Goal: Information Seeking & Learning: Understand process/instructions

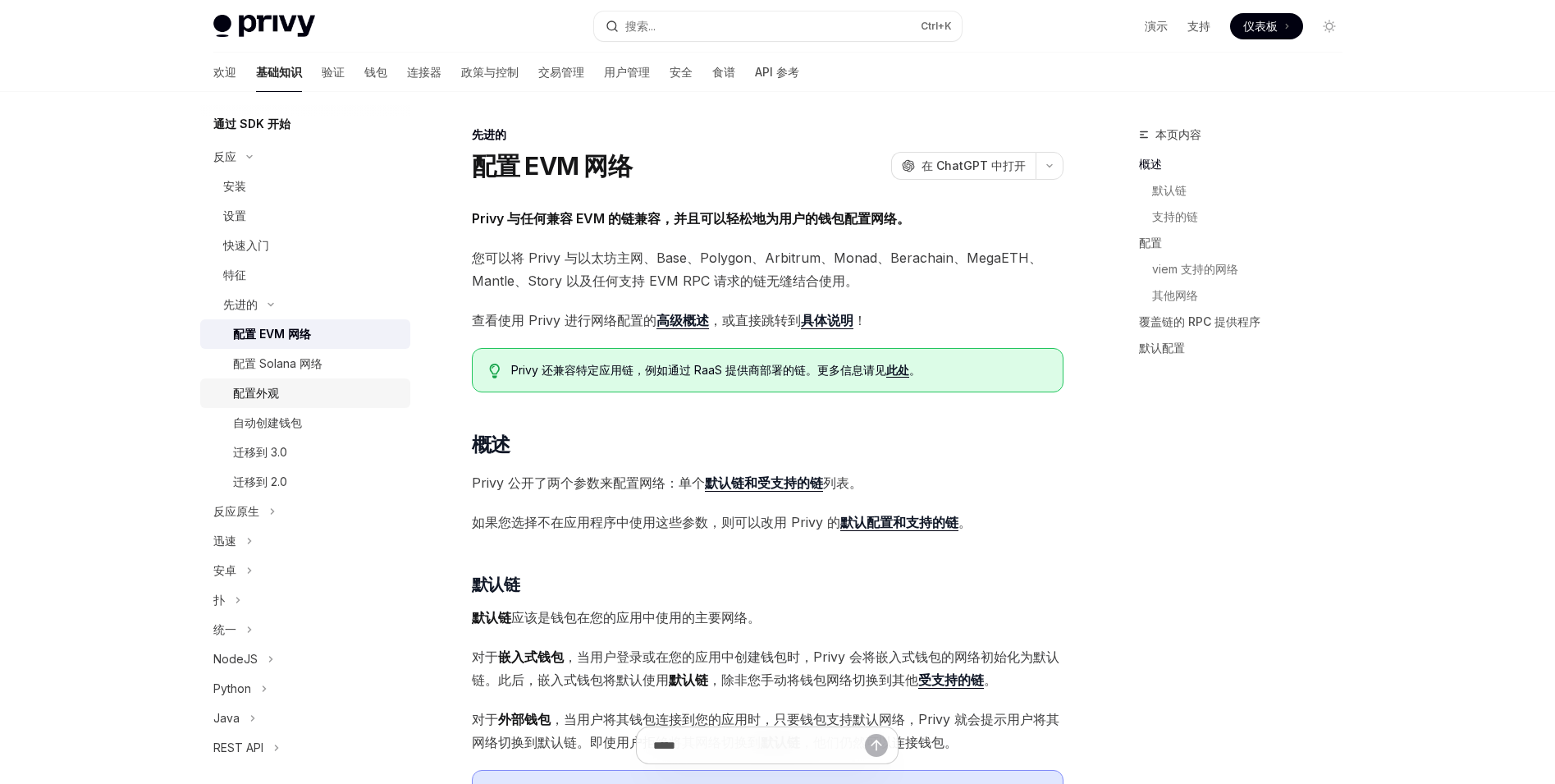
scroll to position [247, 0]
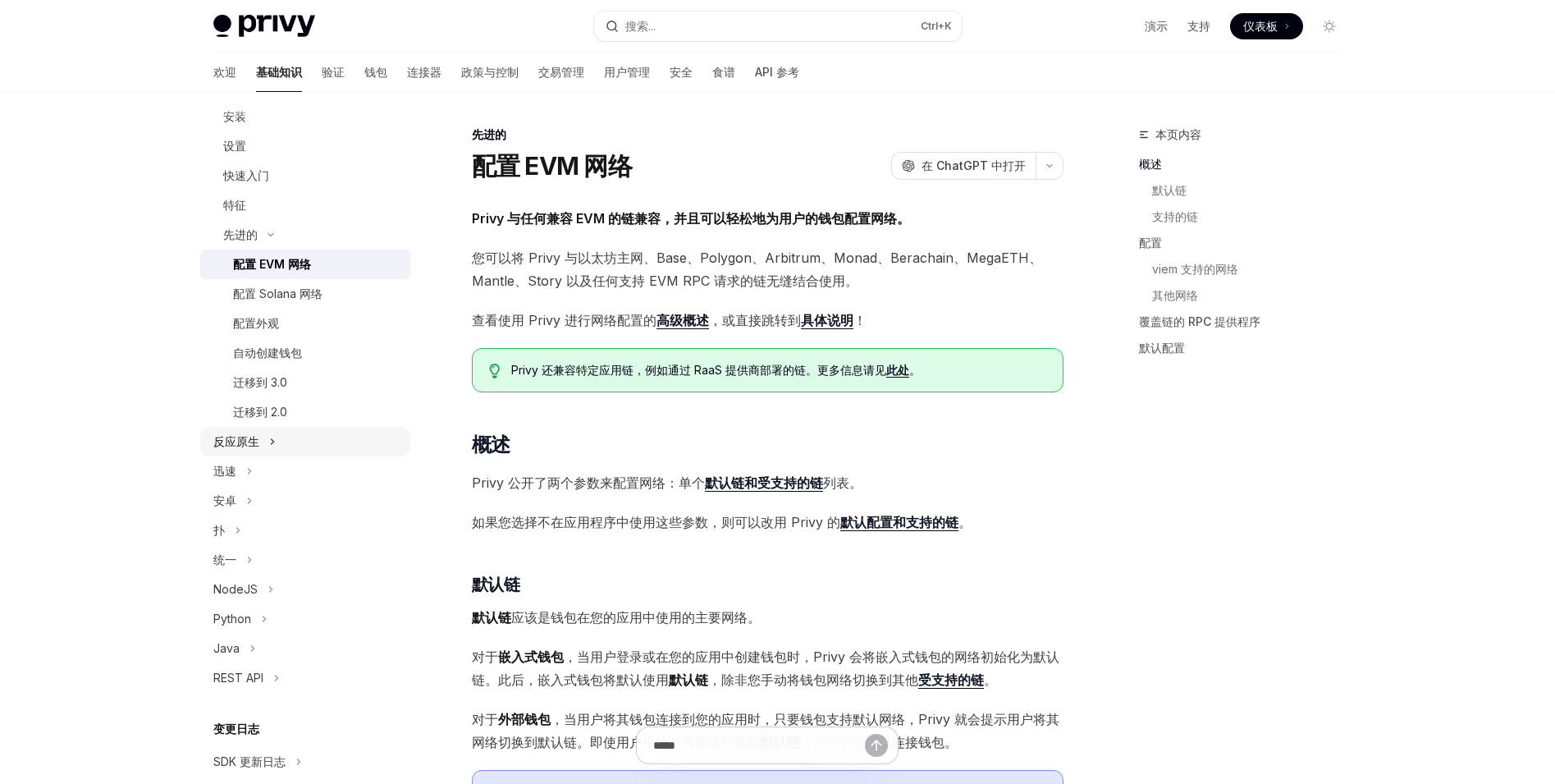
click at [322, 452] on div "反应原生" at bounding box center [305, 441] width 210 height 29
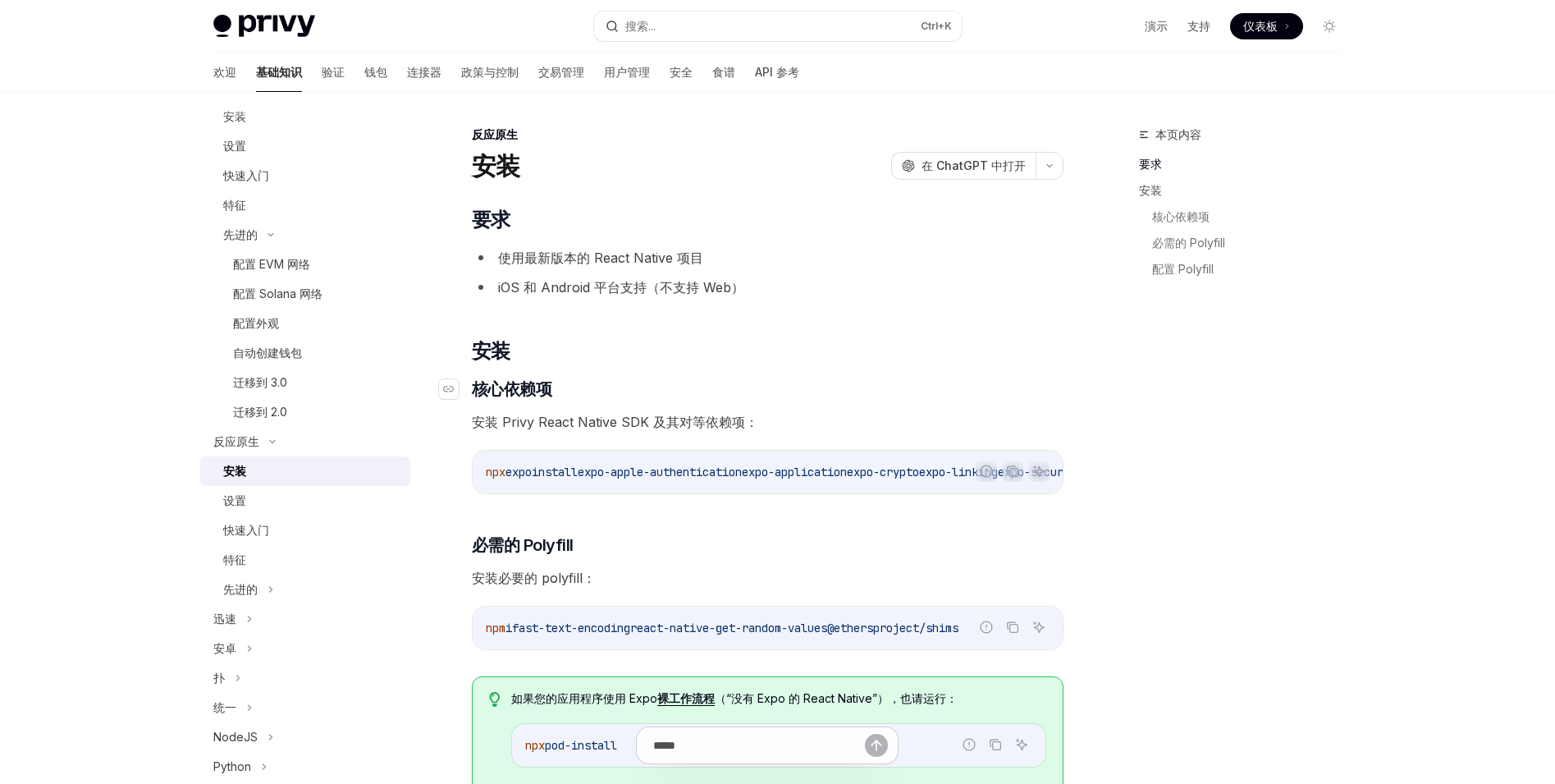
click at [701, 392] on h3 "​ 核心依赖项" at bounding box center [767, 389] width 592 height 23
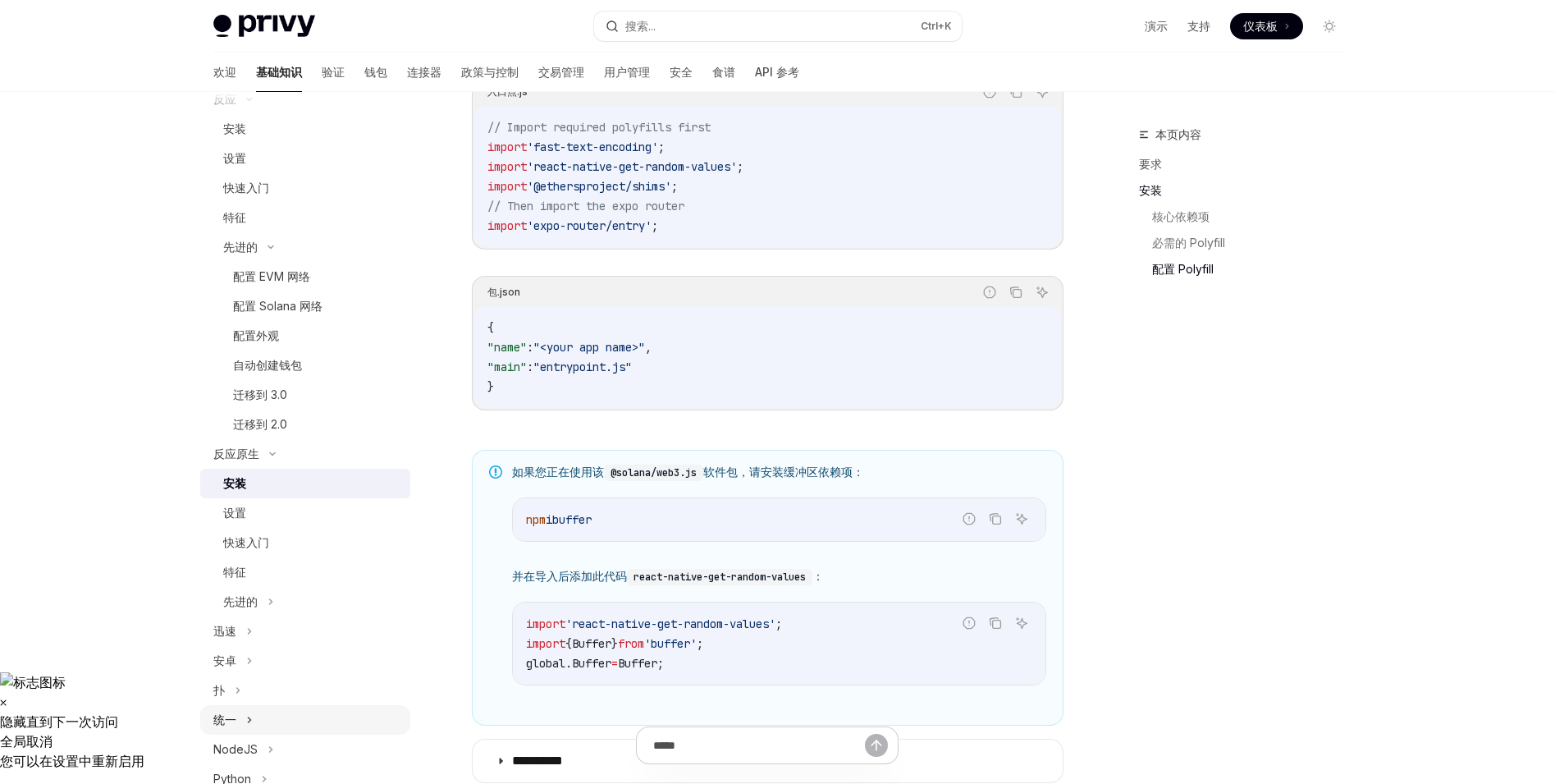
scroll to position [69, 0]
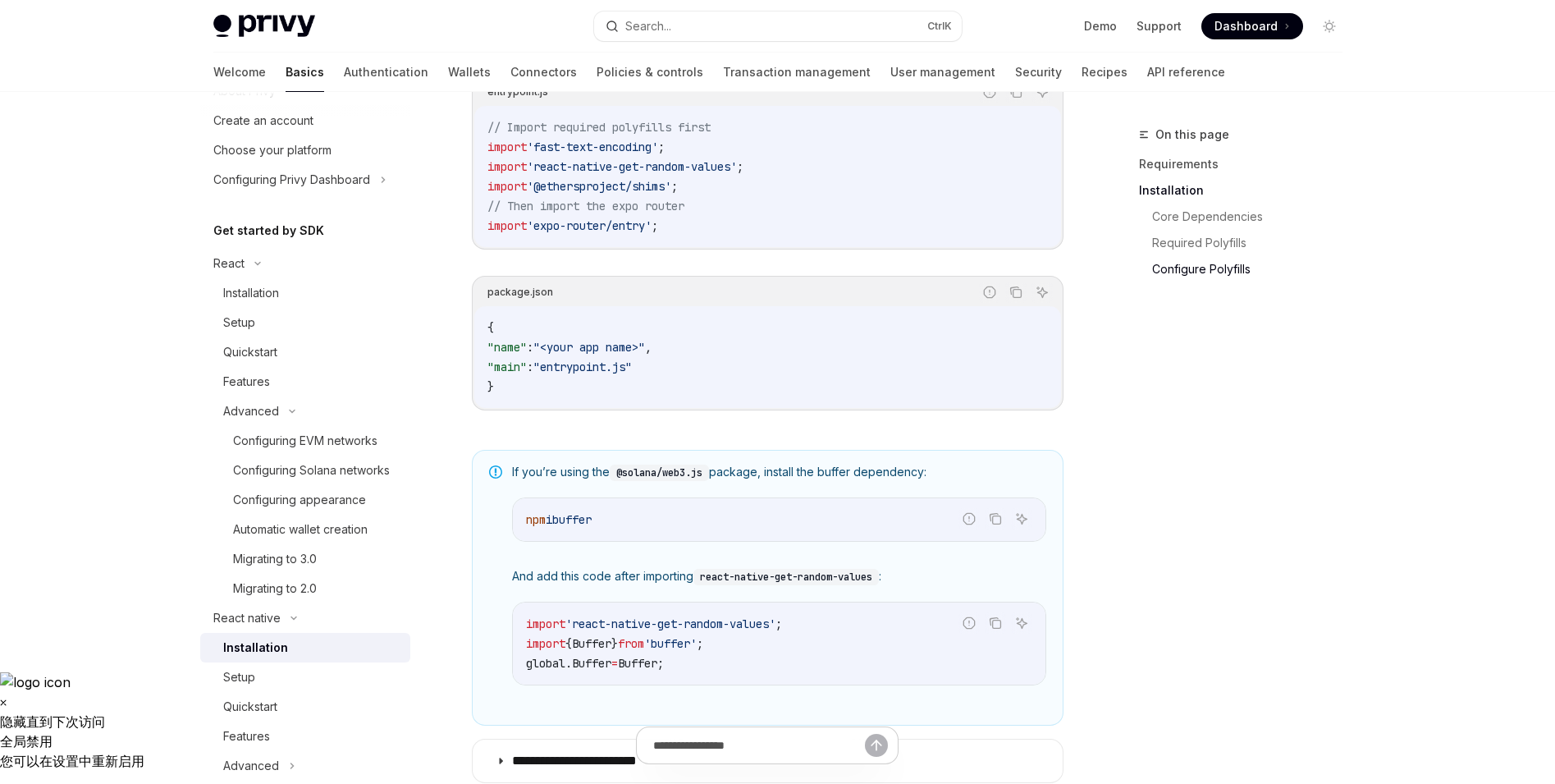
click at [1081, 347] on div "On this page Requirements Installation Core Dependencies Required Polyfills Con…" at bounding box center [778, 118] width 1155 height 1859
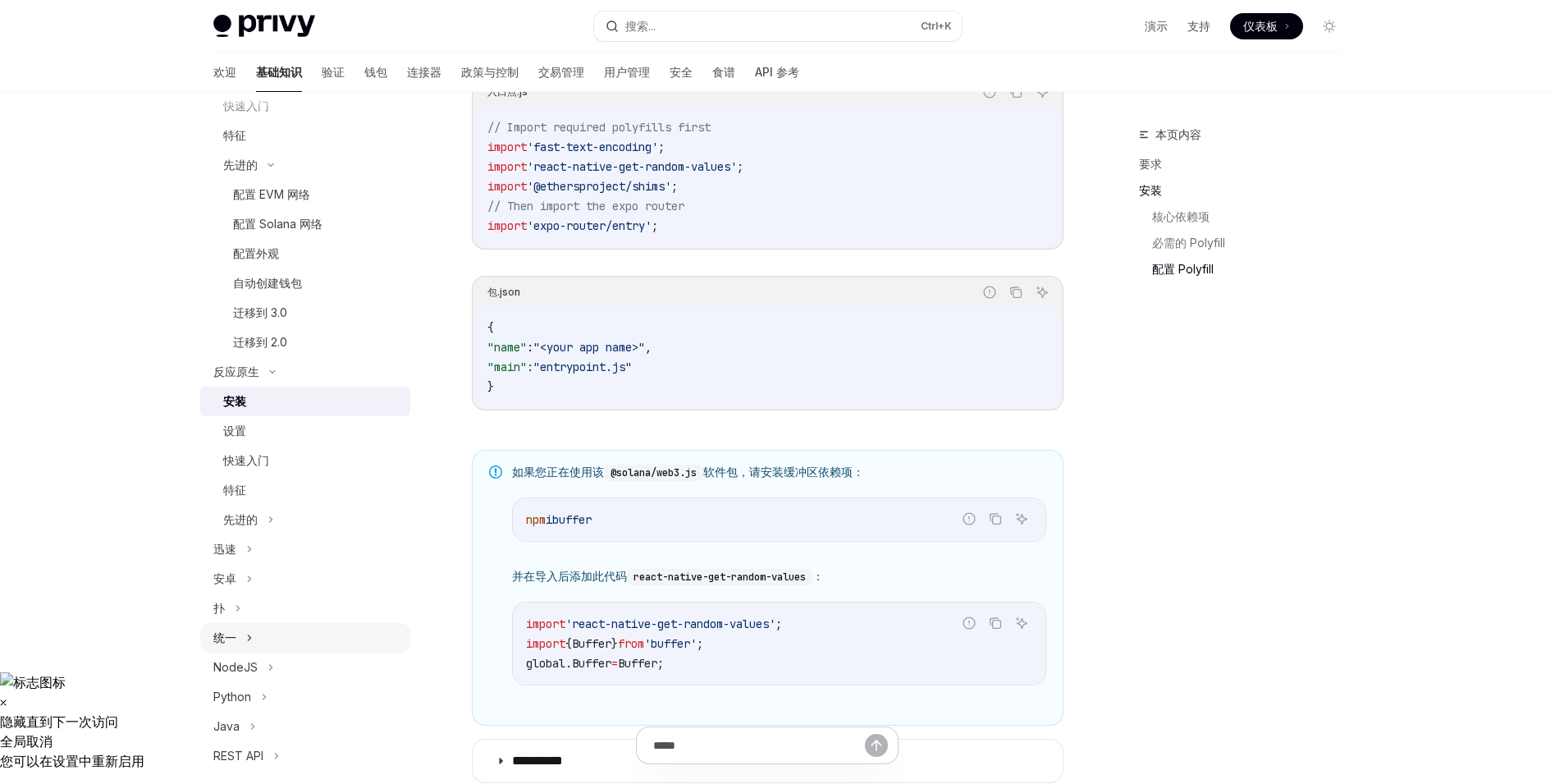
scroll to position [0, 0]
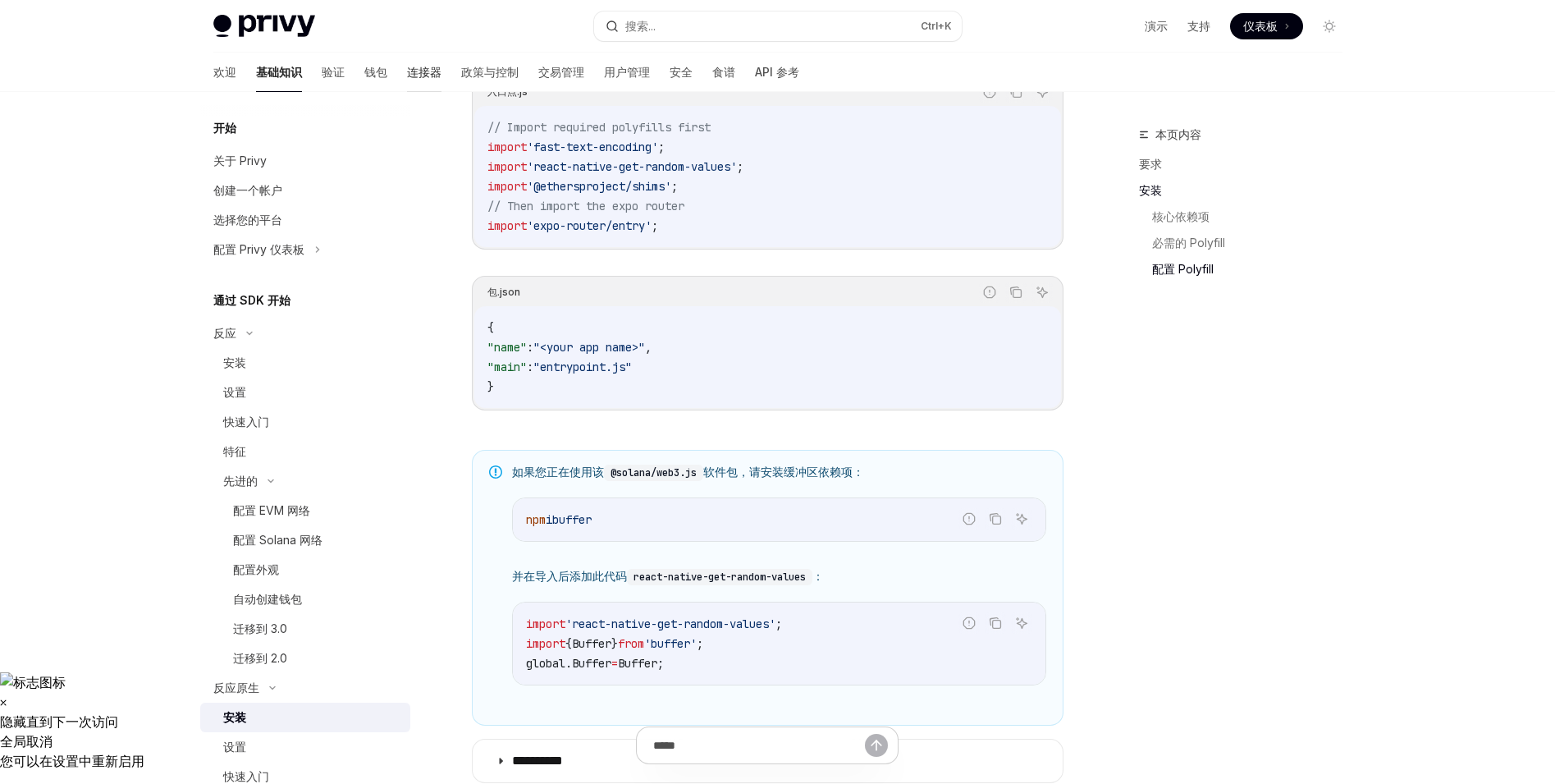
click at [407, 70] on font "连接器" at bounding box center [424, 72] width 35 height 14
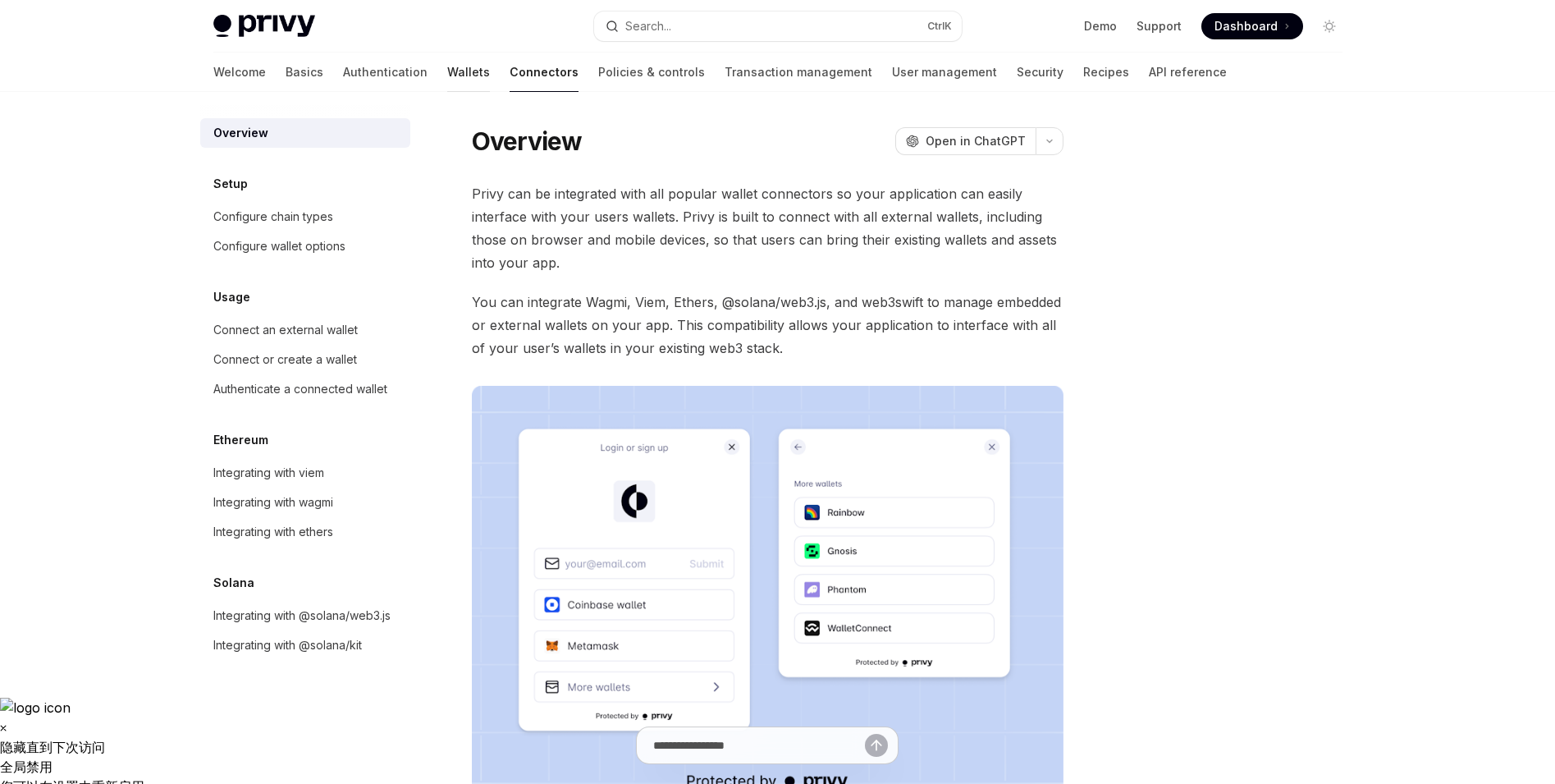
click at [448, 81] on link "Wallets" at bounding box center [469, 72] width 43 height 39
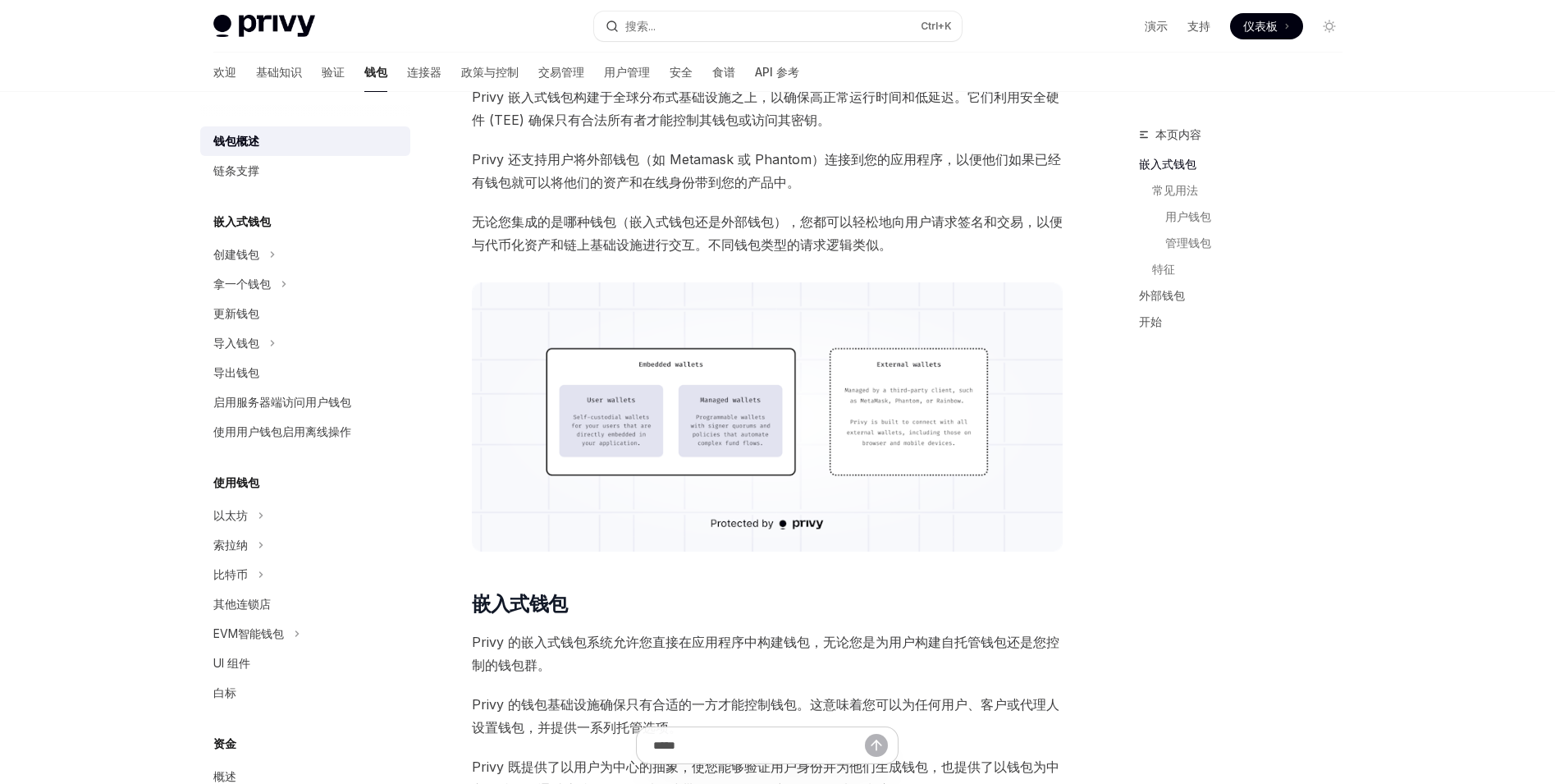
click at [747, 227] on font "无论您集成的是哪种钱包（嵌入式钱包还是外部钱包），您都可以轻松地向用户请求签名和交易，以便与代币化资产和链上基础设施进行交互。不同钱包类型的请求逻辑类似。" at bounding box center [767, 233] width 591 height 39
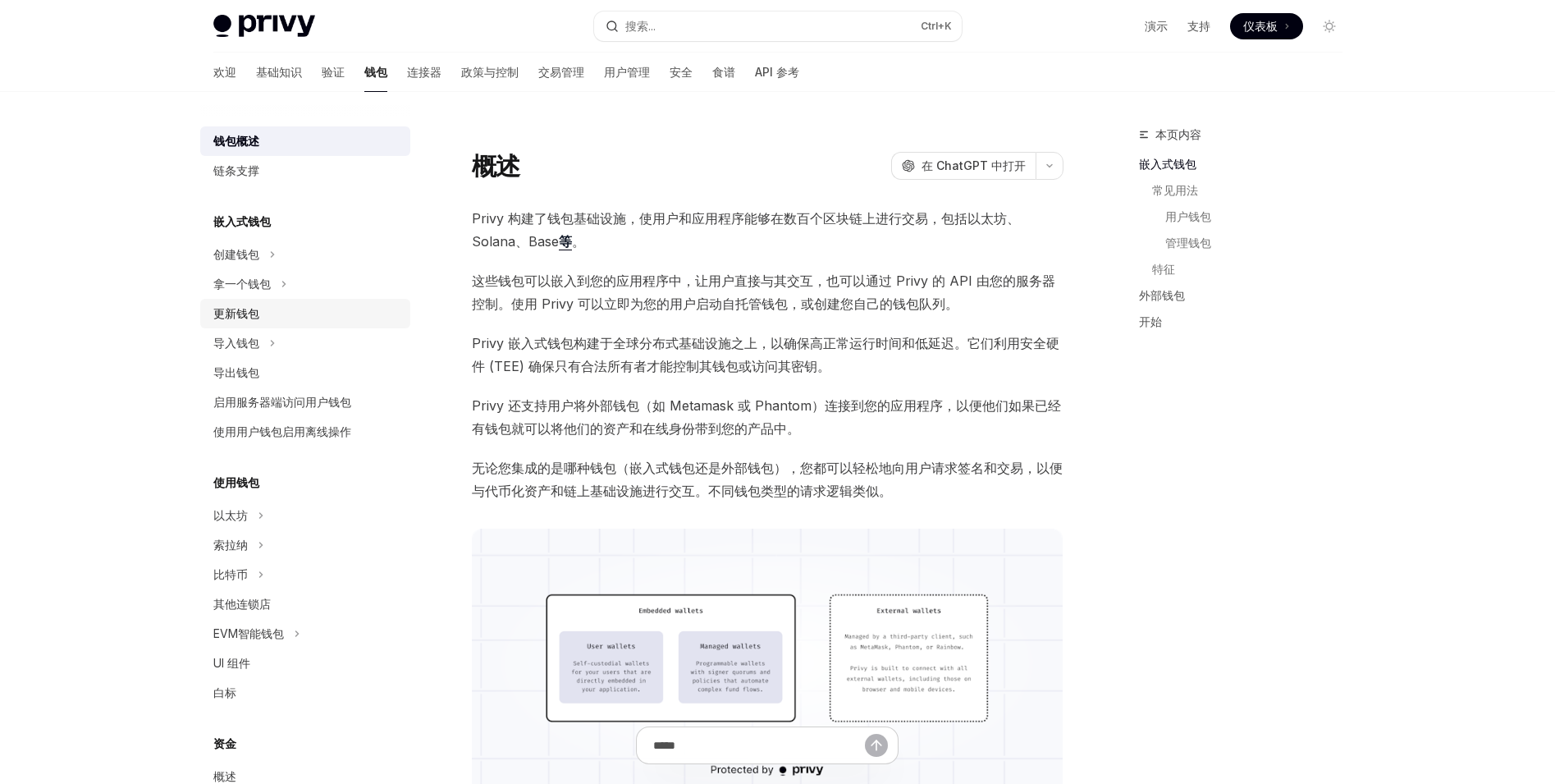
click at [332, 313] on div "更新钱包" at bounding box center [307, 313] width 187 height 20
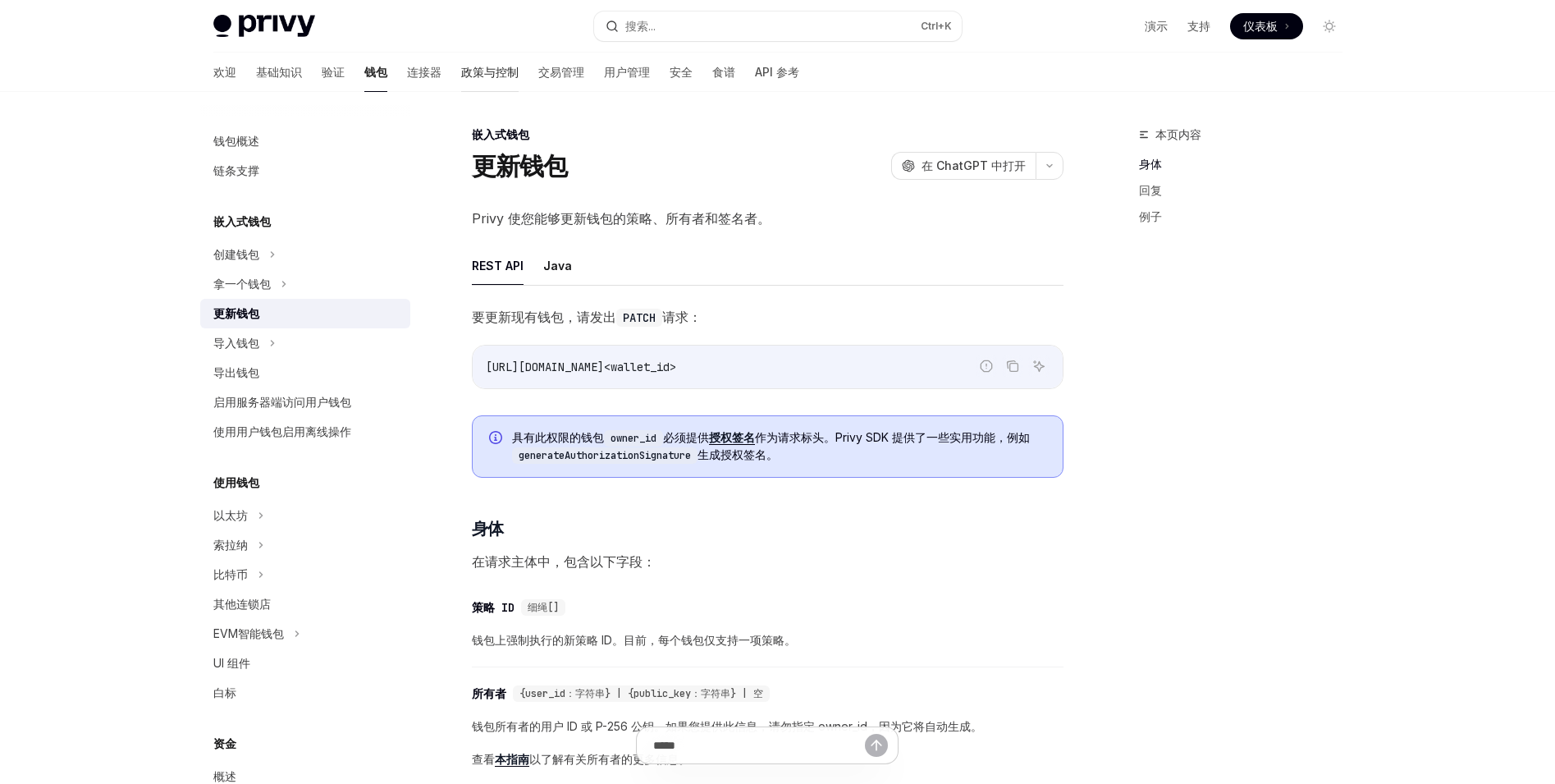
click at [461, 74] on font "政策与控制" at bounding box center [490, 72] width 58 height 14
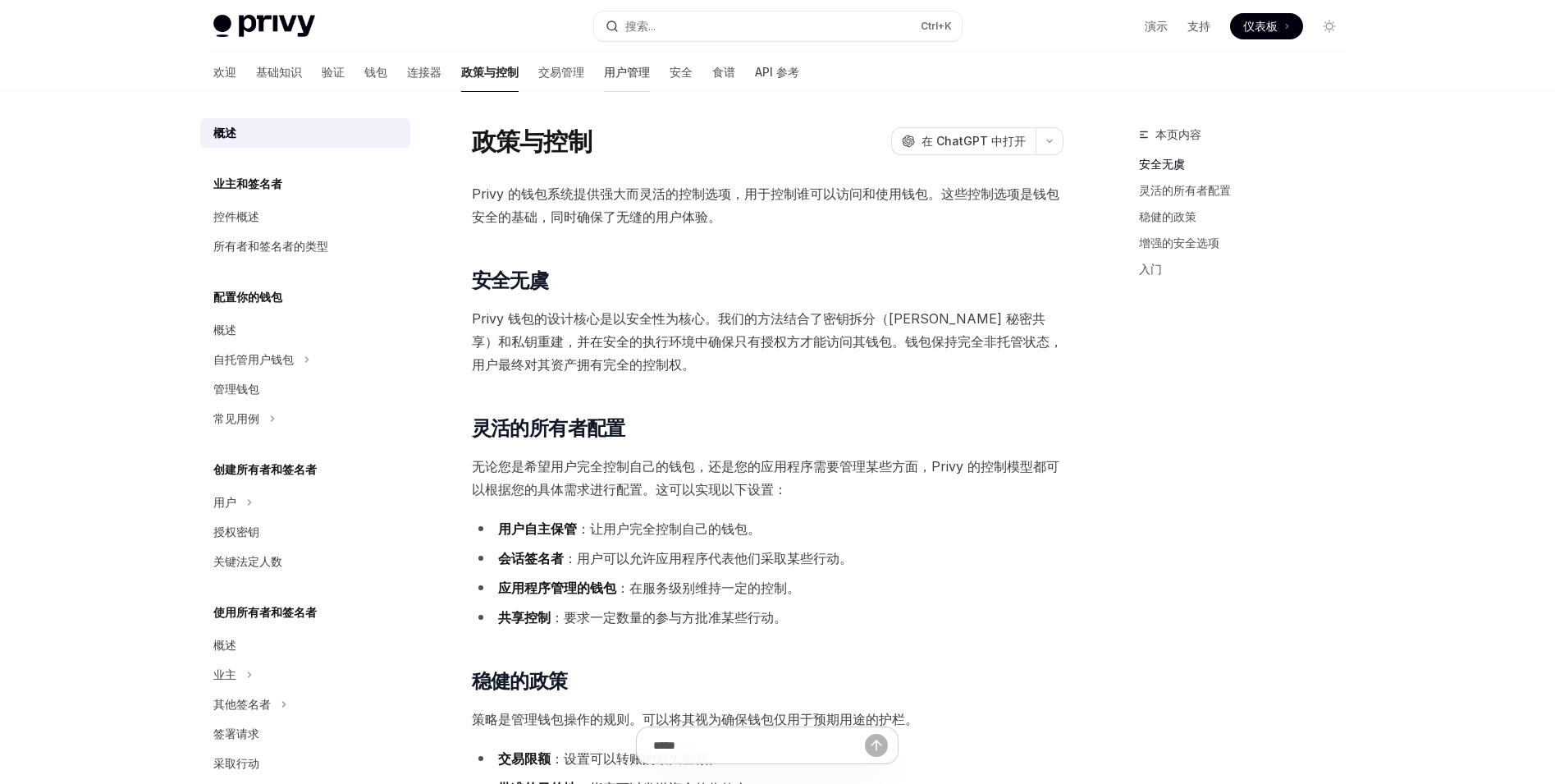
click at [604, 69] on font "用户管理" at bounding box center [628, 72] width 46 height 14
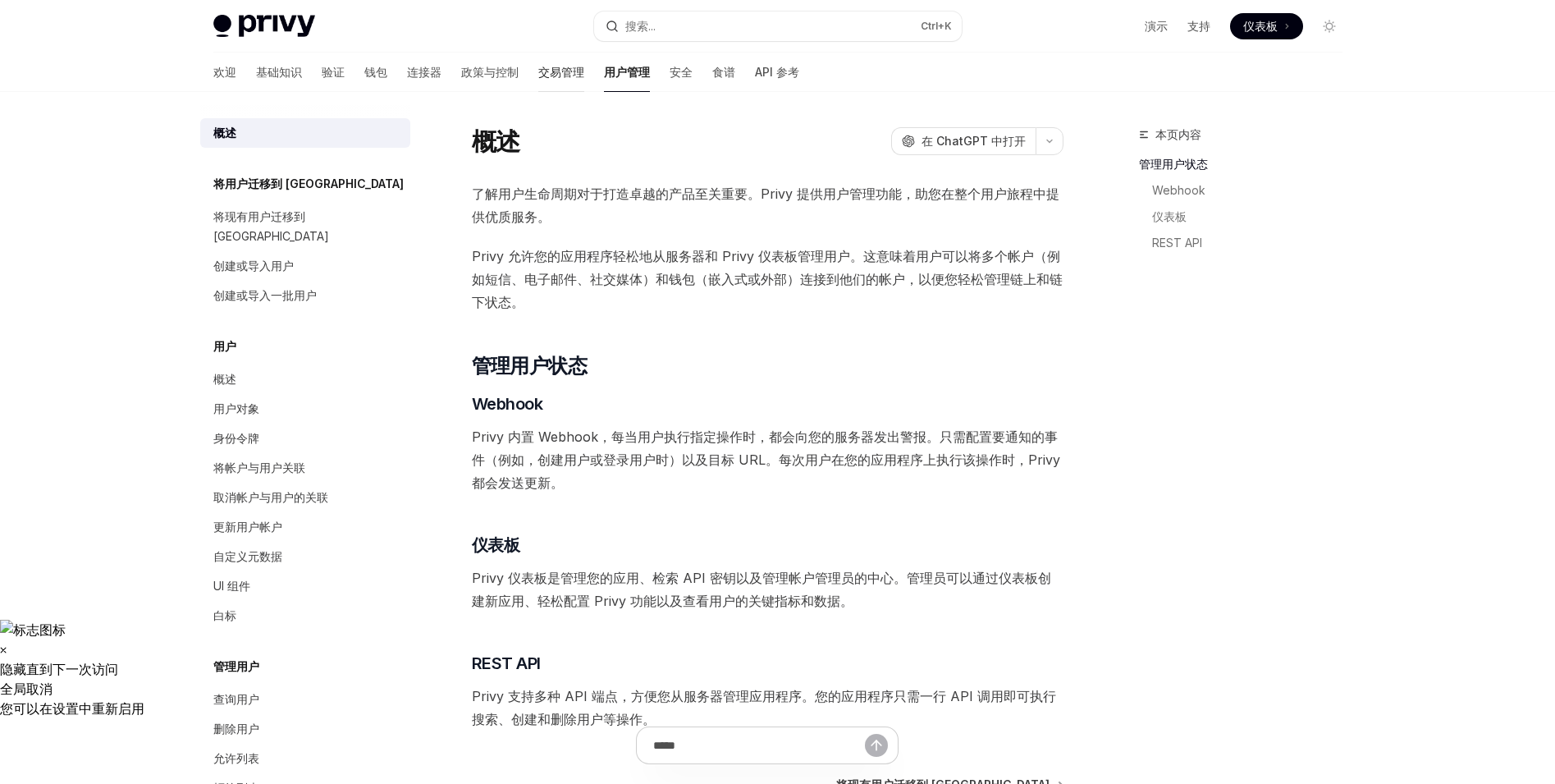
click at [539, 68] on font "交易管理" at bounding box center [562, 72] width 46 height 14
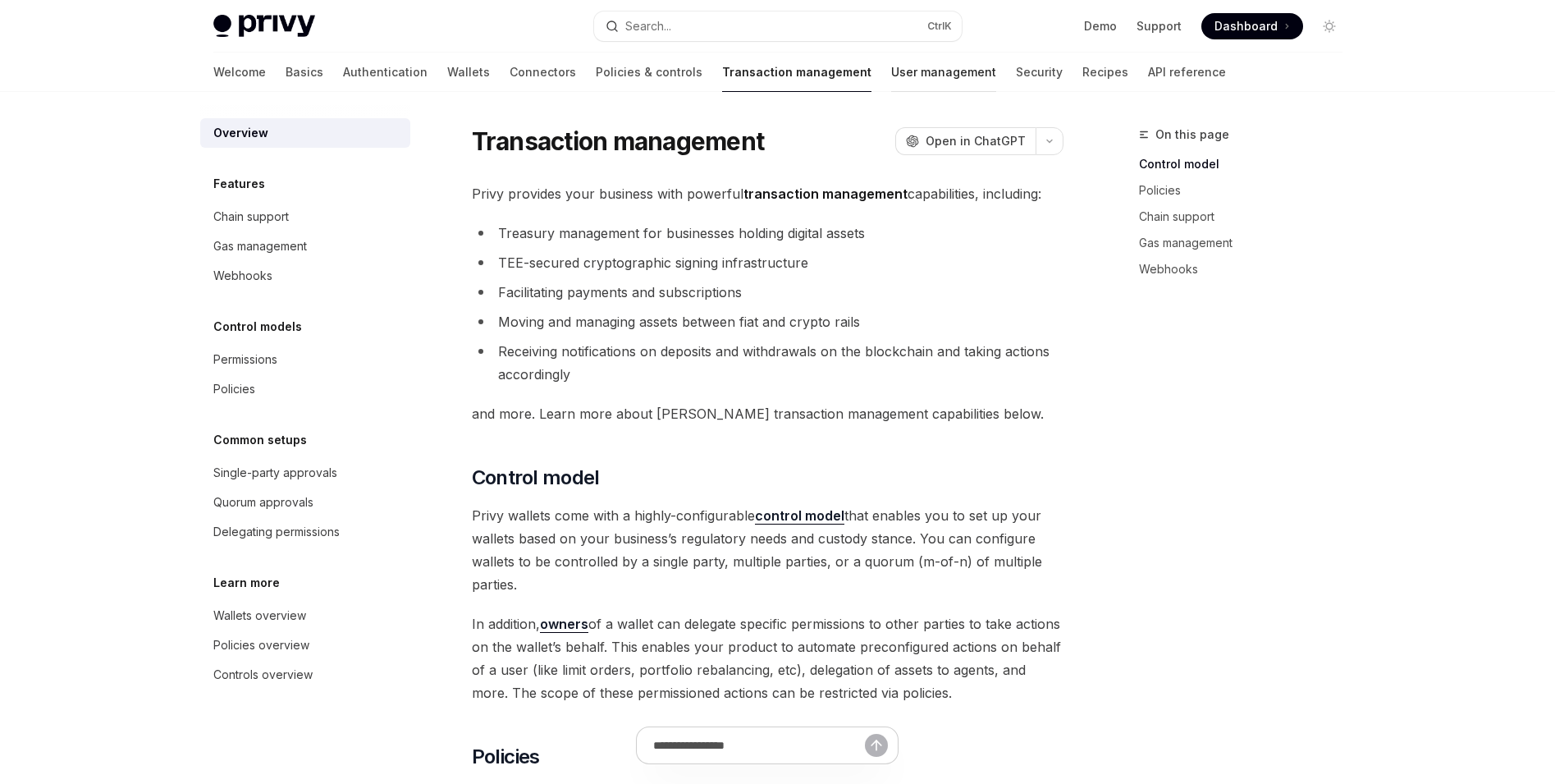
click at [891, 75] on link "User management" at bounding box center [944, 72] width 105 height 39
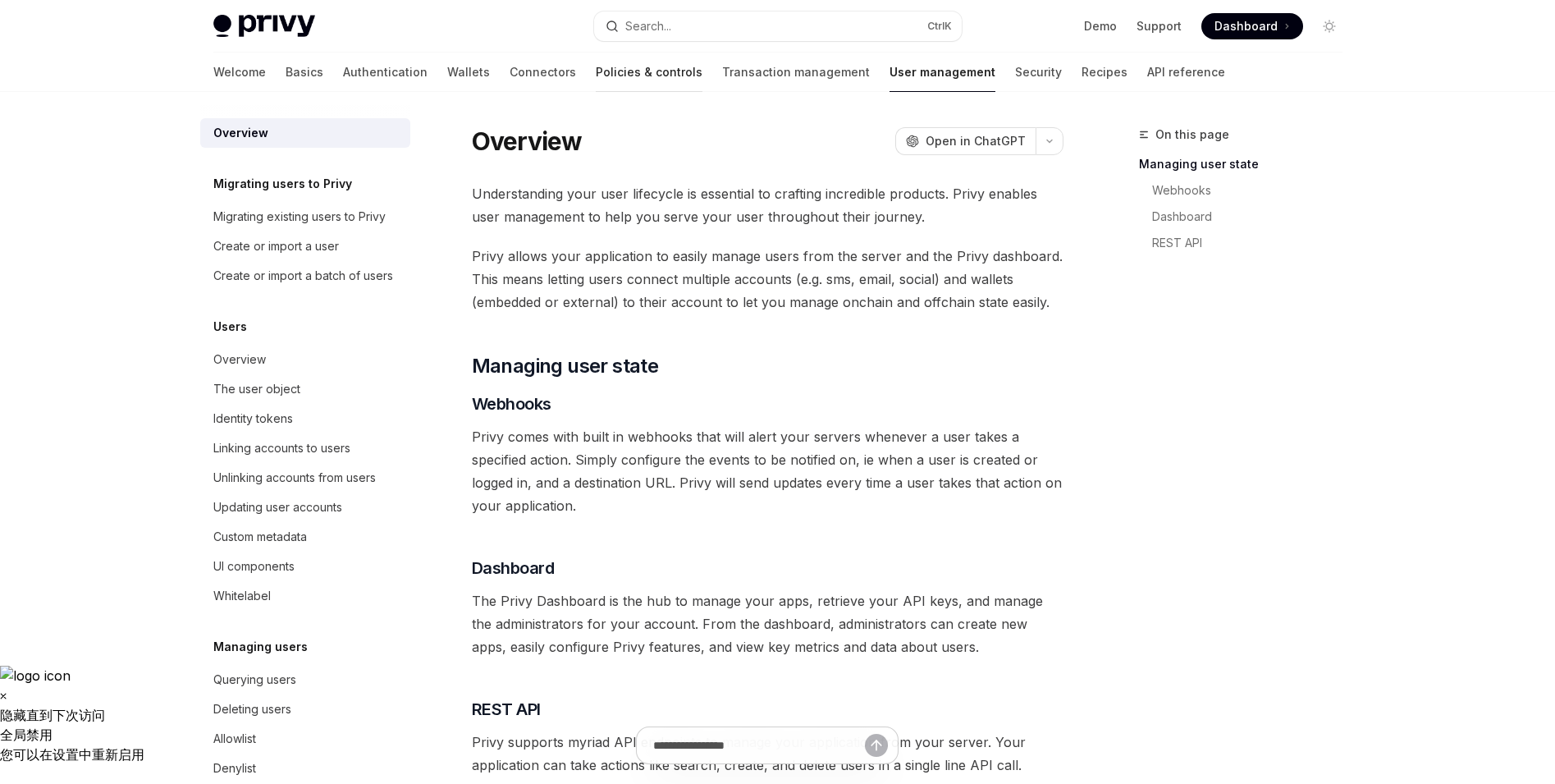
click at [601, 75] on link "Policies & controls" at bounding box center [649, 72] width 107 height 39
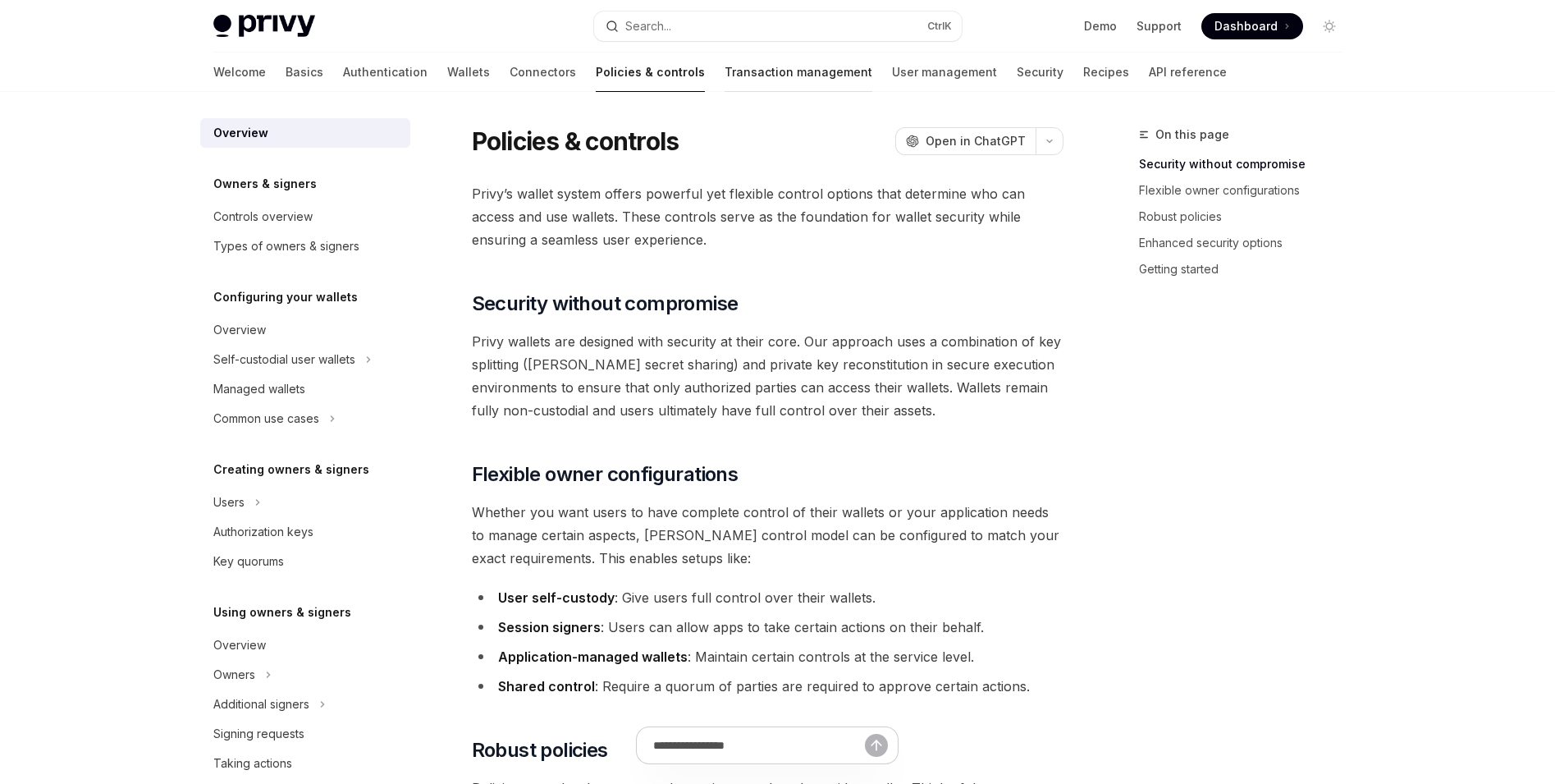
click at [725, 69] on link "Transaction management" at bounding box center [798, 72] width 148 height 39
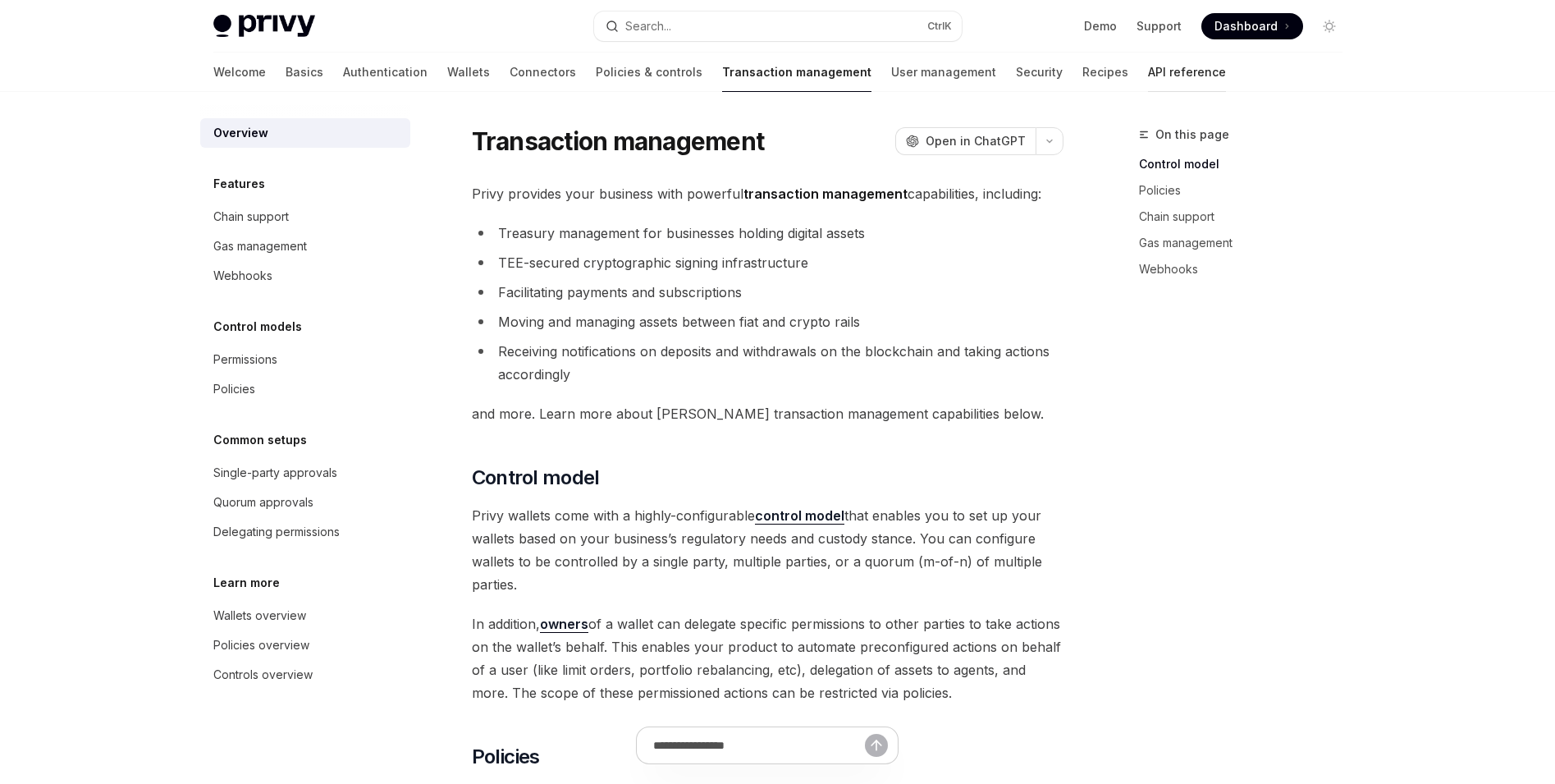
click at [1148, 69] on link "API reference" at bounding box center [1187, 72] width 78 height 39
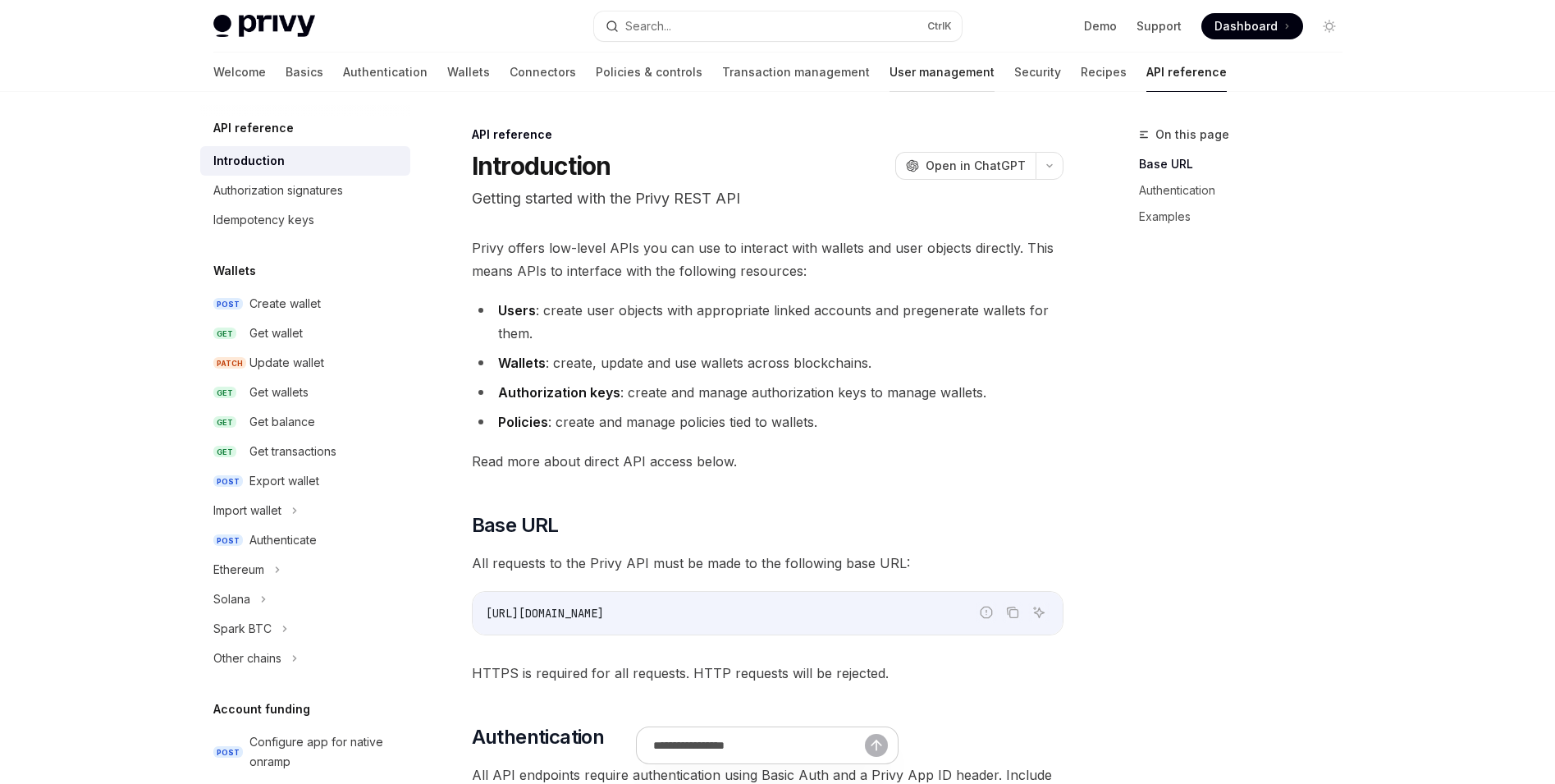
click at [890, 75] on link "User management" at bounding box center [943, 72] width 105 height 39
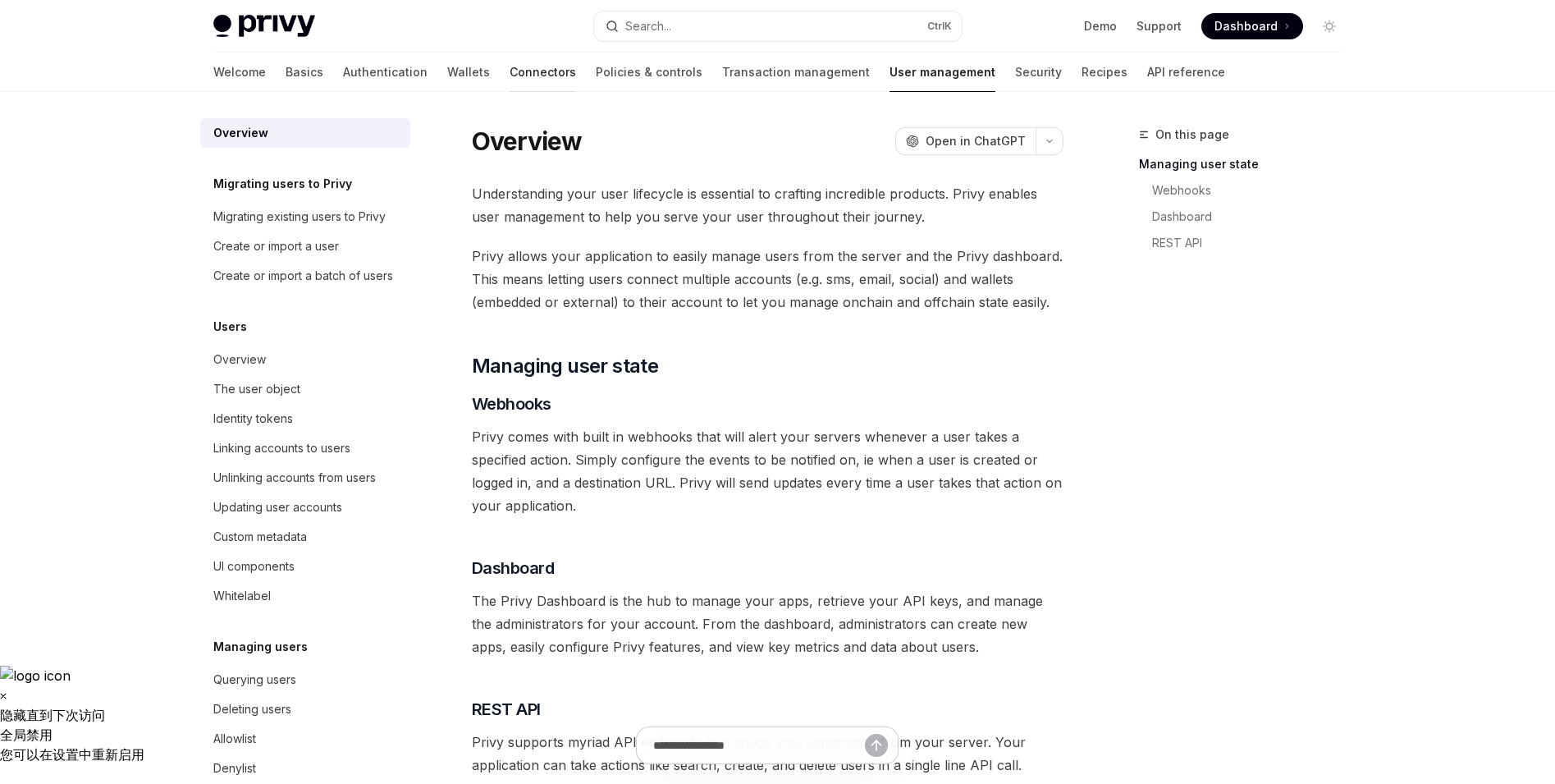
click at [510, 75] on link "Connectors" at bounding box center [543, 72] width 67 height 39
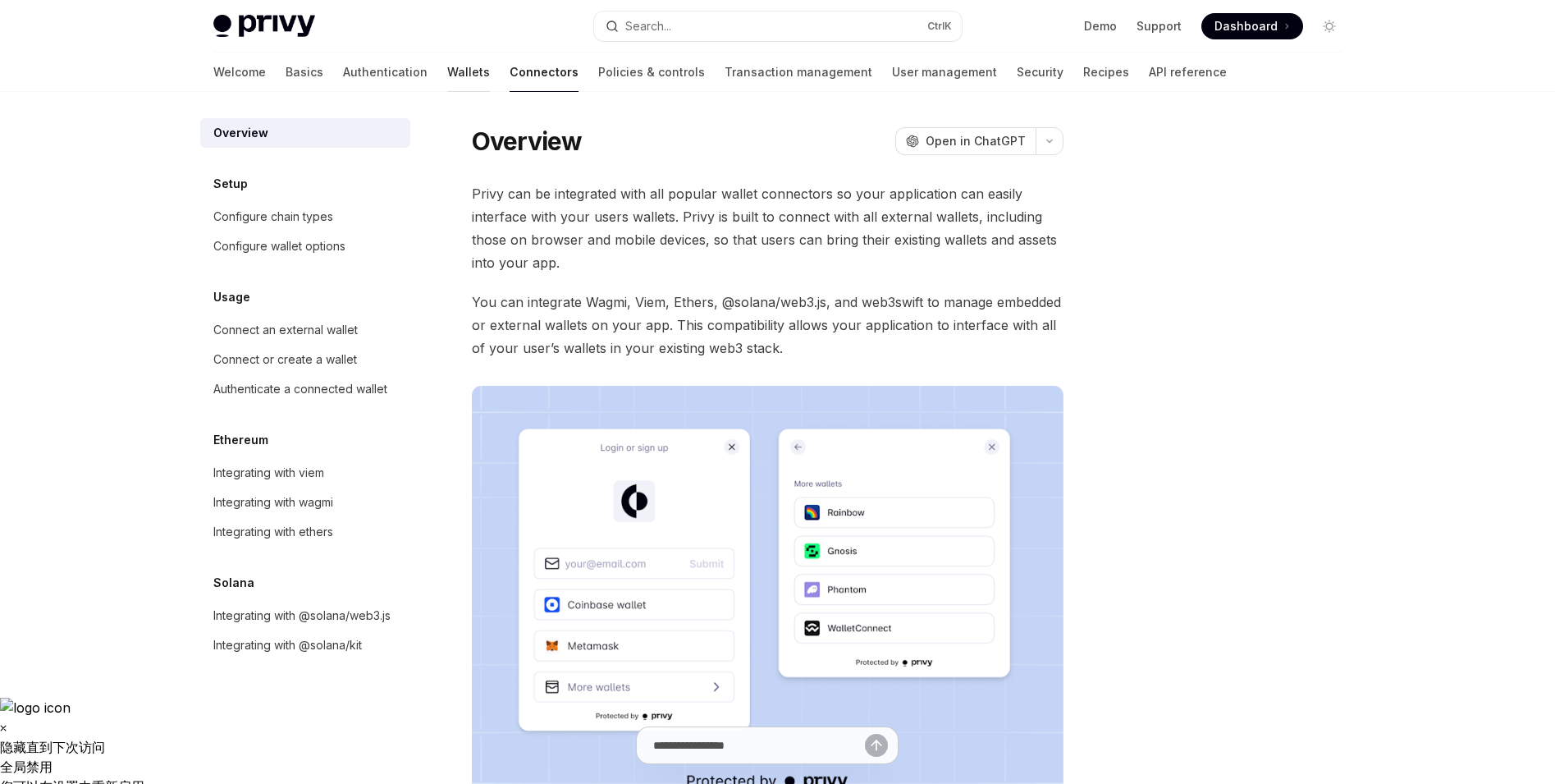
click at [448, 79] on link "Wallets" at bounding box center [469, 72] width 43 height 39
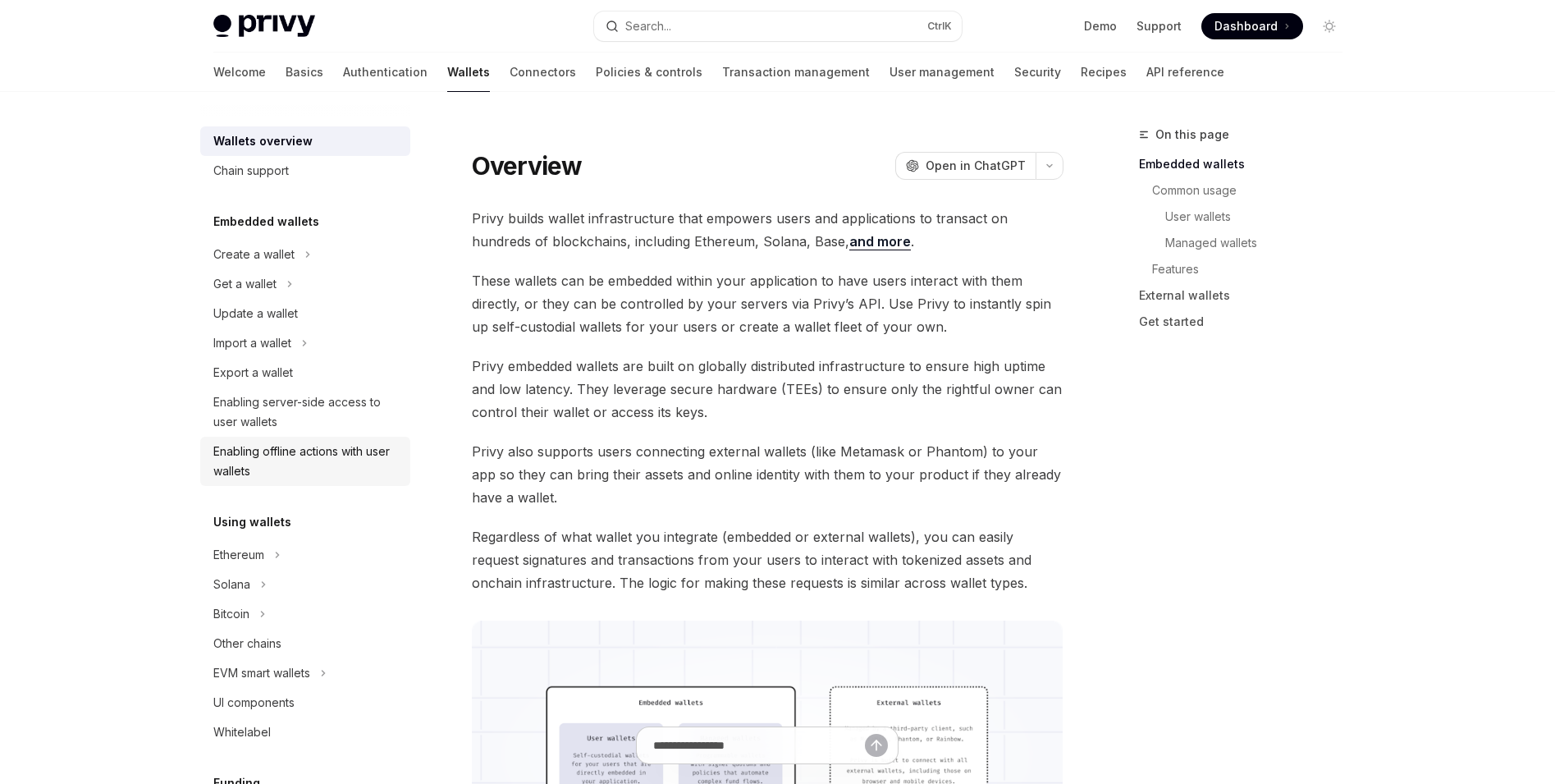
scroll to position [82, 0]
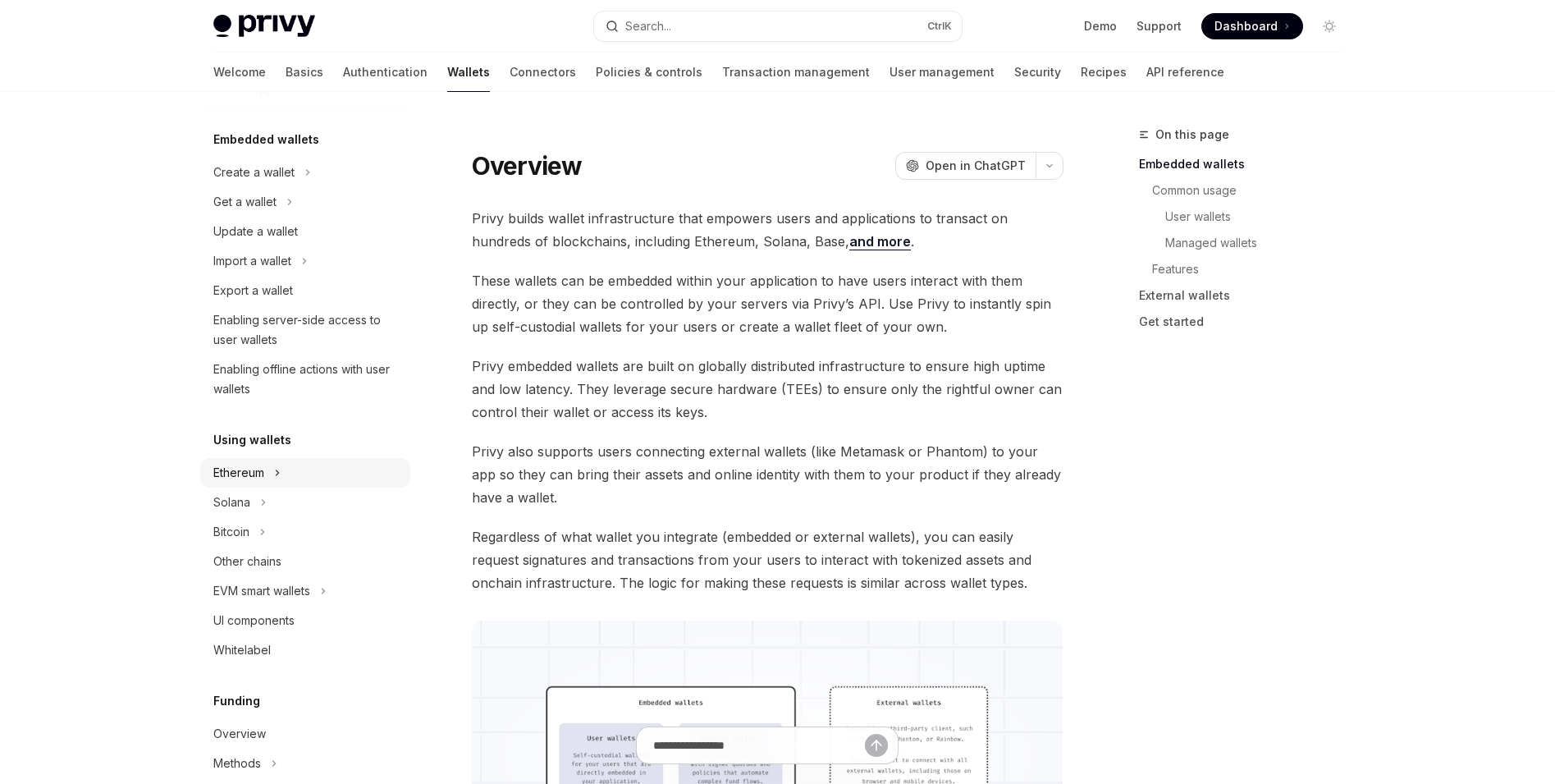
click at [342, 463] on div "Ethereum" at bounding box center [305, 473] width 210 height 29
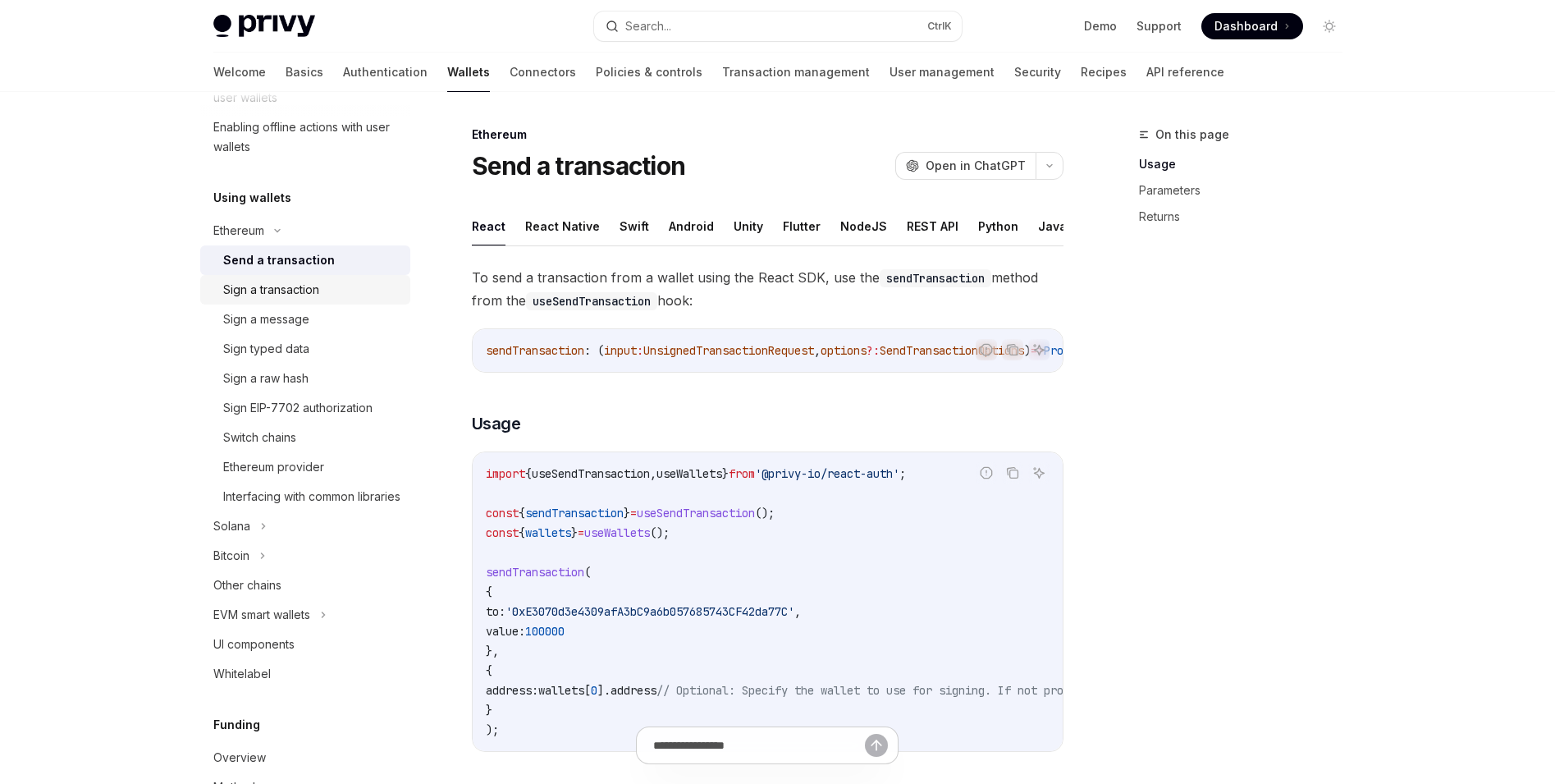
scroll to position [328, 0]
click at [331, 437] on div "Switch chains" at bounding box center [312, 433] width 177 height 20
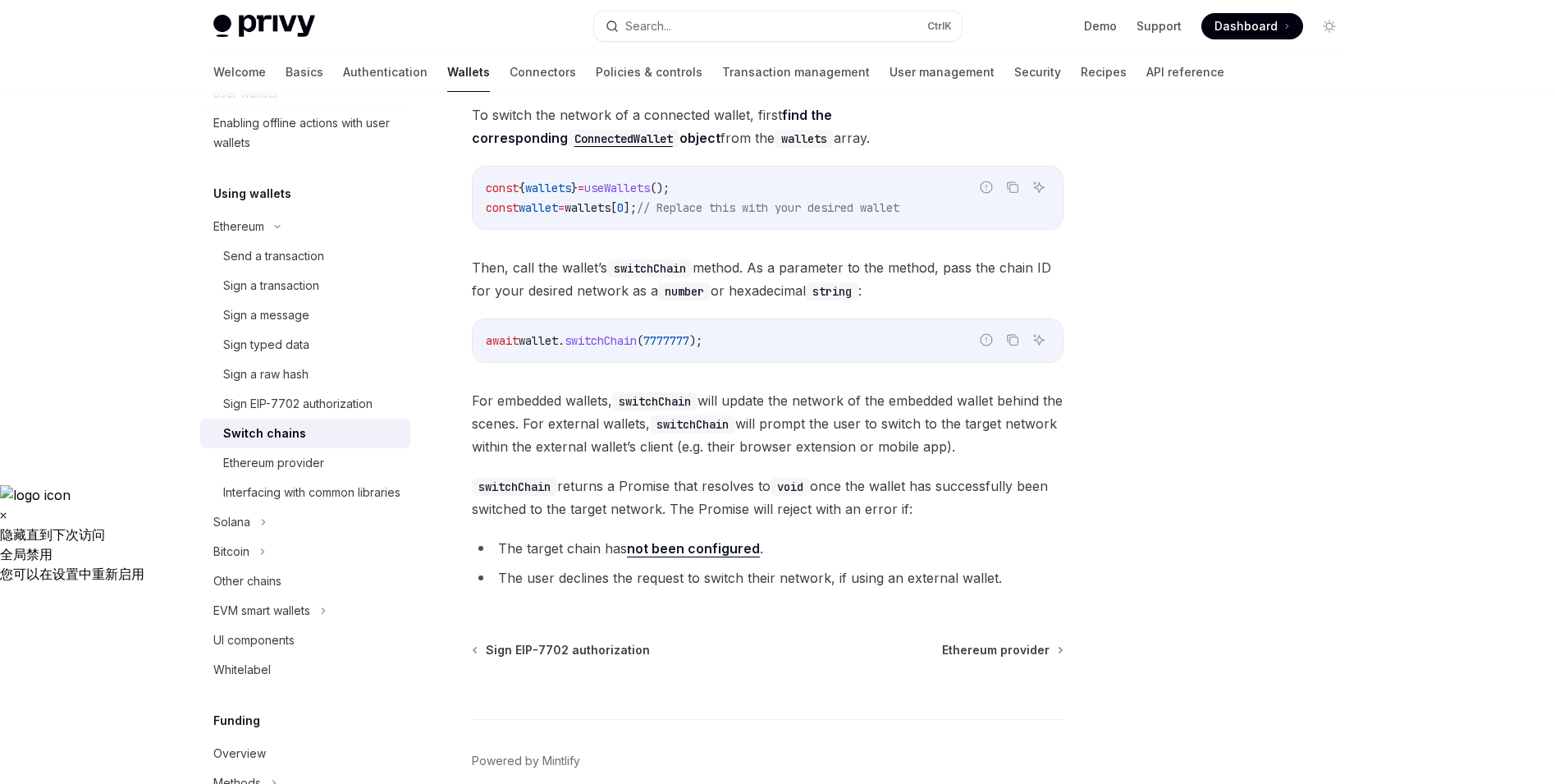
scroll to position [76, 0]
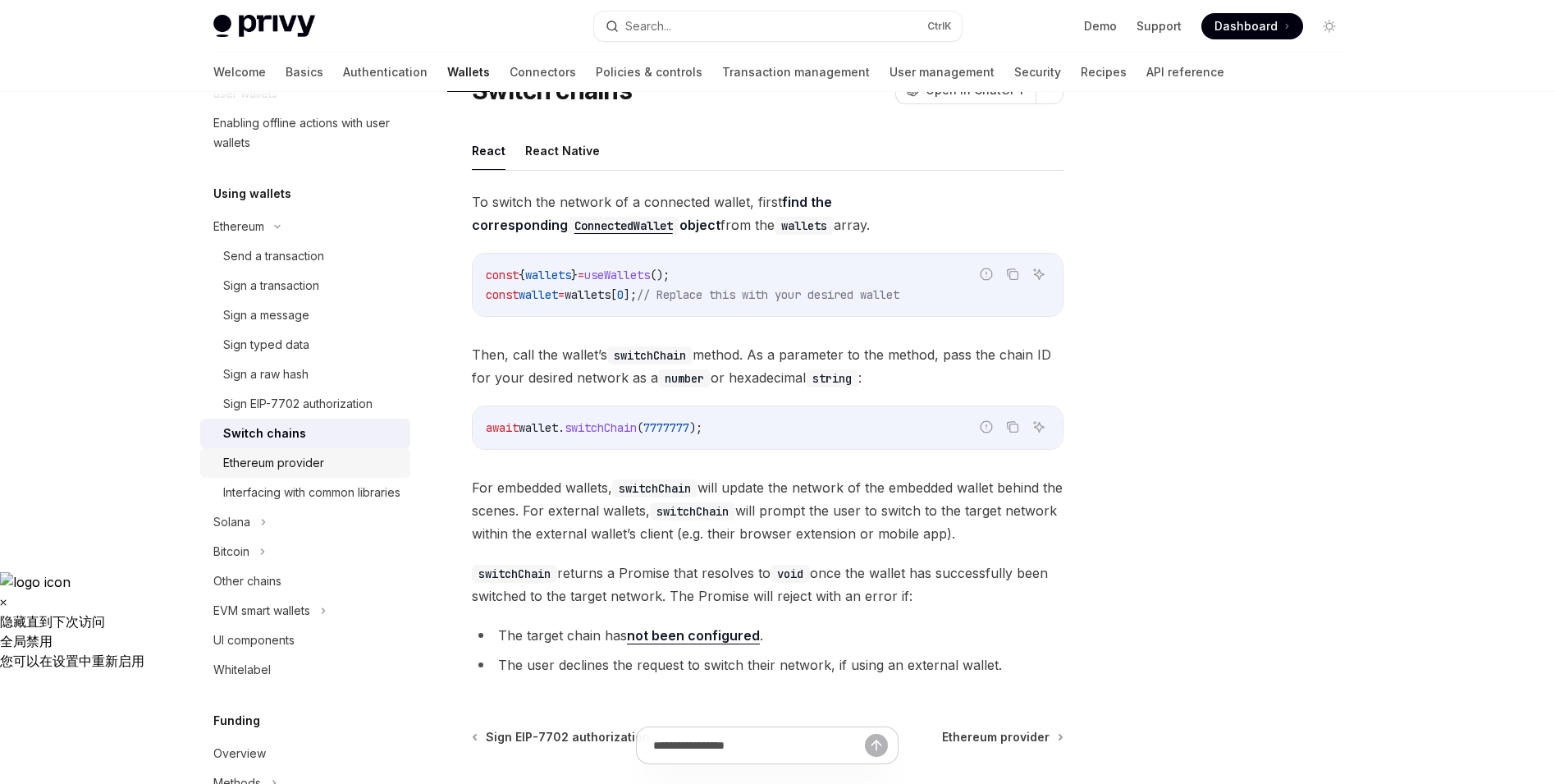
click at [319, 465] on div "Ethereum provider" at bounding box center [273, 463] width 101 height 20
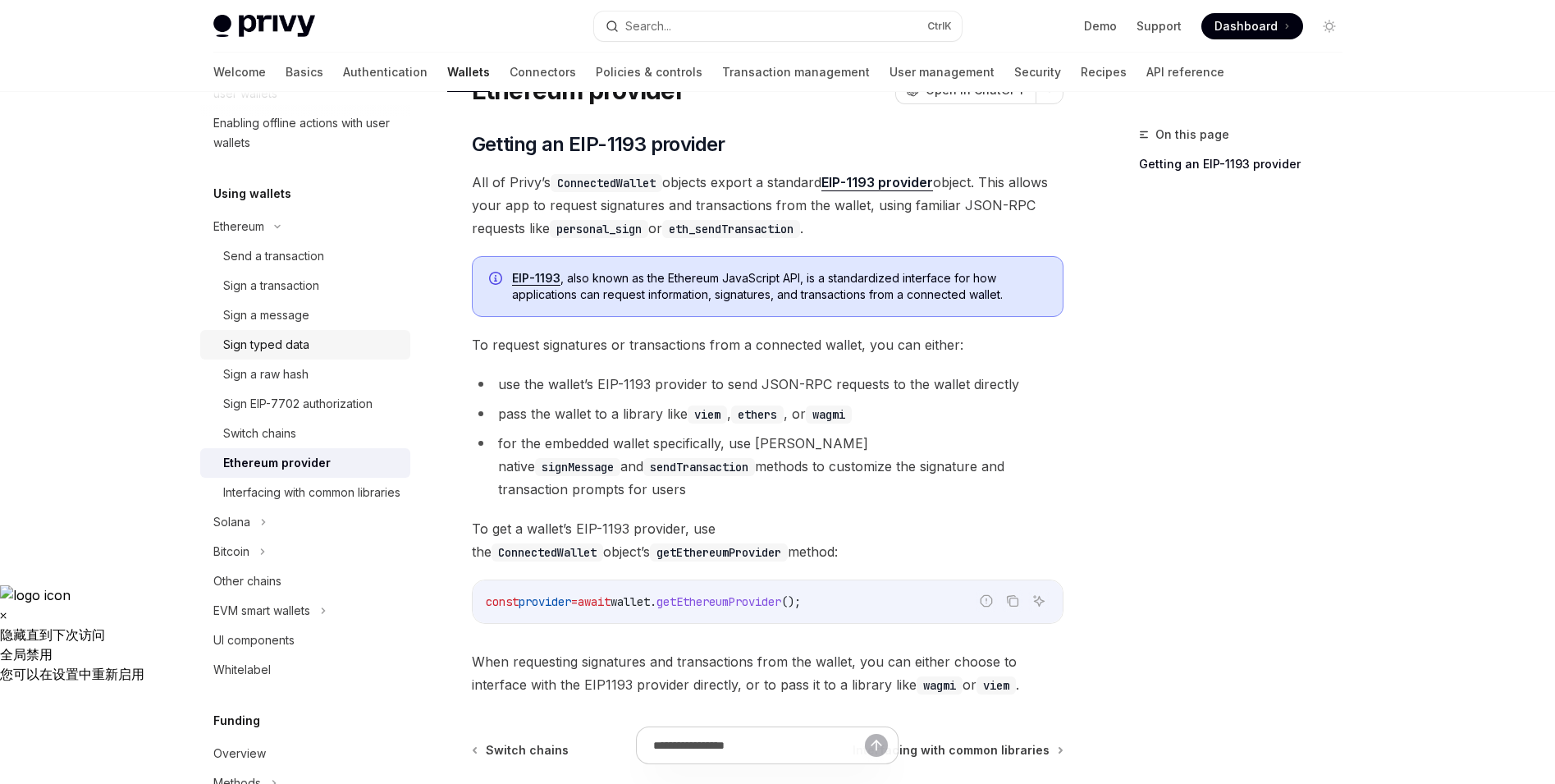
click at [333, 348] on div "Sign typed data" at bounding box center [312, 344] width 177 height 20
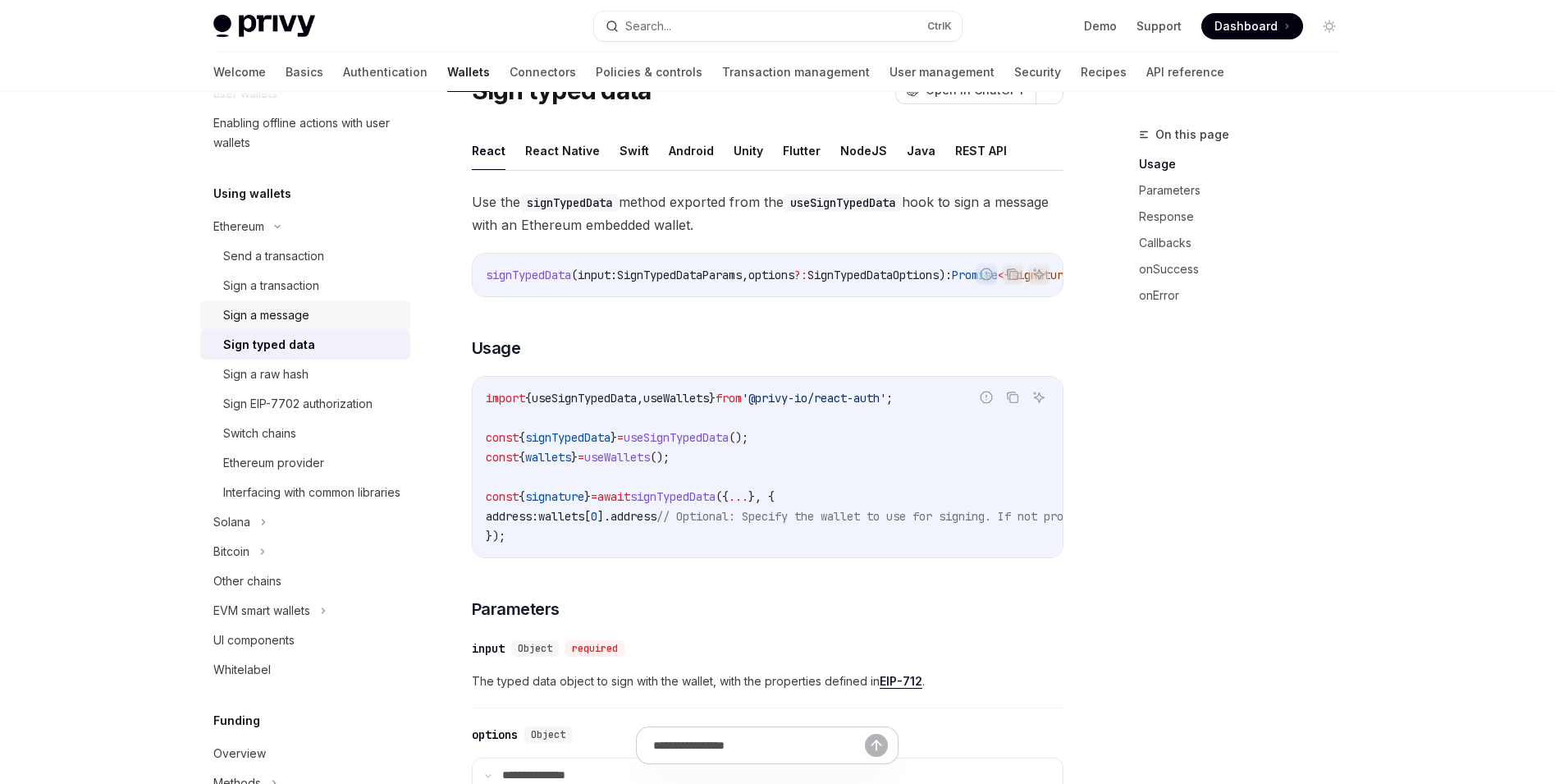
click at [342, 311] on div "Sign a message" at bounding box center [312, 315] width 177 height 20
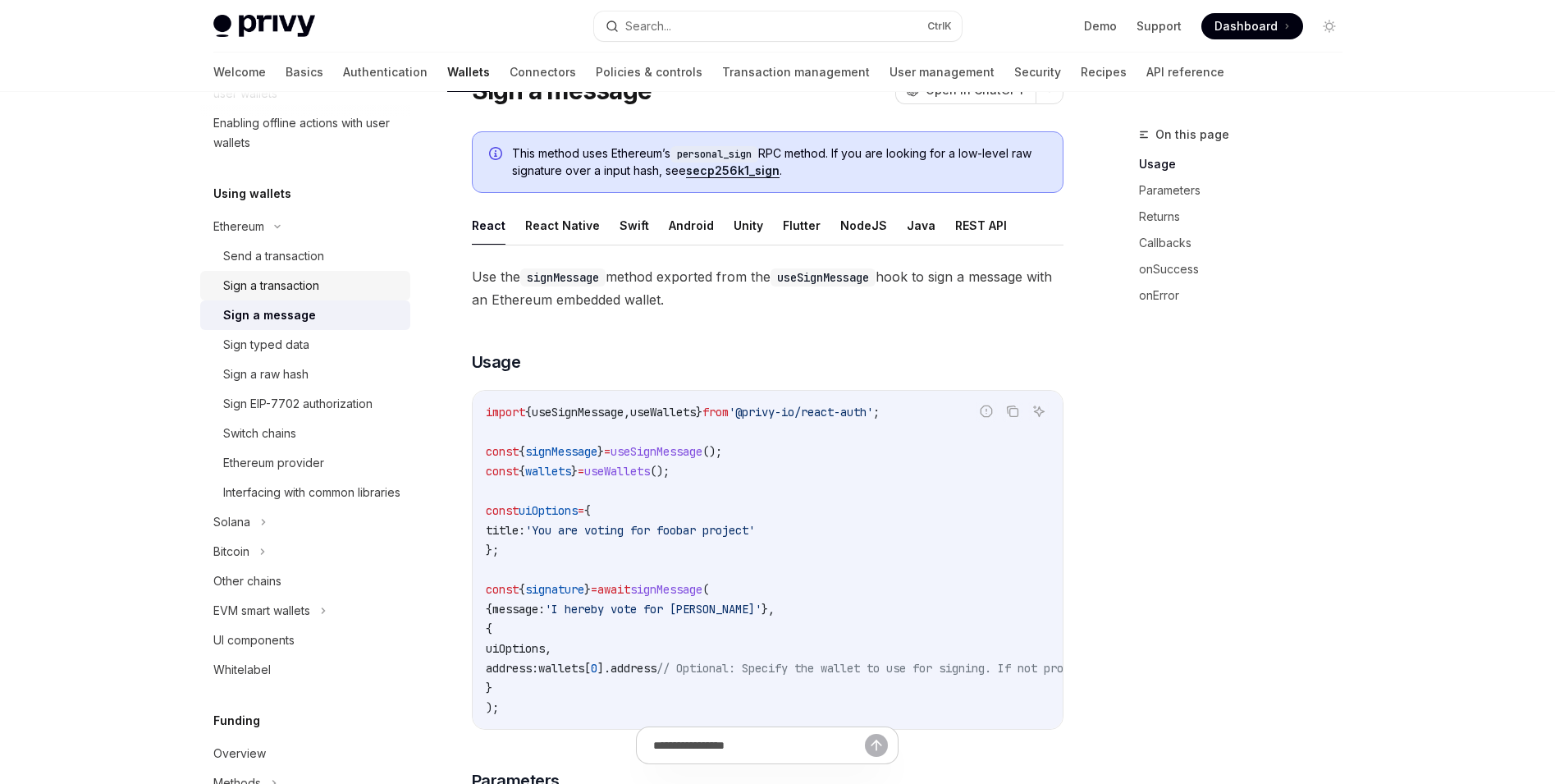
click at [349, 283] on div "Sign a transaction" at bounding box center [312, 286] width 177 height 20
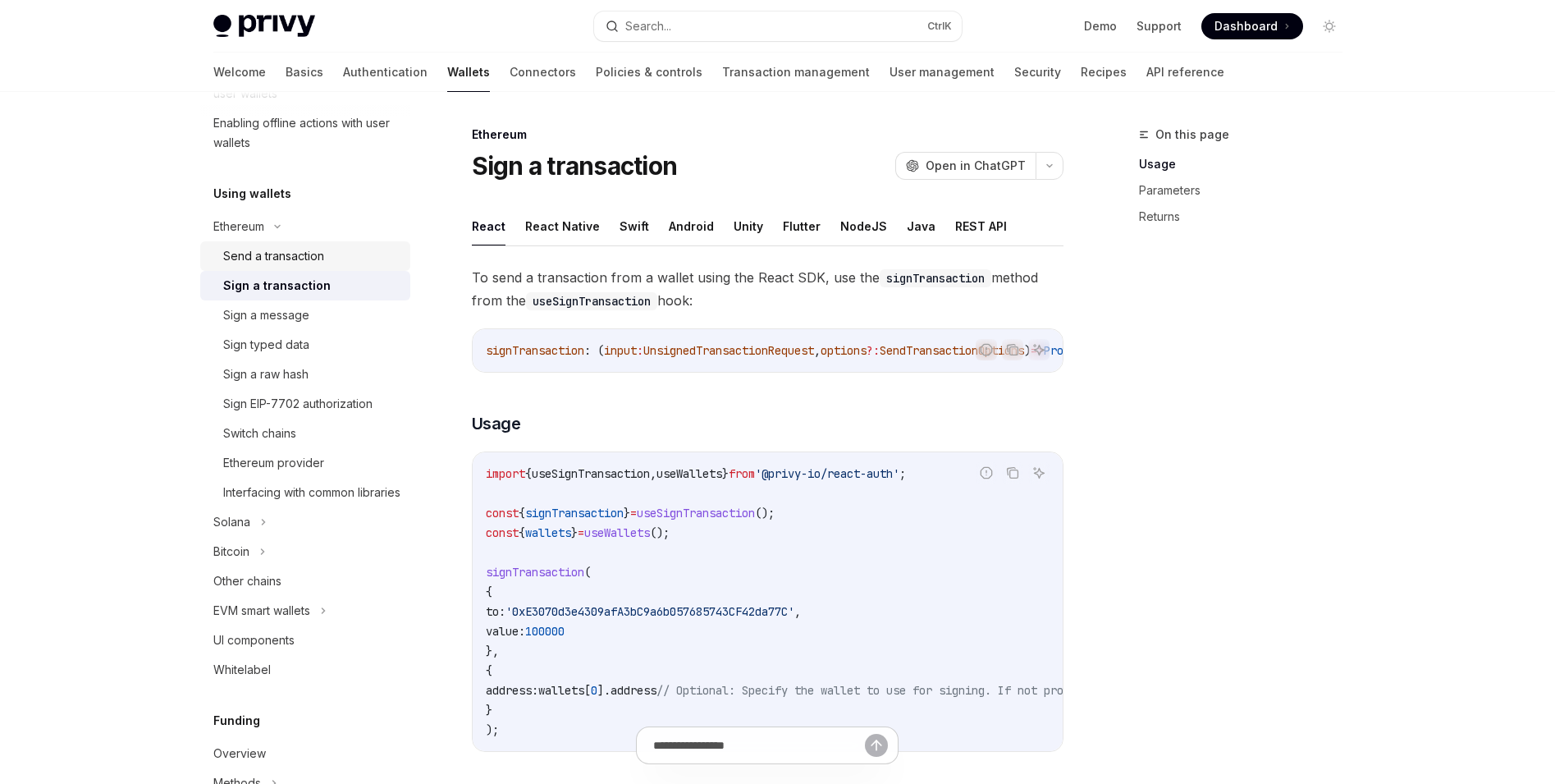
click at [369, 251] on div "Send a transaction" at bounding box center [312, 256] width 177 height 20
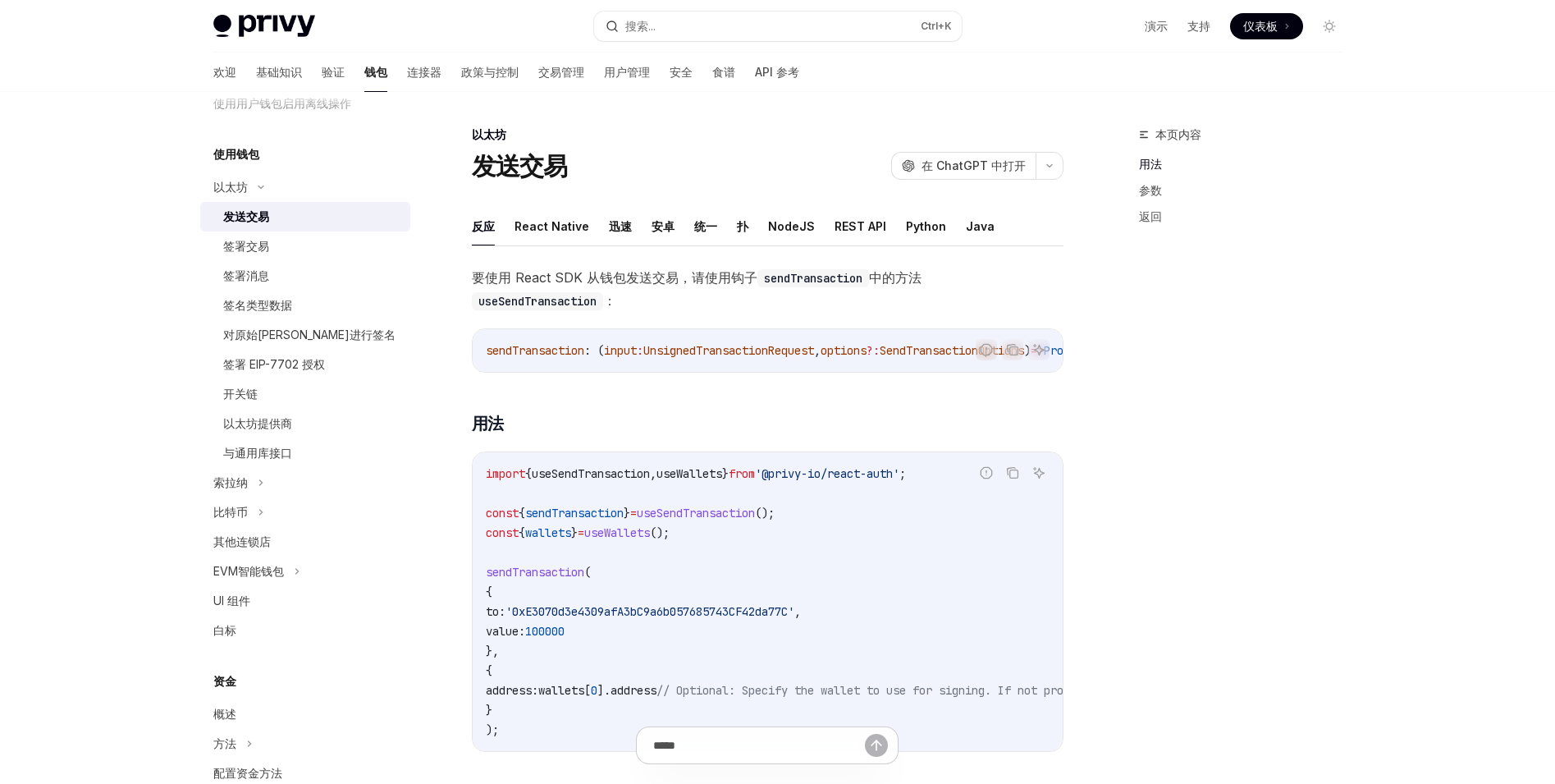
click at [712, 368] on div "sendTransaction : ( input : UnsignedTransactionRequest , options ?: SendTransac…" at bounding box center [767, 351] width 590 height 43
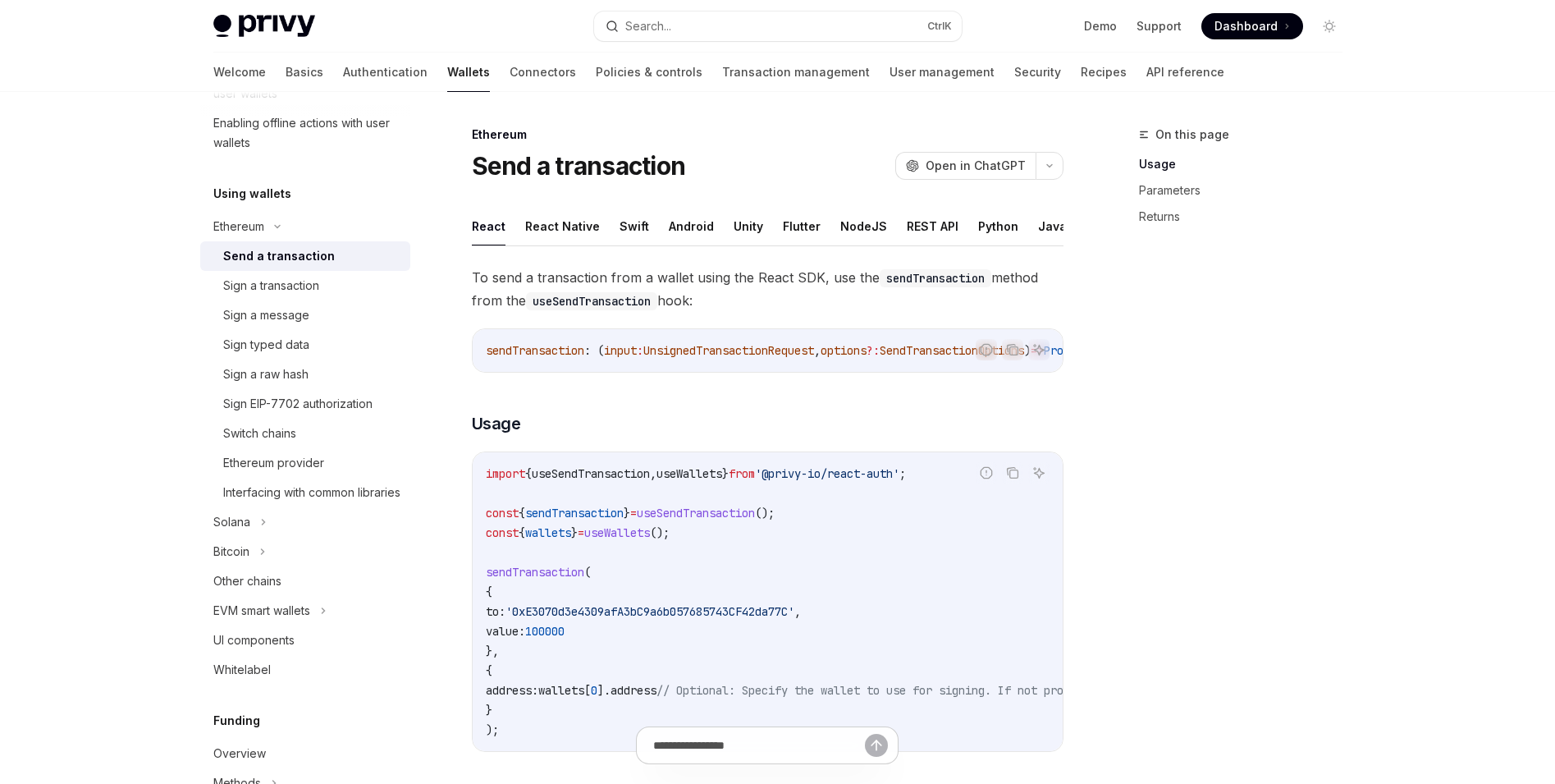
click at [1150, 475] on div "On this page Usage Parameters Returns" at bounding box center [1231, 454] width 249 height 659
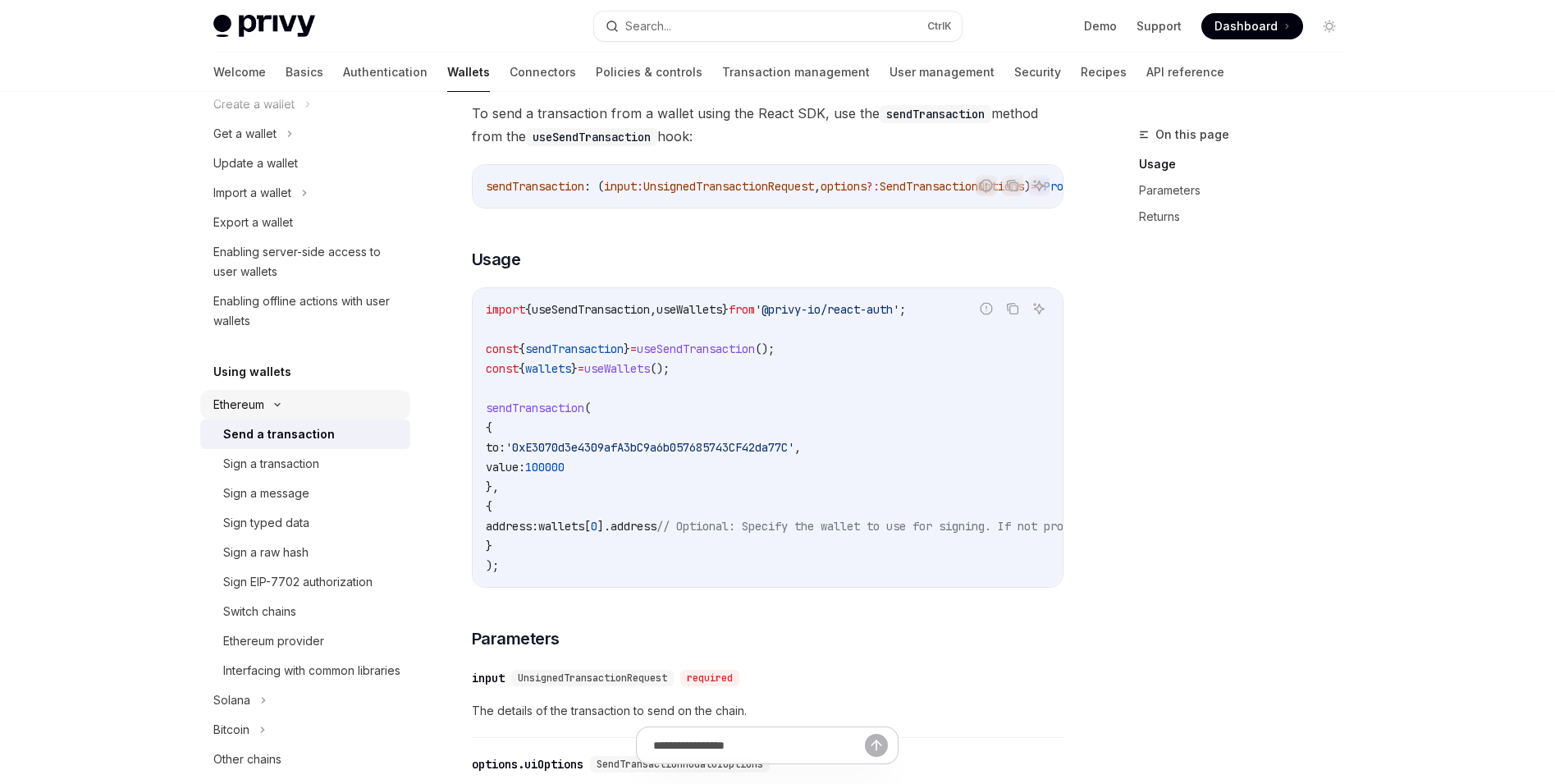
scroll to position [255, 0]
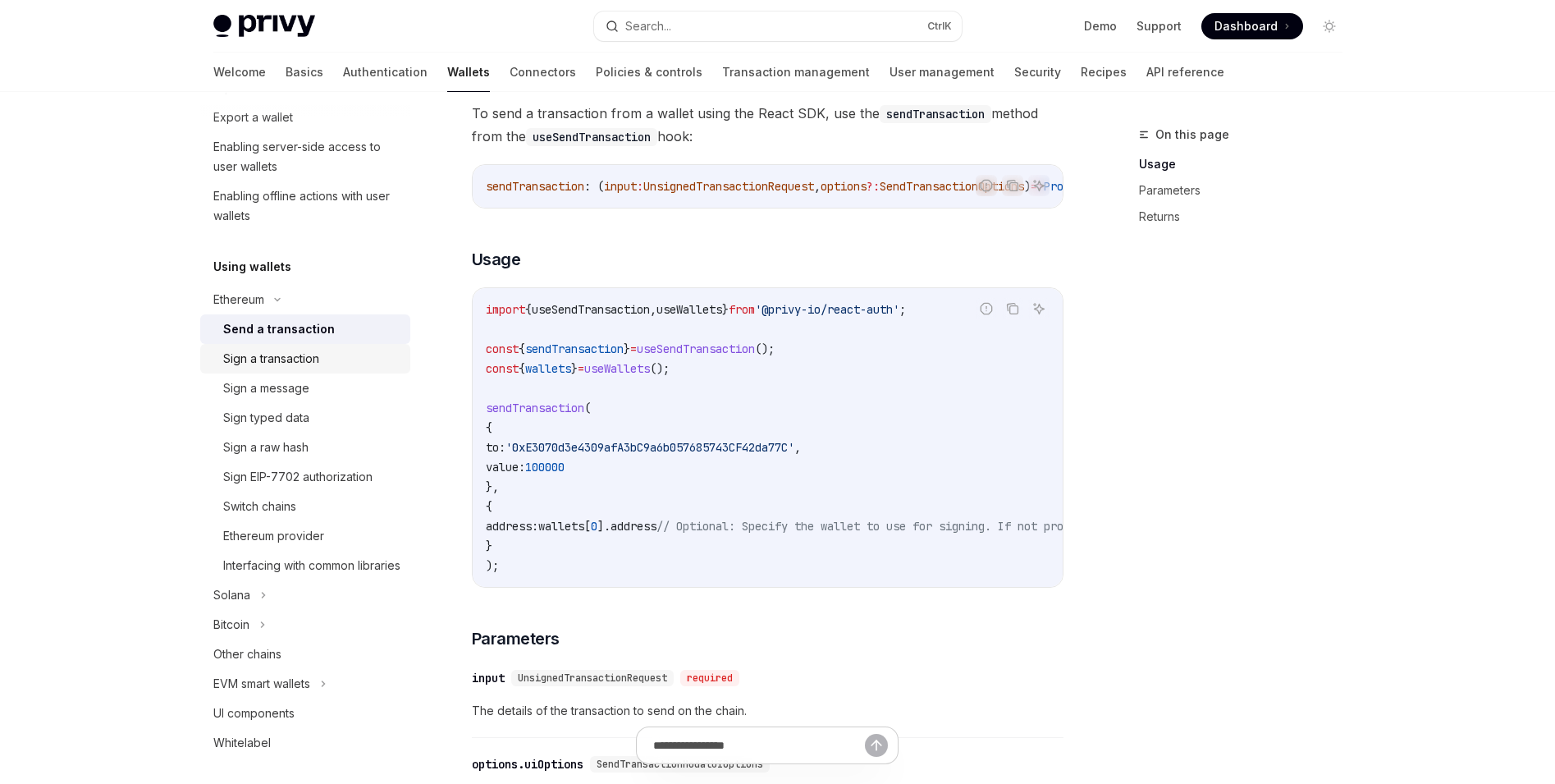
click at [358, 357] on div "Sign a transaction" at bounding box center [312, 359] width 177 height 20
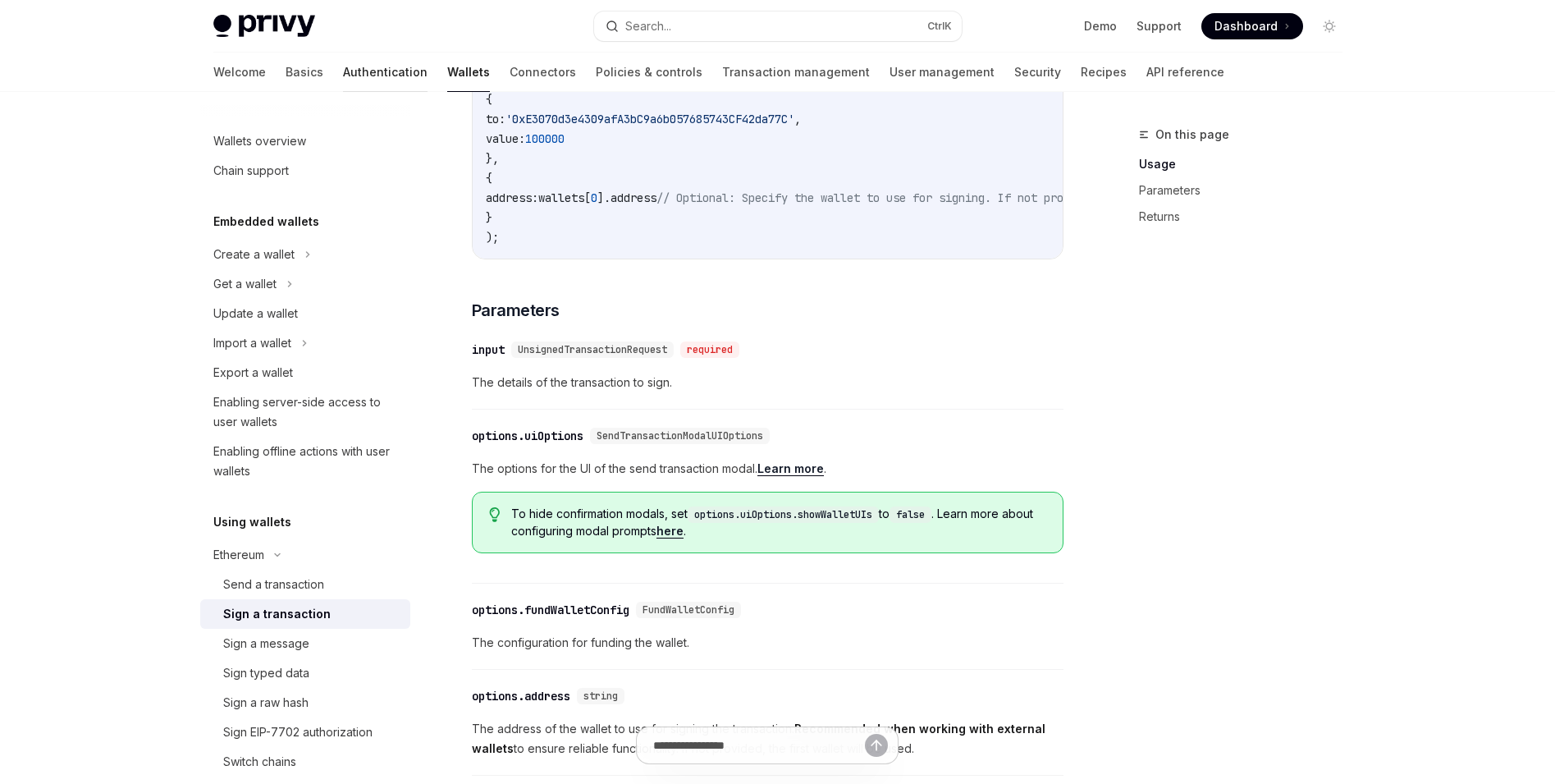
click at [343, 75] on link "Authentication" at bounding box center [385, 72] width 85 height 39
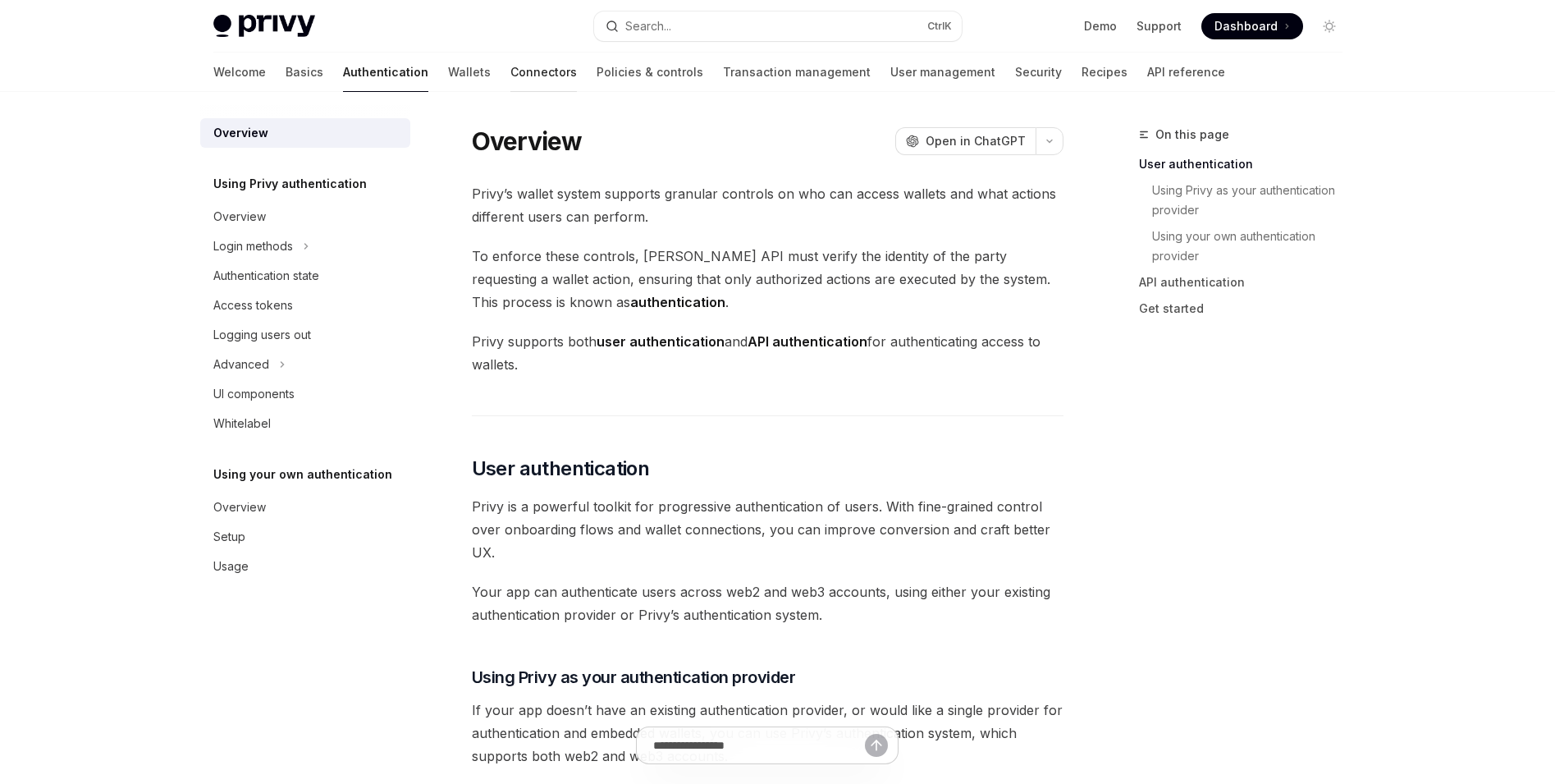
click at [511, 69] on link "Connectors" at bounding box center [544, 72] width 67 height 39
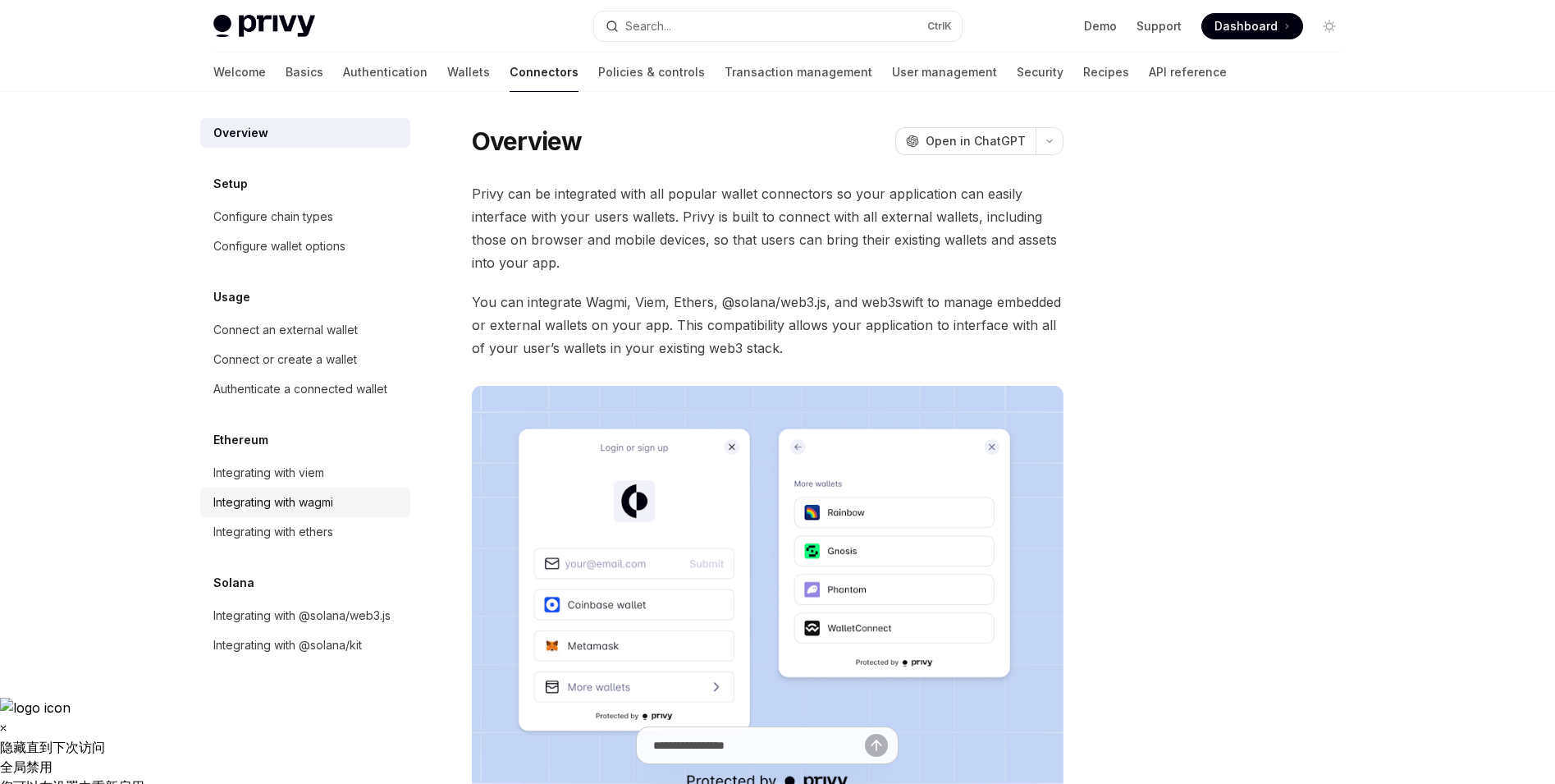
click at [382, 512] on link "Integrating with wagmi" at bounding box center [305, 502] width 210 height 29
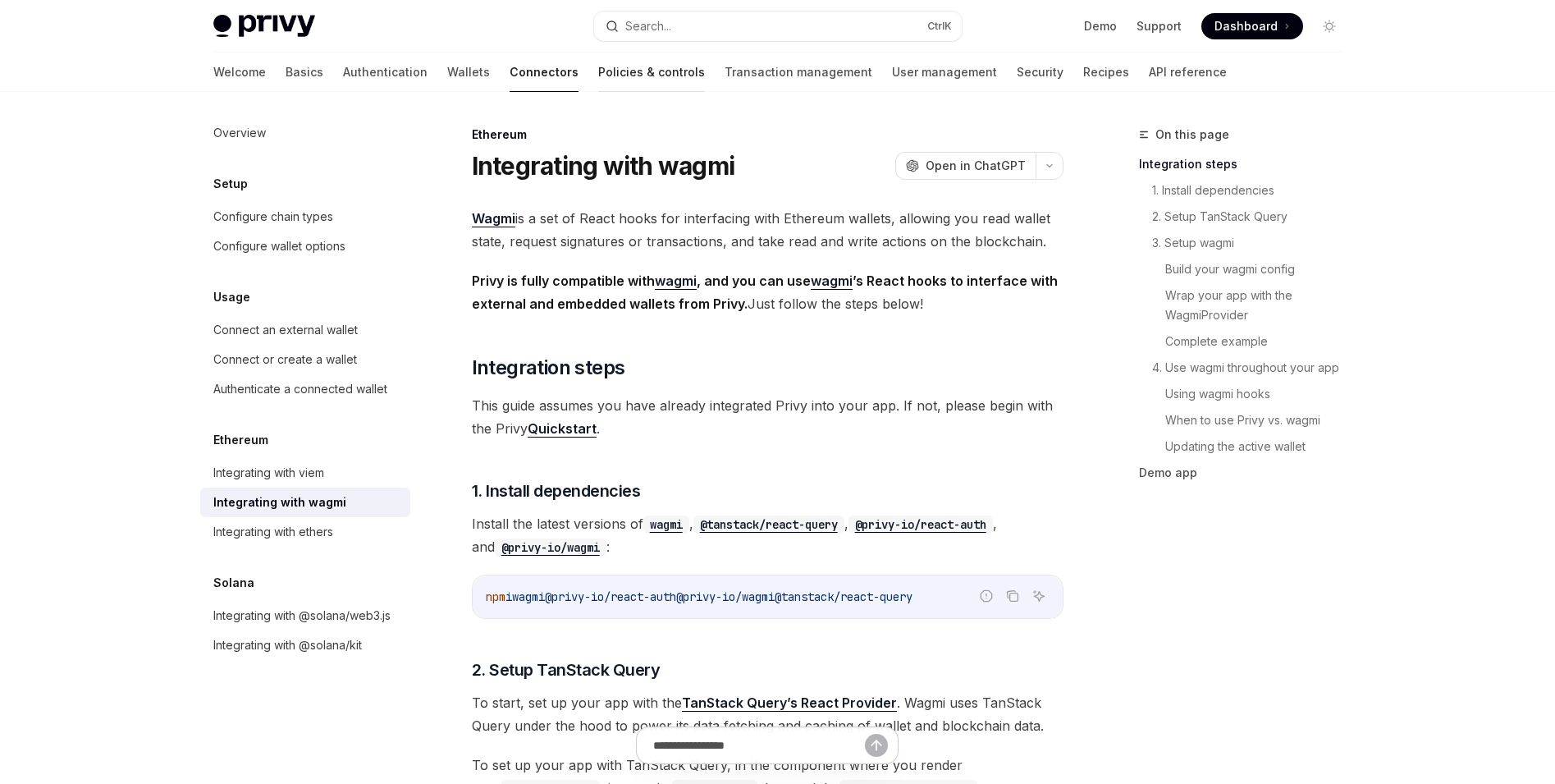
click at [598, 71] on link "Policies & controls" at bounding box center [652, 72] width 107 height 39
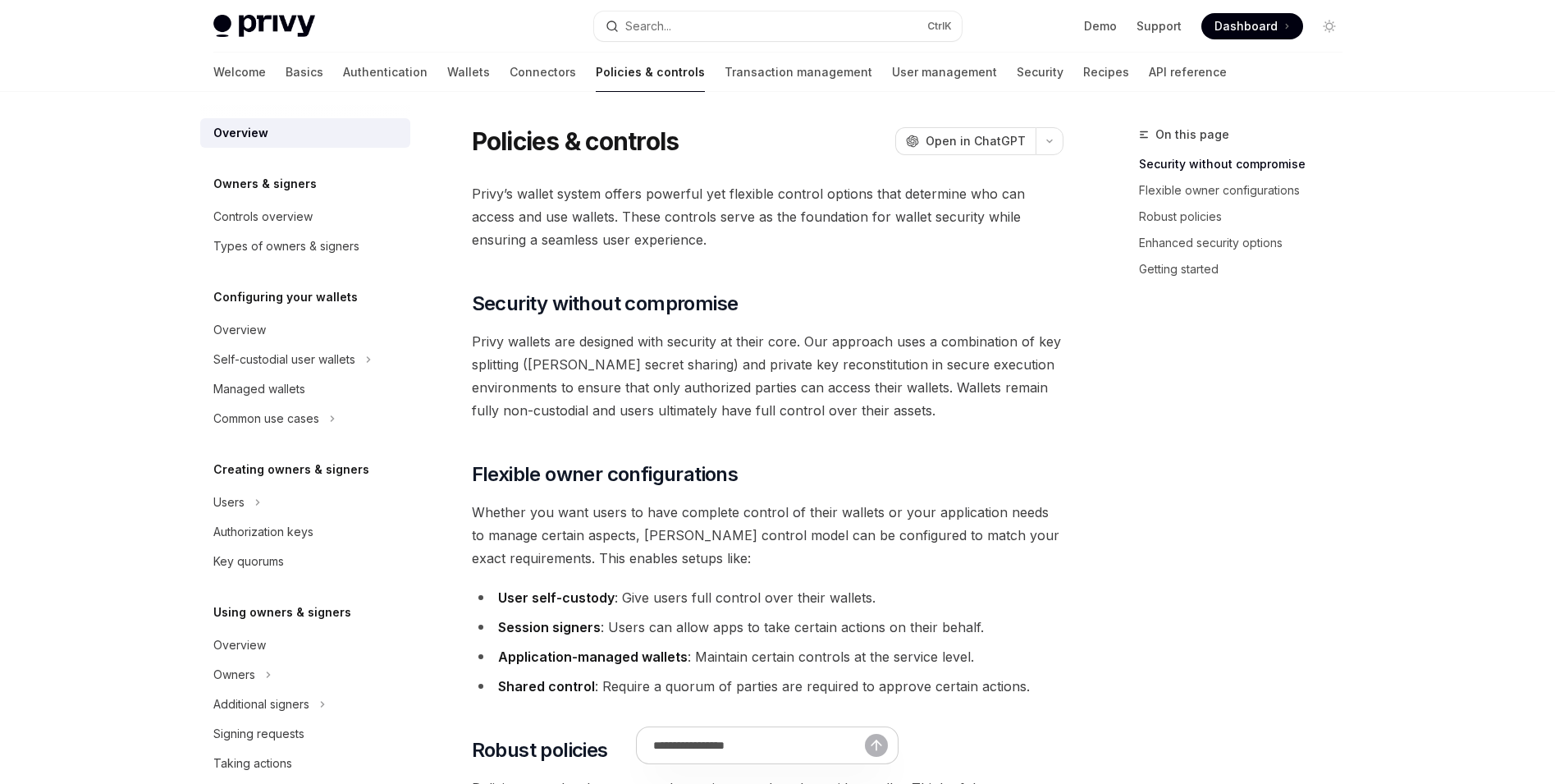
click at [725, 72] on link "Transaction management" at bounding box center [798, 72] width 148 height 39
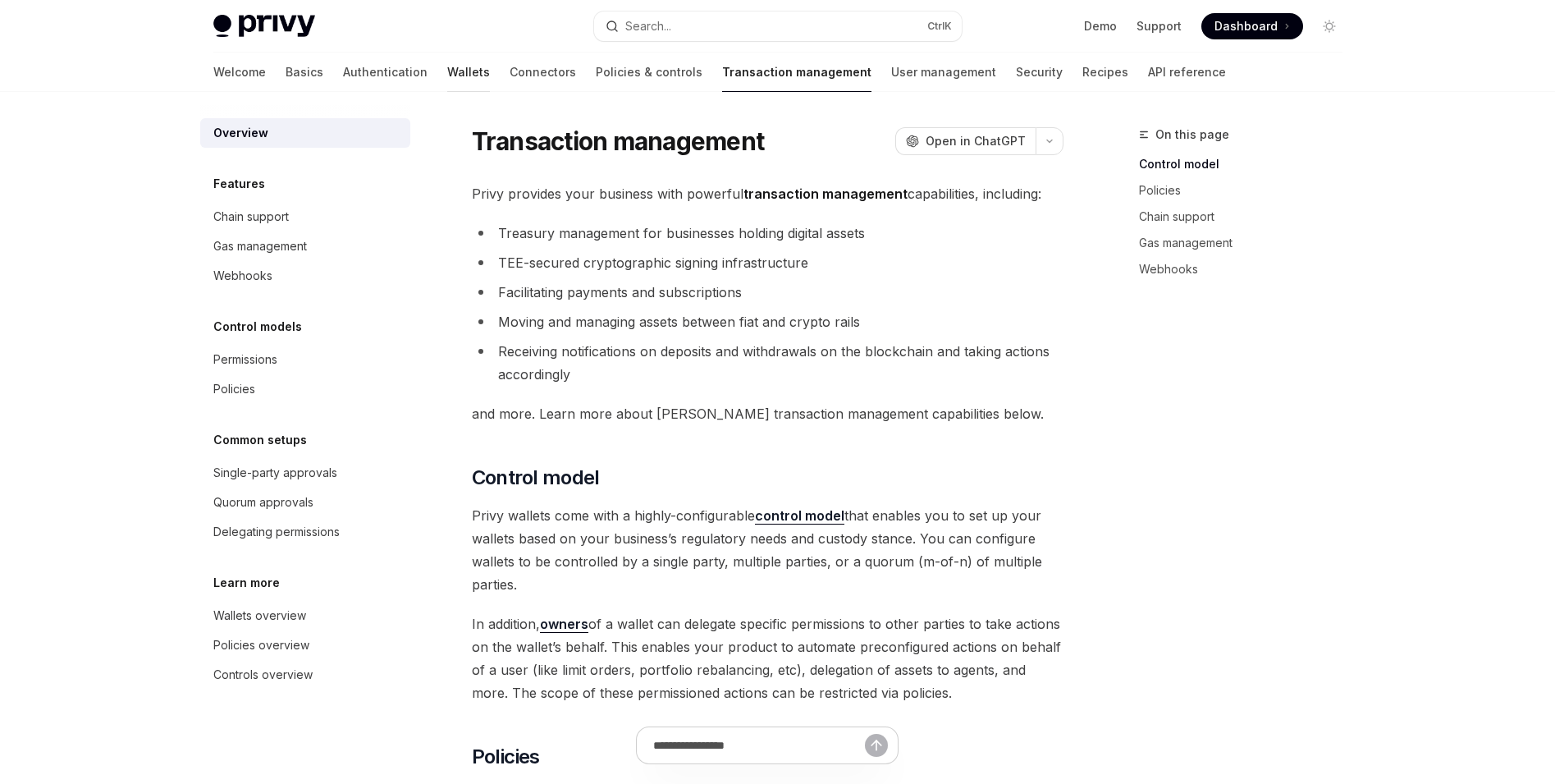
click at [448, 77] on link "Wallets" at bounding box center [469, 72] width 43 height 39
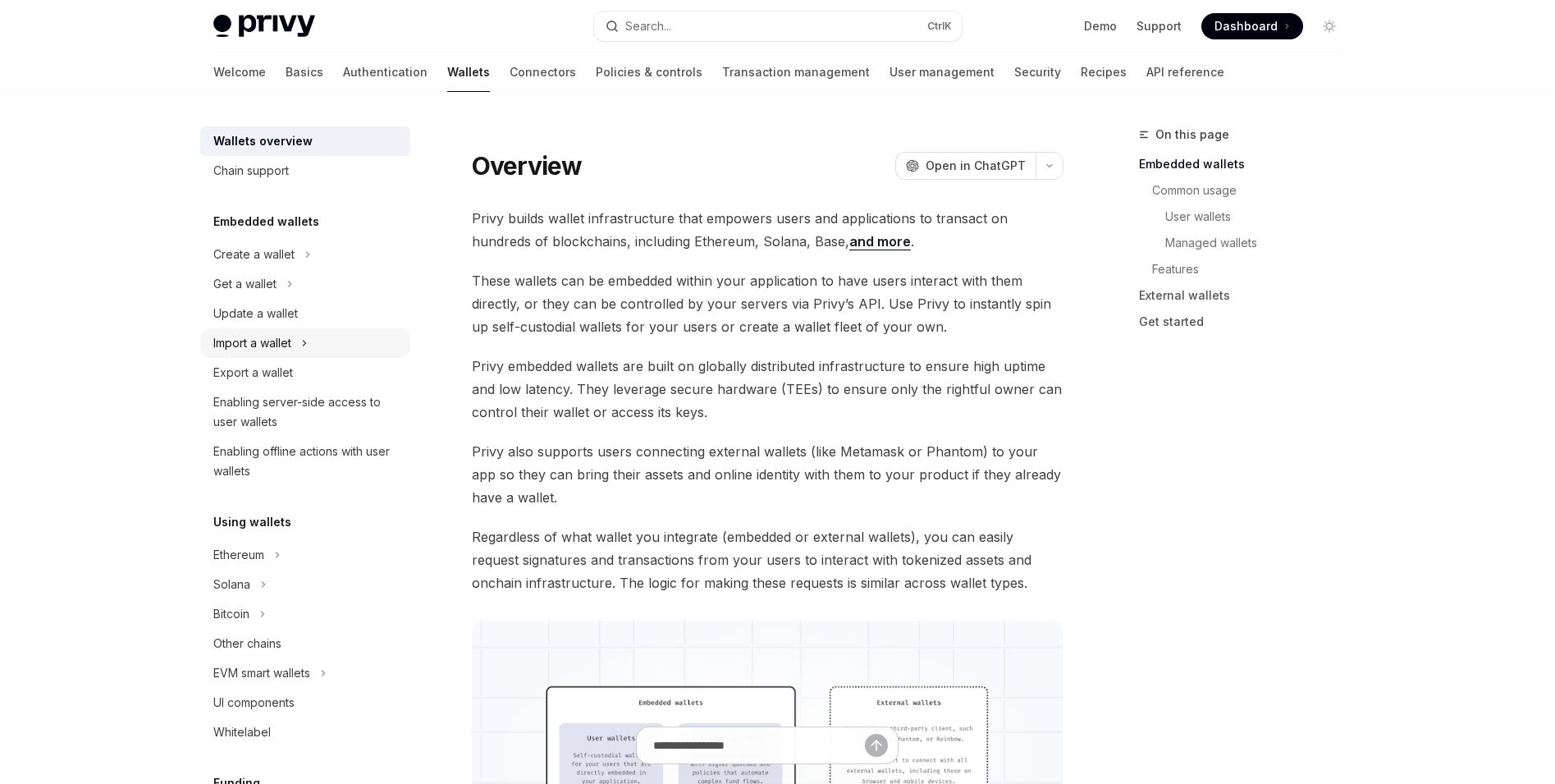
click at [307, 340] on icon at bounding box center [304, 343] width 6 height 20
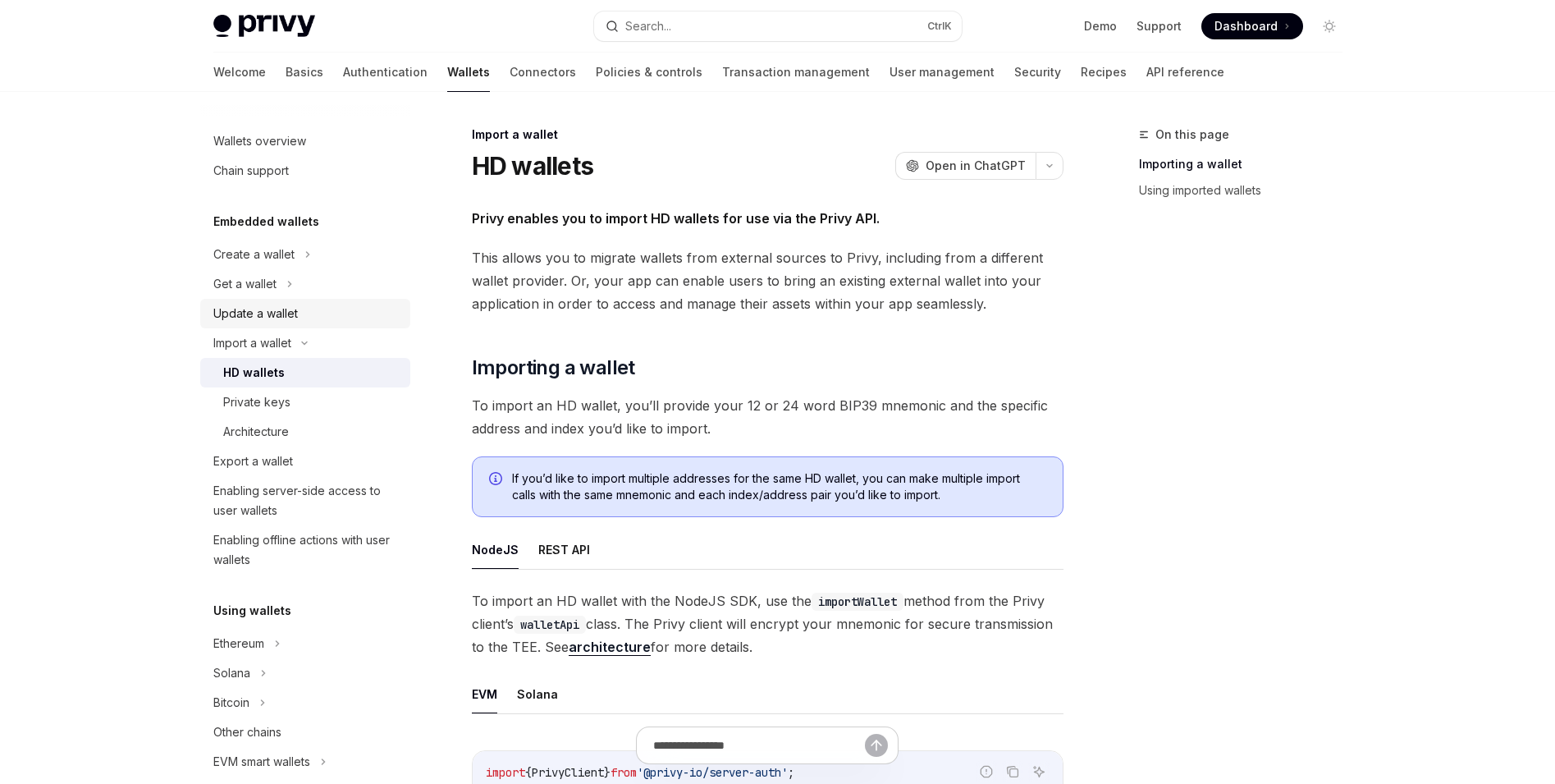
click at [345, 303] on link "Update a wallet" at bounding box center [305, 313] width 210 height 29
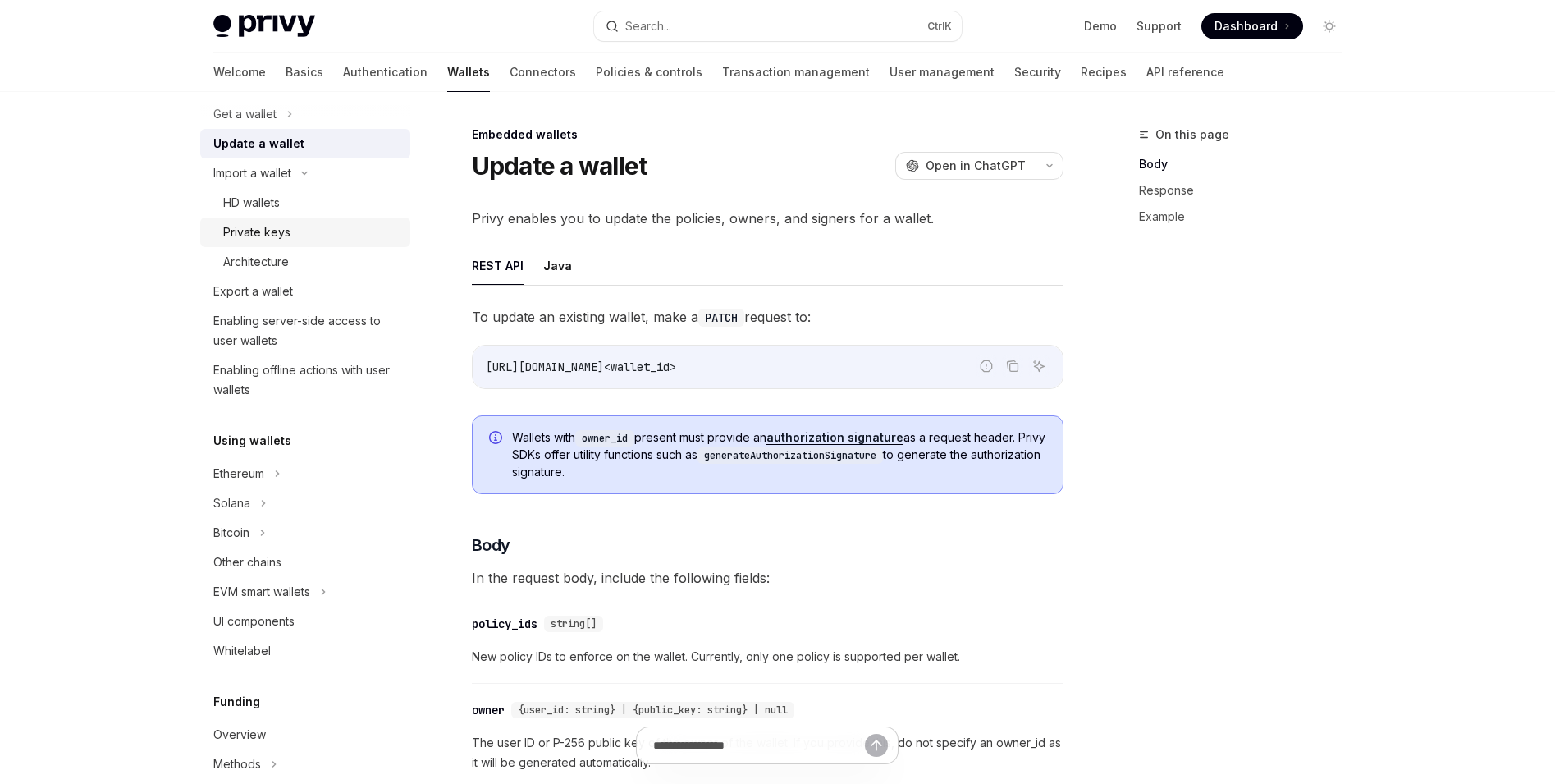
scroll to position [328, 0]
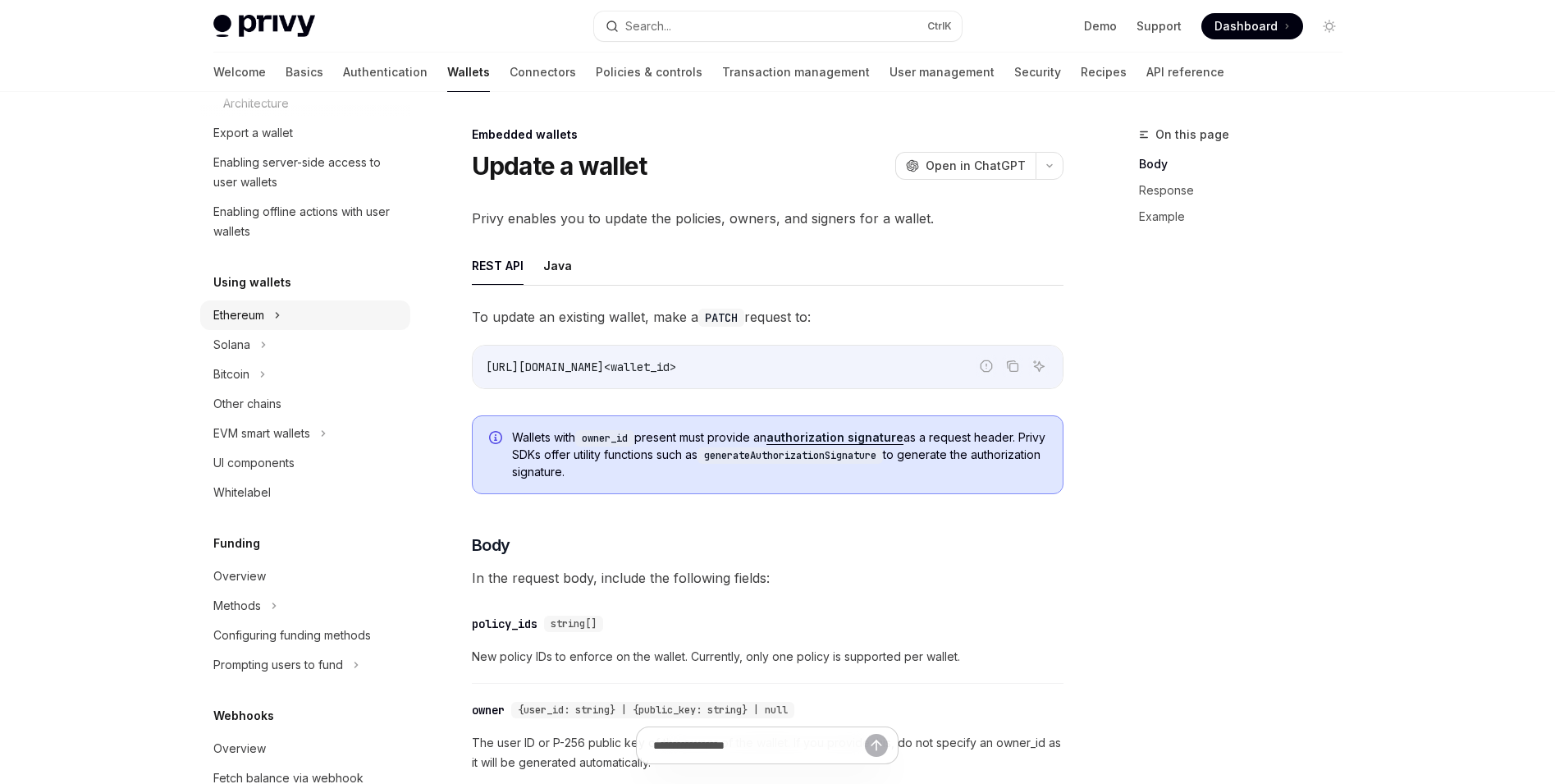
click at [328, 327] on div "Ethereum" at bounding box center [305, 314] width 210 height 29
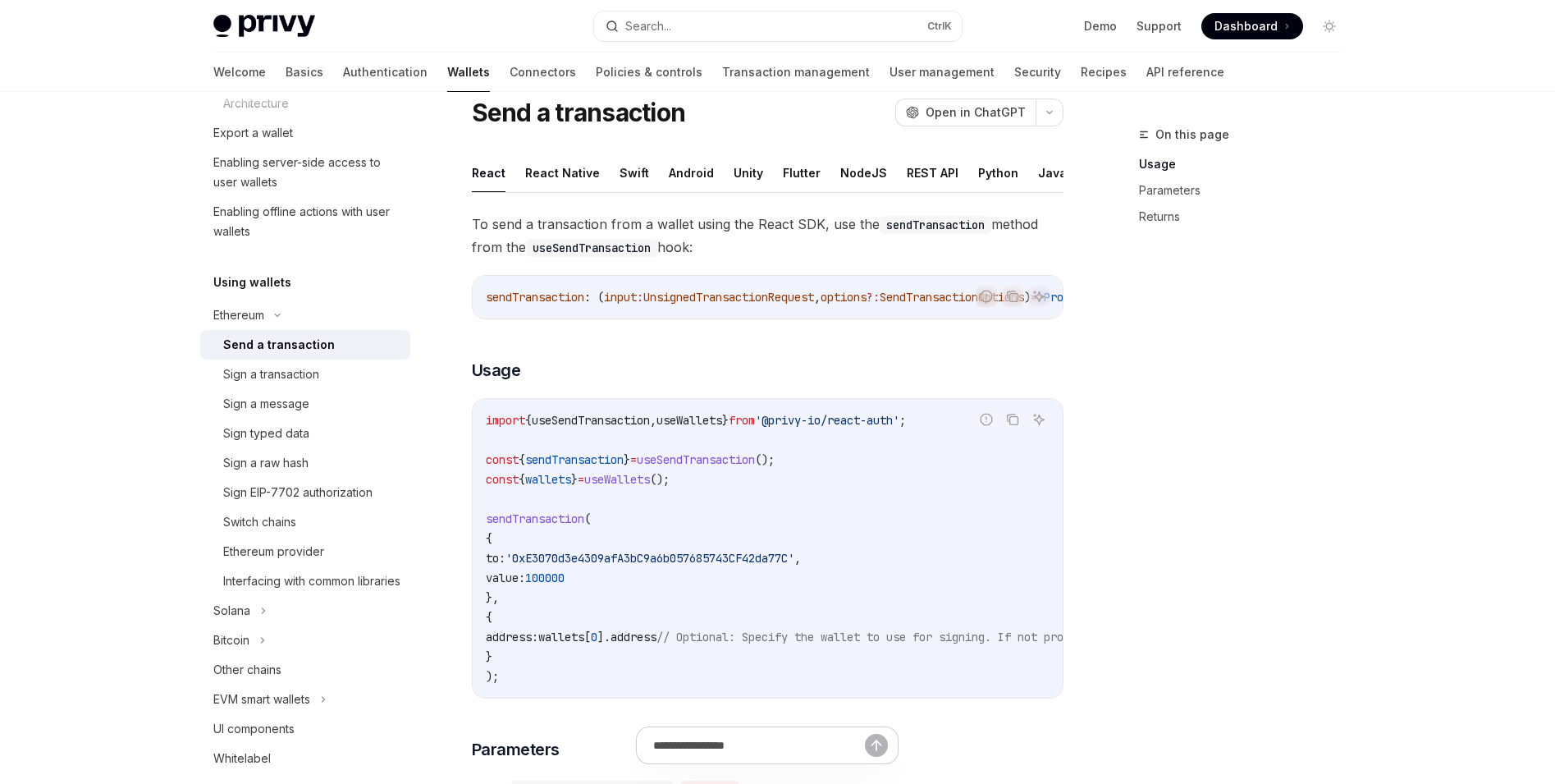
scroll to position [82, 0]
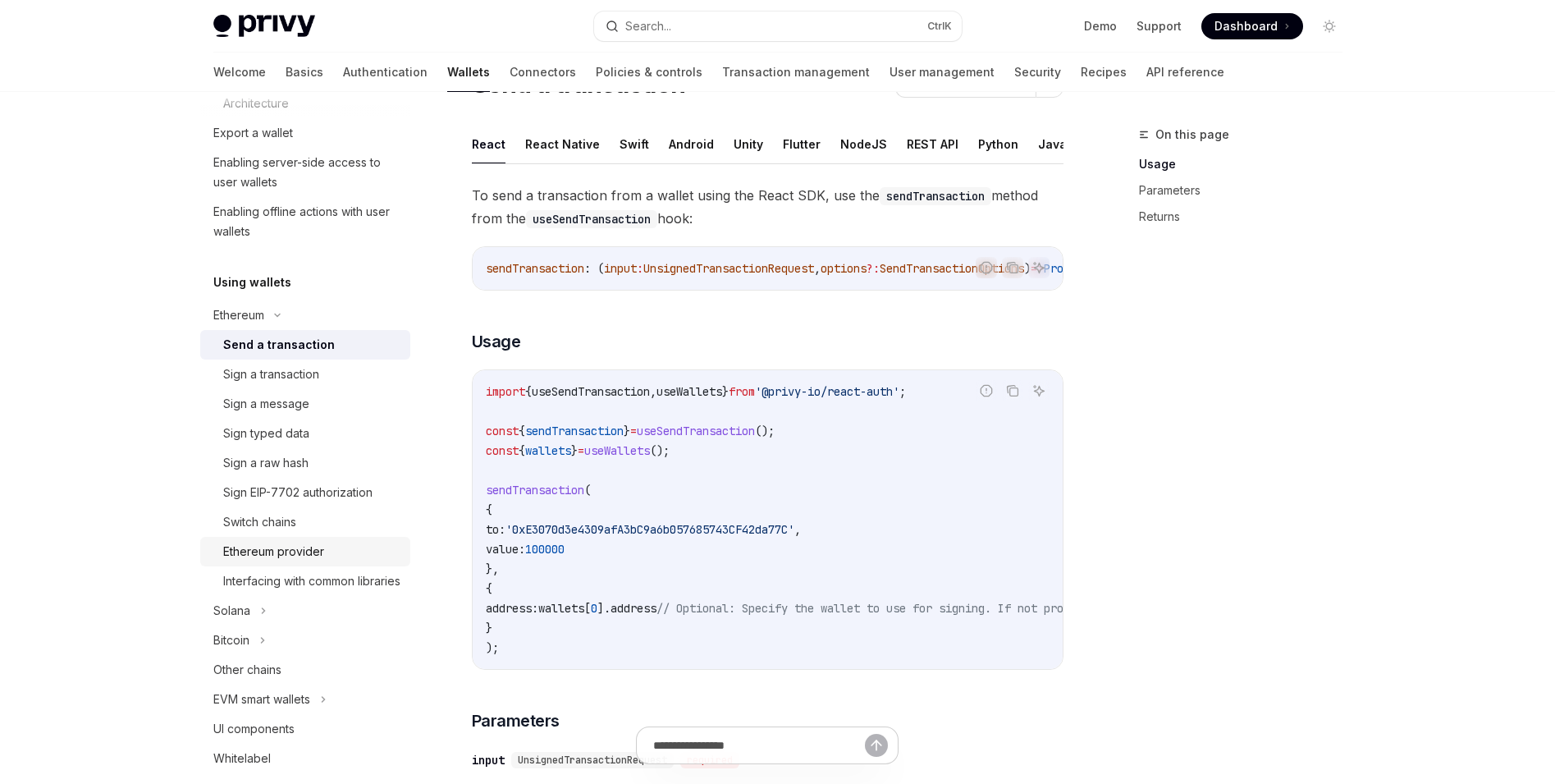
click at [295, 555] on div "Ethereum provider" at bounding box center [273, 552] width 101 height 20
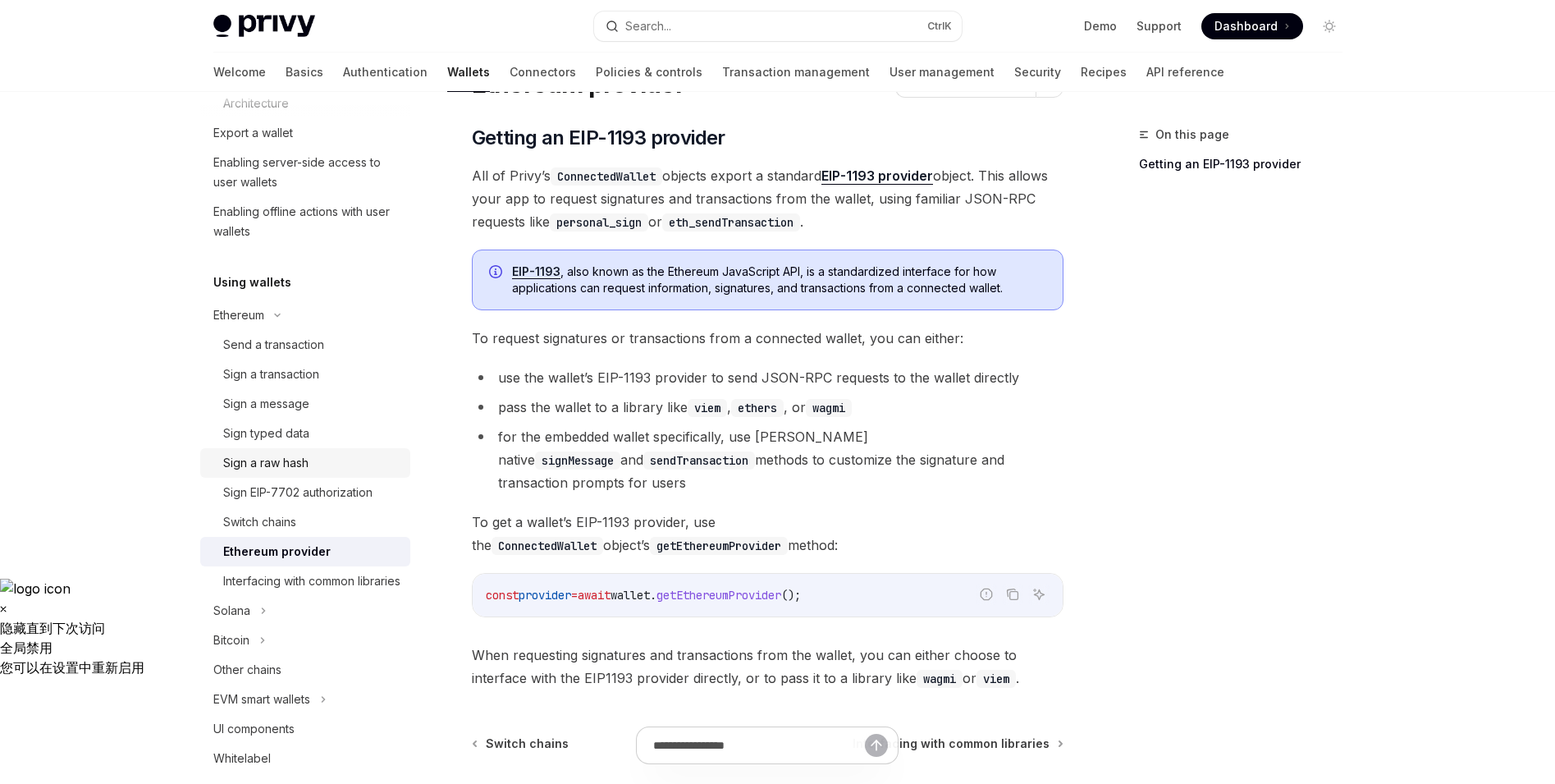
click at [326, 457] on div "Sign a raw hash" at bounding box center [312, 463] width 177 height 20
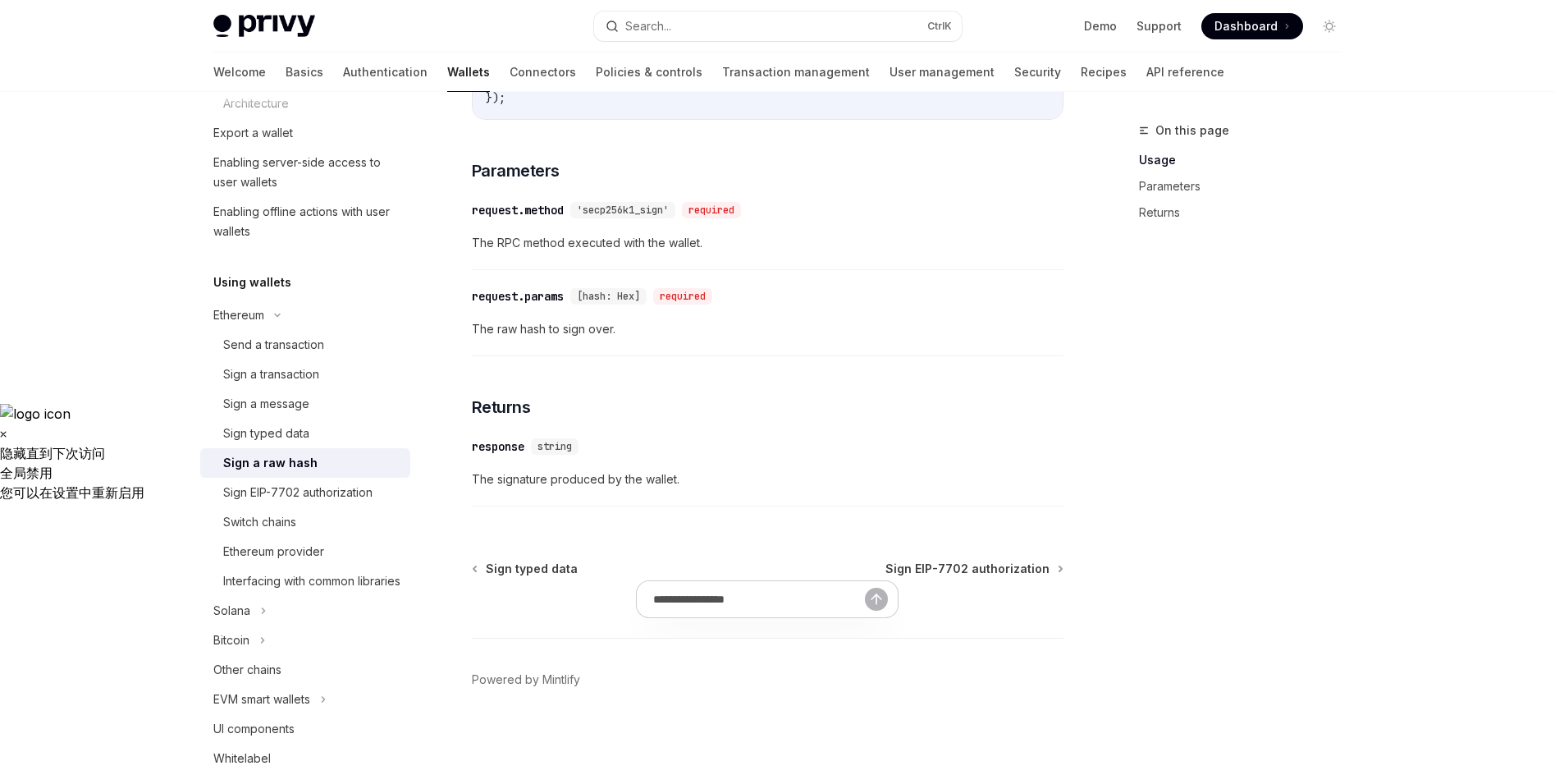
scroll to position [701, 0]
click at [296, 434] on div "Sign typed data" at bounding box center [266, 433] width 86 height 20
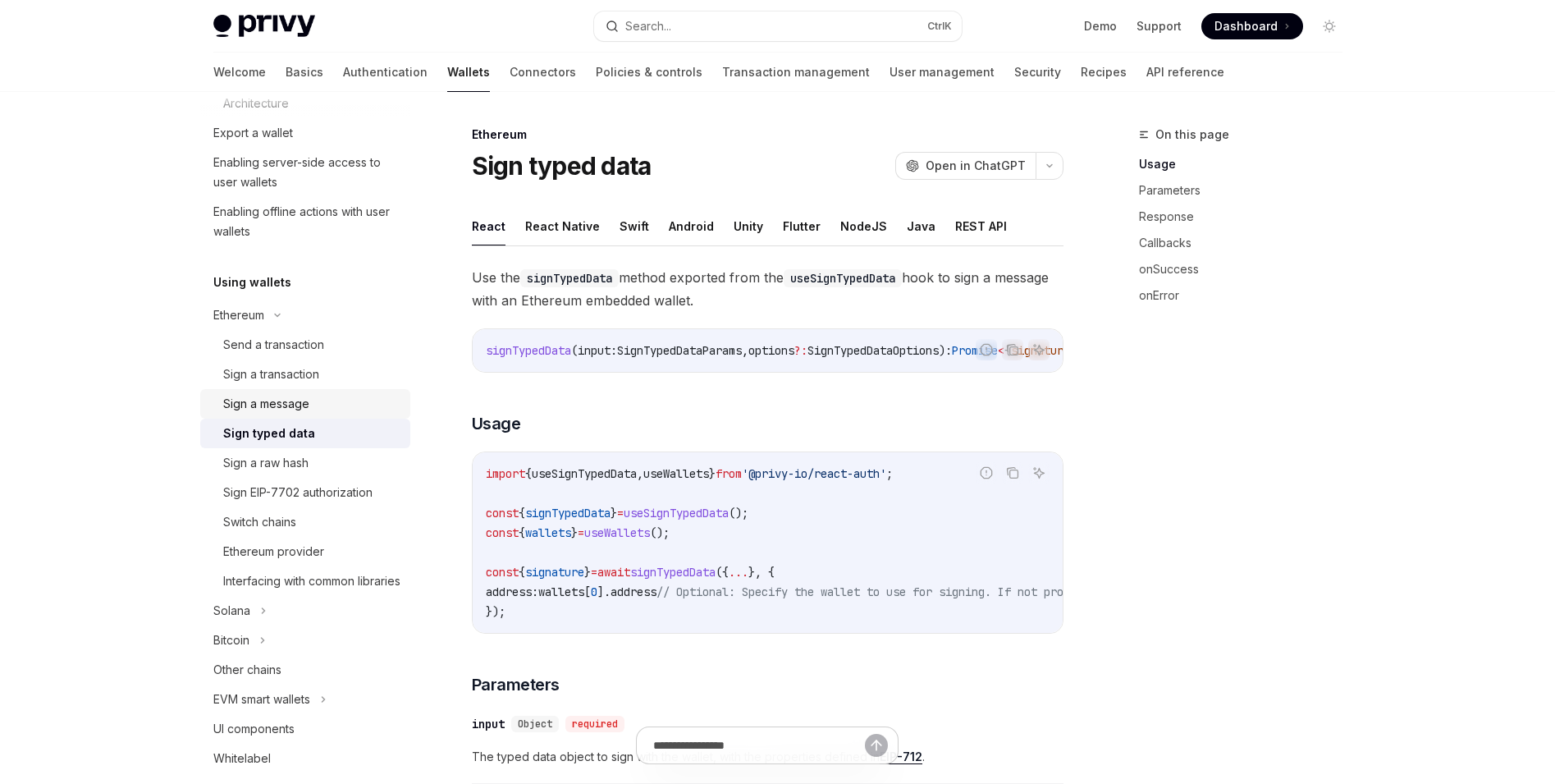
click at [335, 409] on div "Sign a message" at bounding box center [312, 404] width 177 height 20
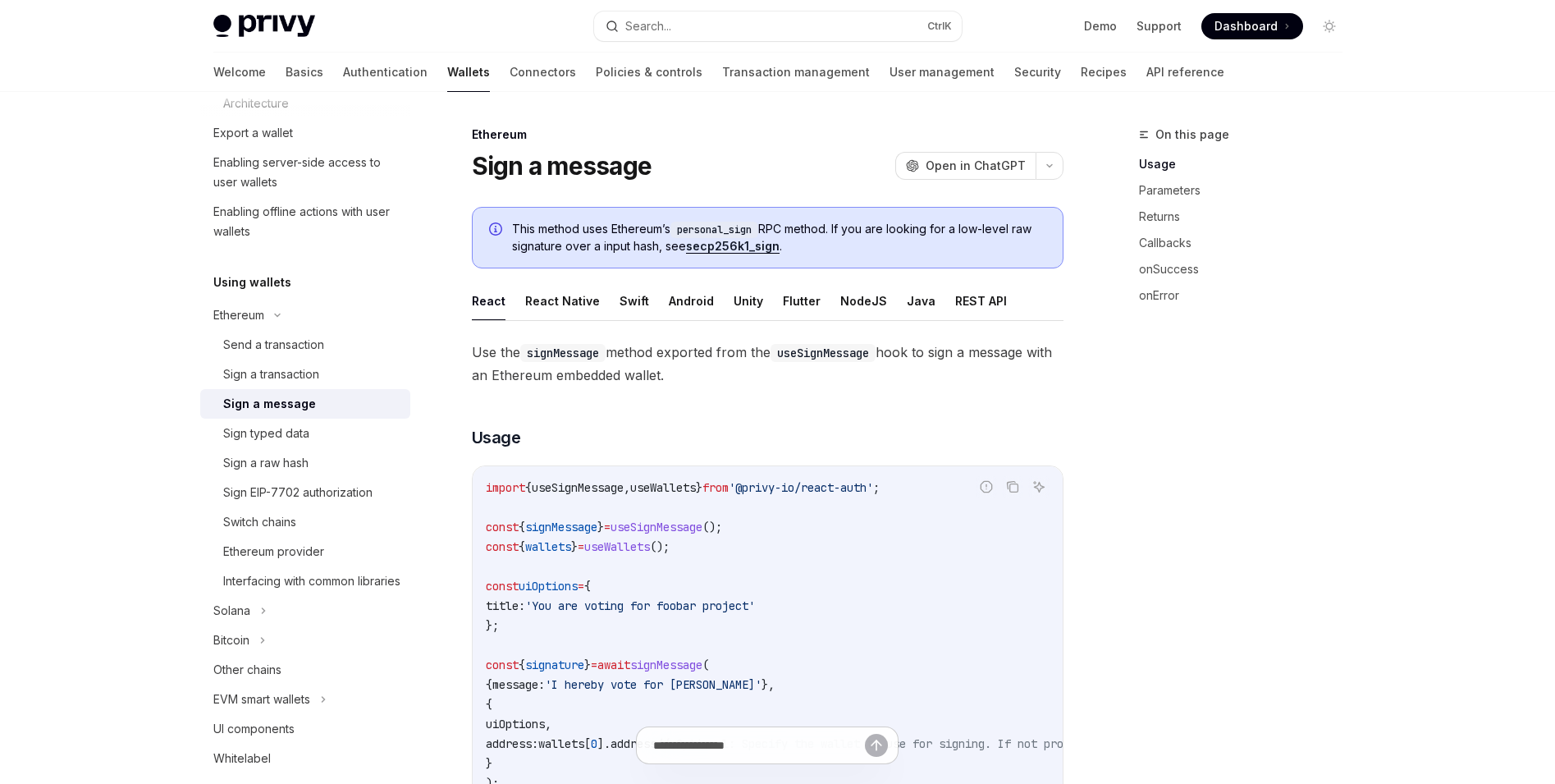
scroll to position [247, 0]
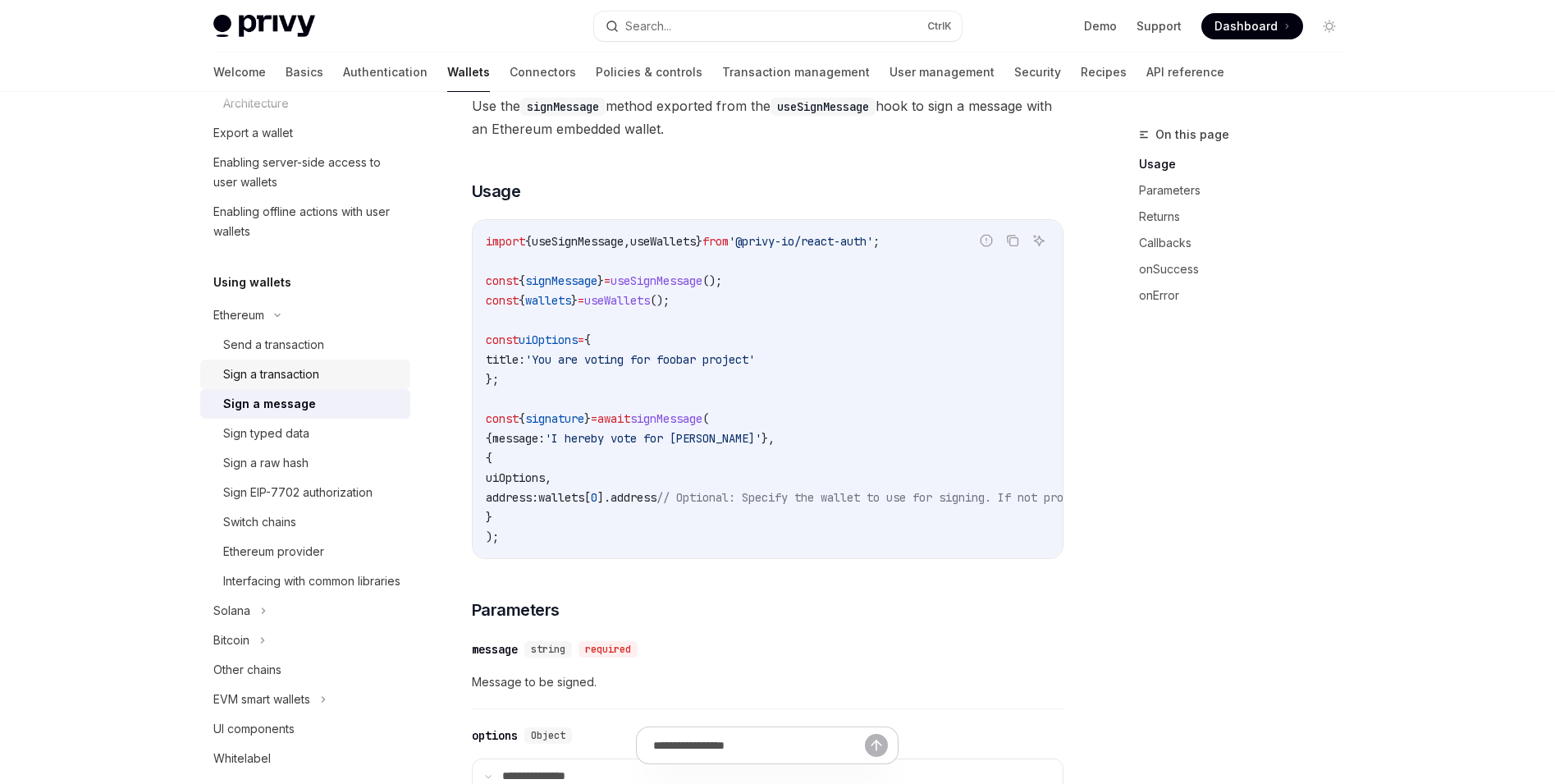
click at [345, 379] on div "Sign a transaction" at bounding box center [312, 374] width 177 height 20
type textarea "*"
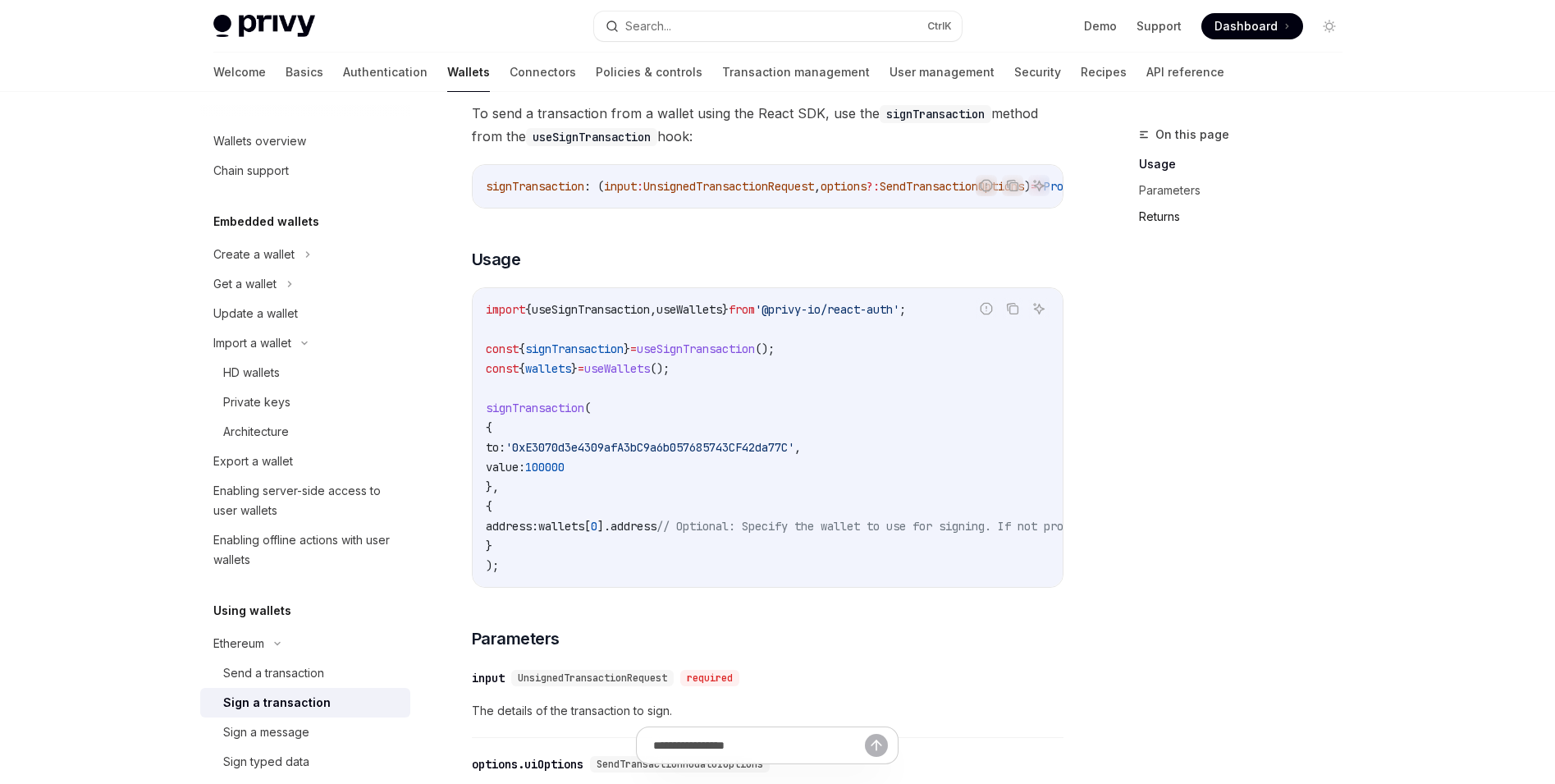
drag, startPoint x: 1294, startPoint y: 353, endPoint x: 1219, endPoint y: 216, distance: 156.2
click at [1297, 358] on div "On this page Usage Parameters Returns" at bounding box center [1231, 454] width 249 height 659
click at [840, 33] on button "Search... Ctrl K" at bounding box center [778, 26] width 368 height 29
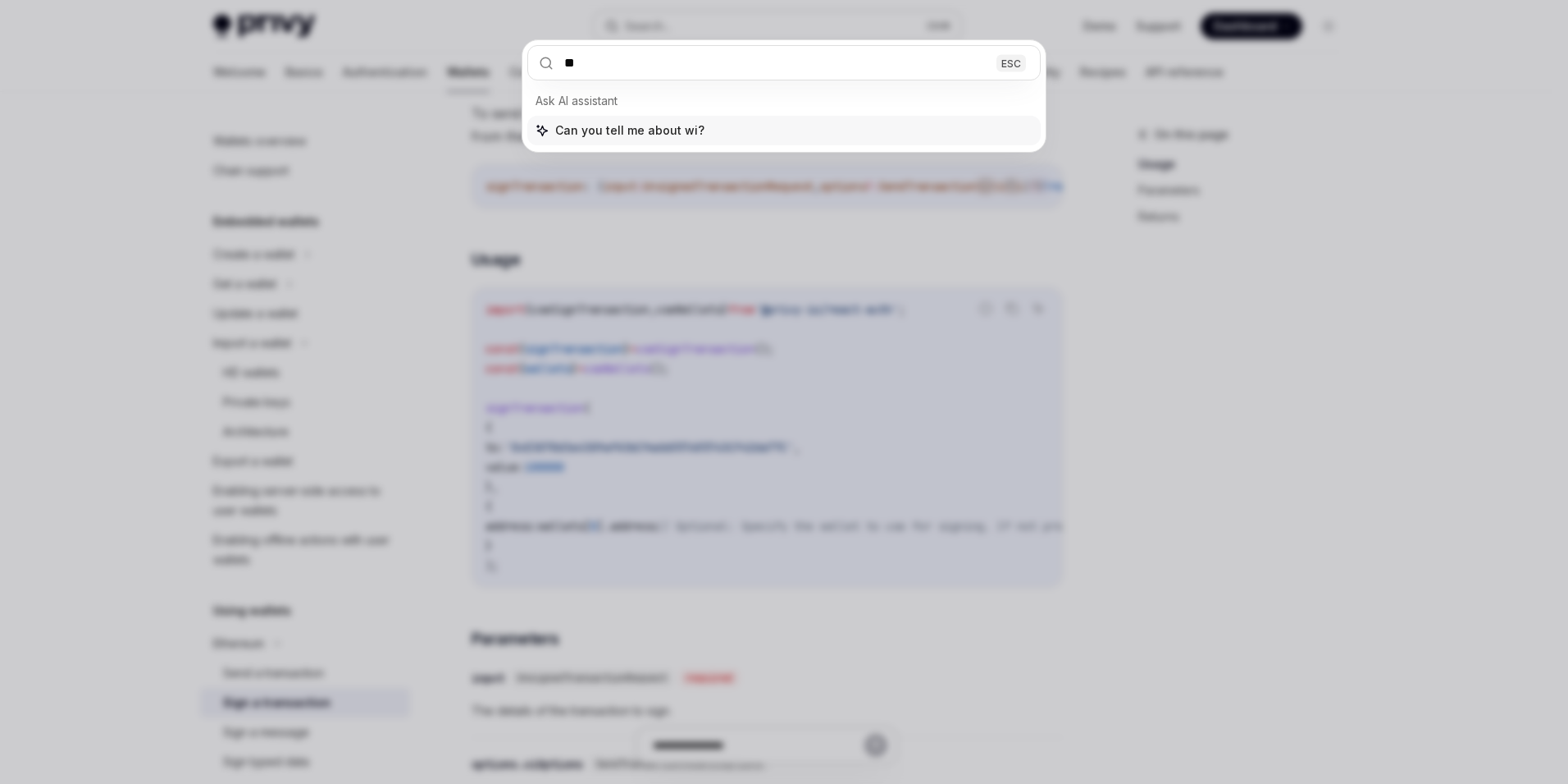
type input "*"
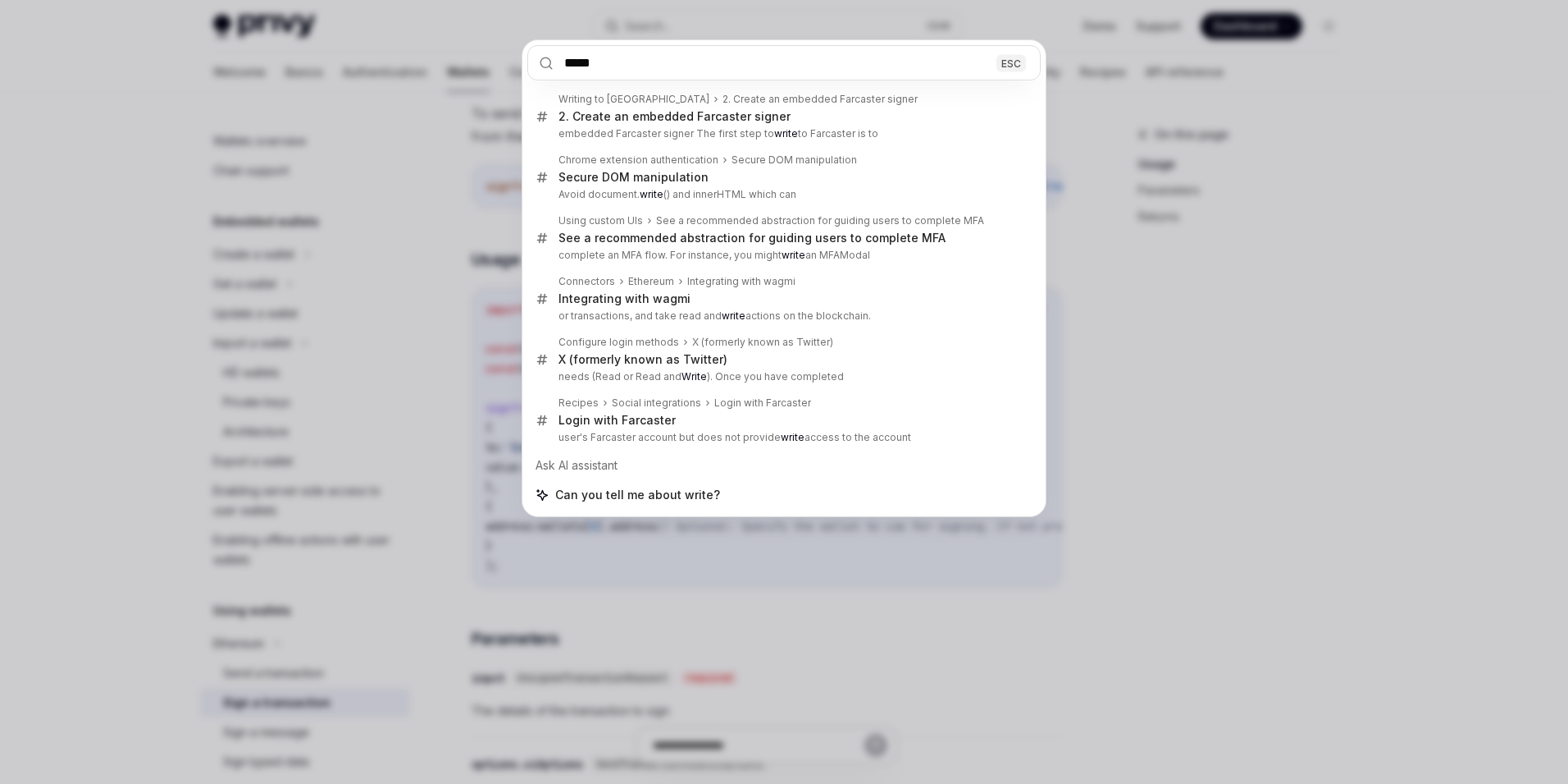
type input "*****"
click at [1235, 396] on div "***** ESC Writing to [GEOGRAPHIC_DATA] 2. Create an embedded Farcaster signer 2…" at bounding box center [784, 392] width 1568 height 784
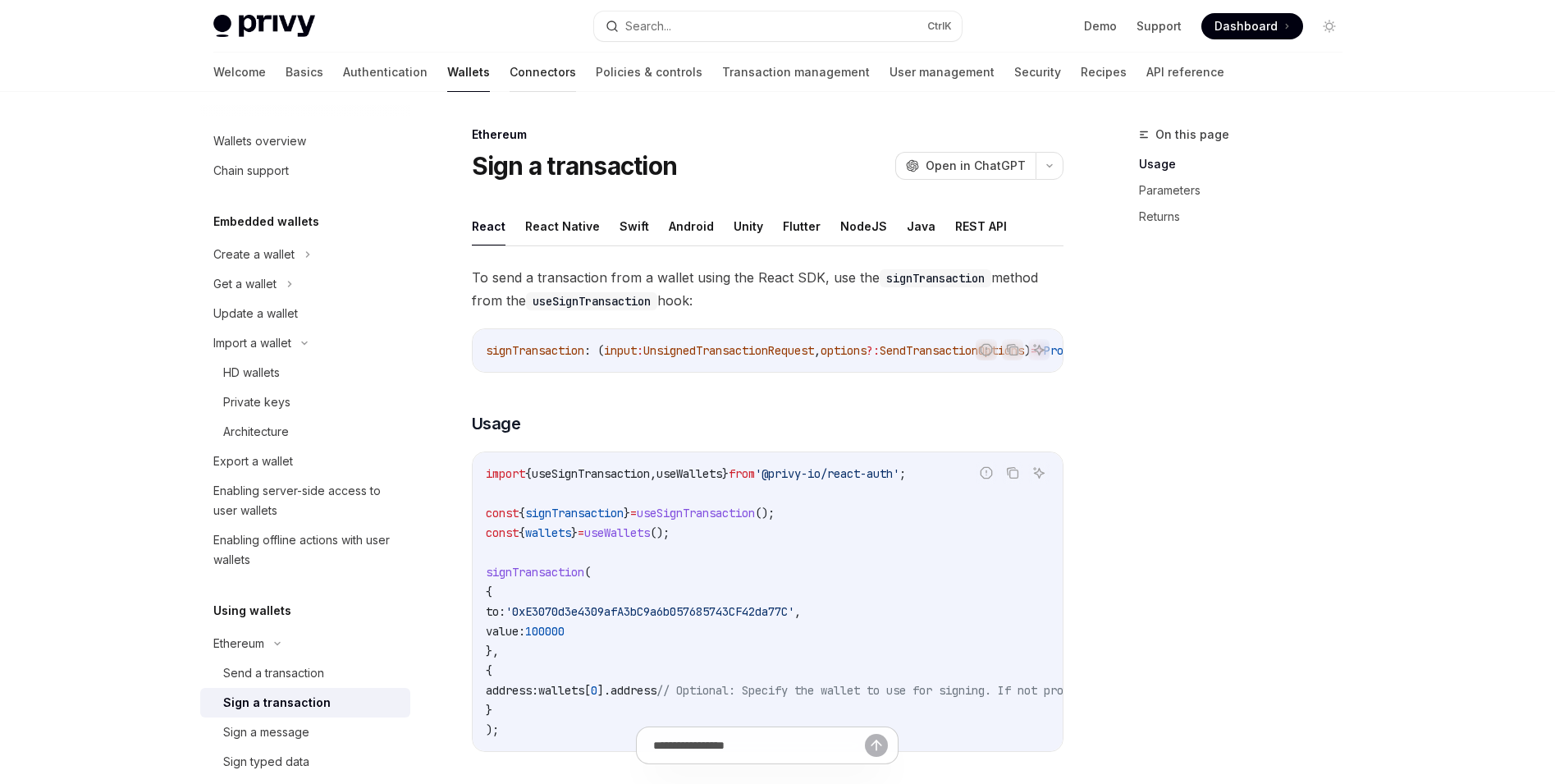
click at [510, 70] on link "Connectors" at bounding box center [543, 72] width 67 height 39
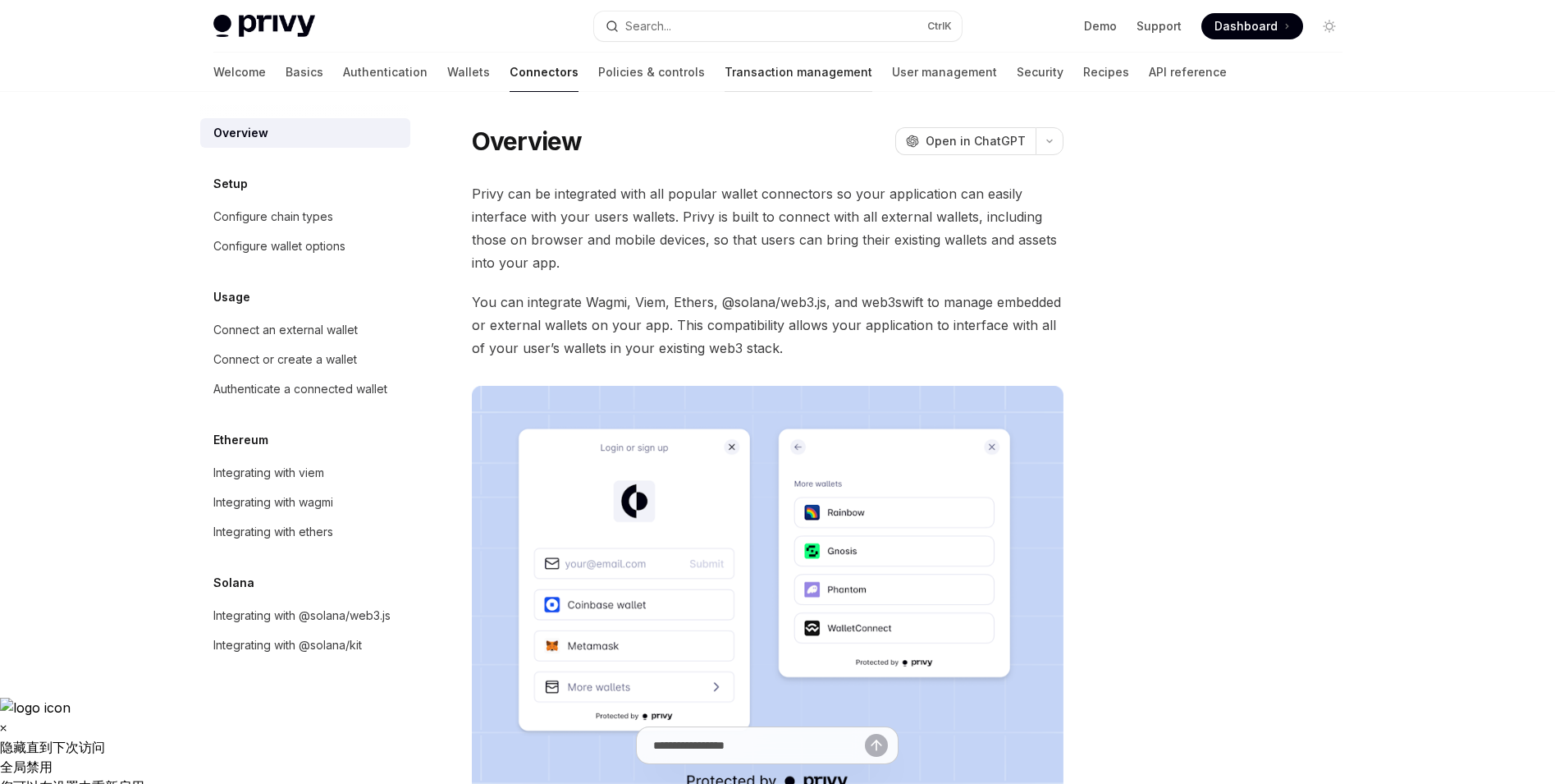
click at [725, 81] on link "Transaction management" at bounding box center [798, 72] width 148 height 39
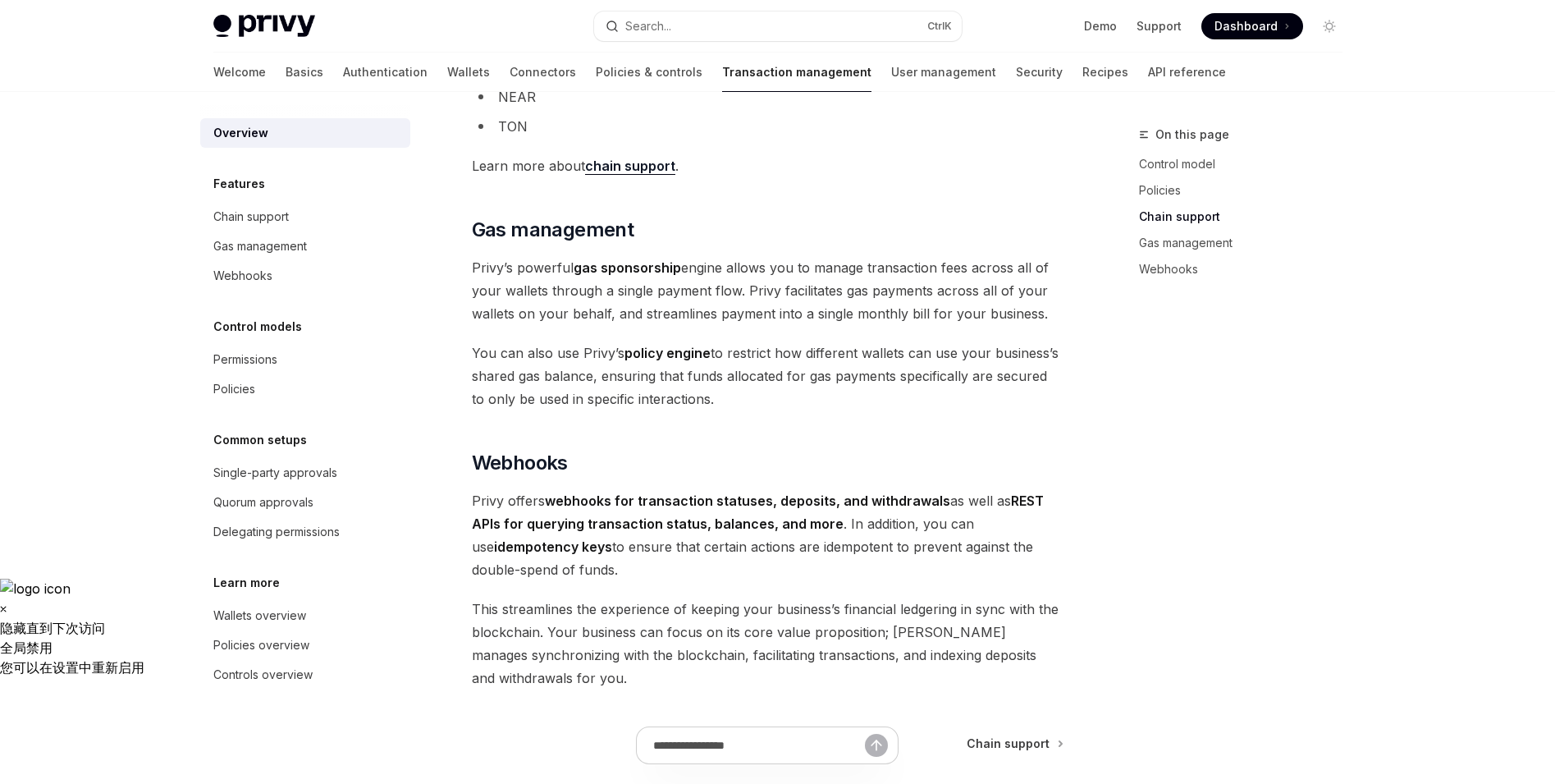
scroll to position [1452, 0]
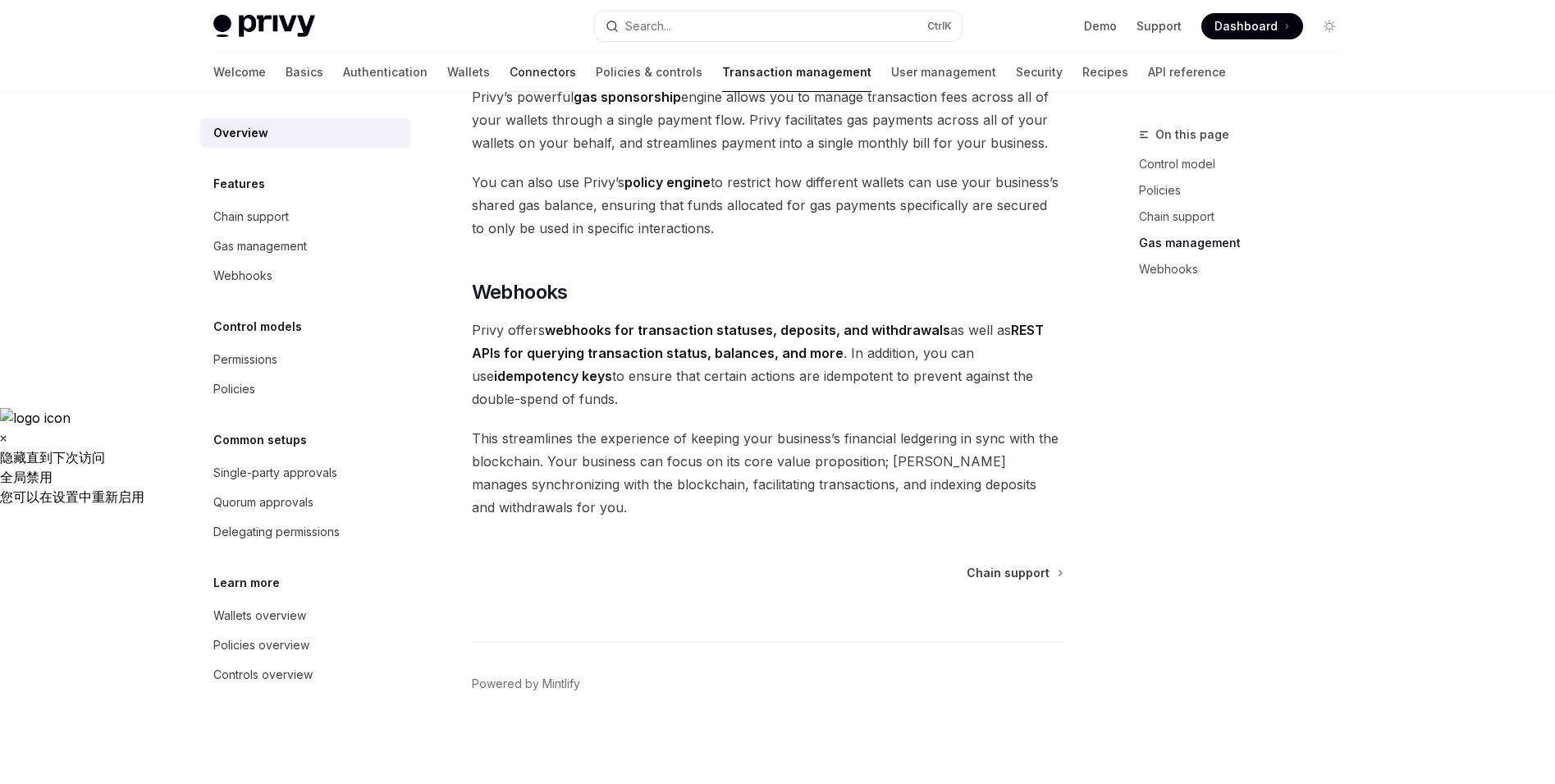
click at [510, 77] on link "Connectors" at bounding box center [543, 72] width 67 height 39
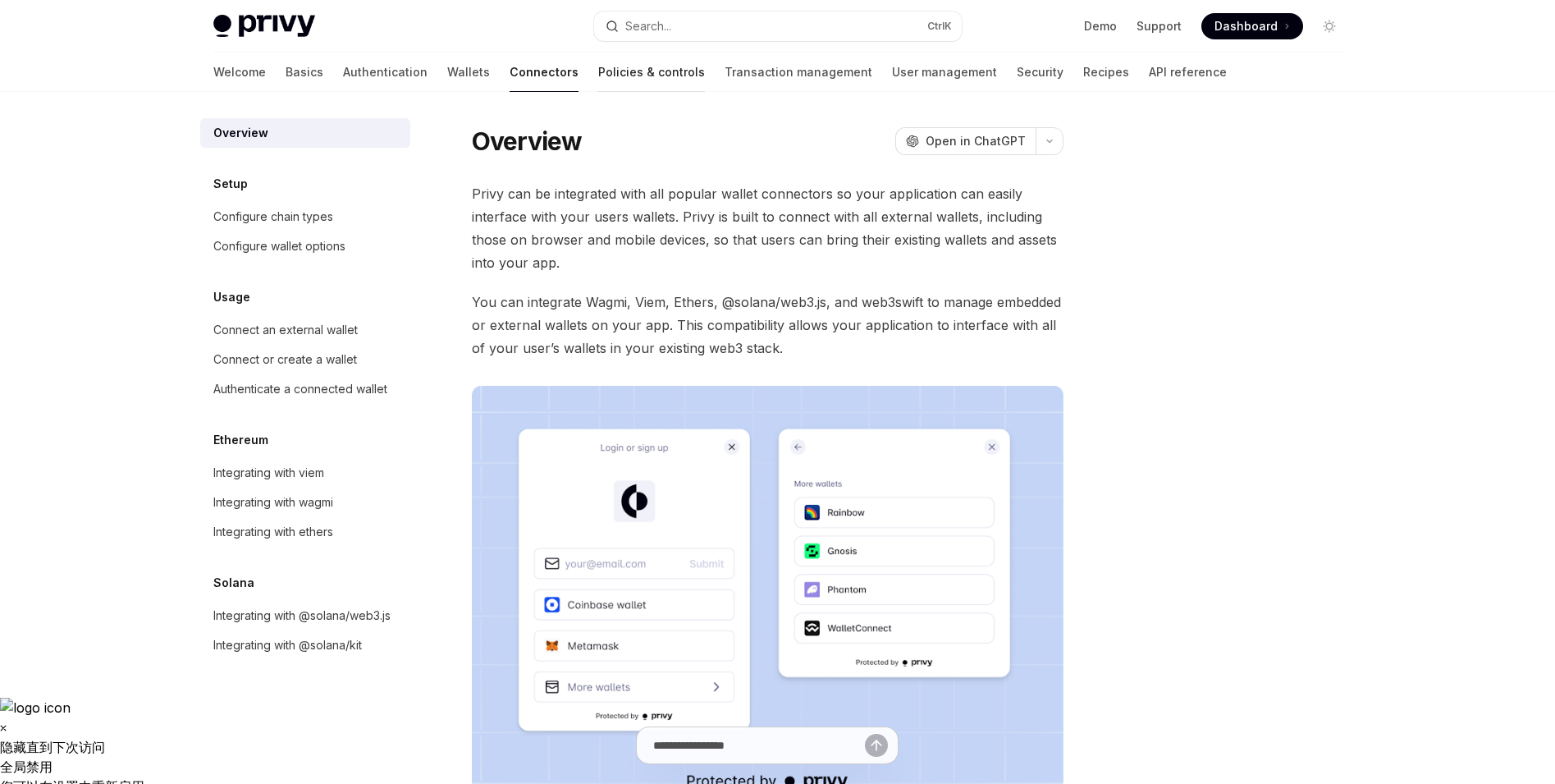
click at [598, 67] on link "Policies & controls" at bounding box center [652, 72] width 107 height 39
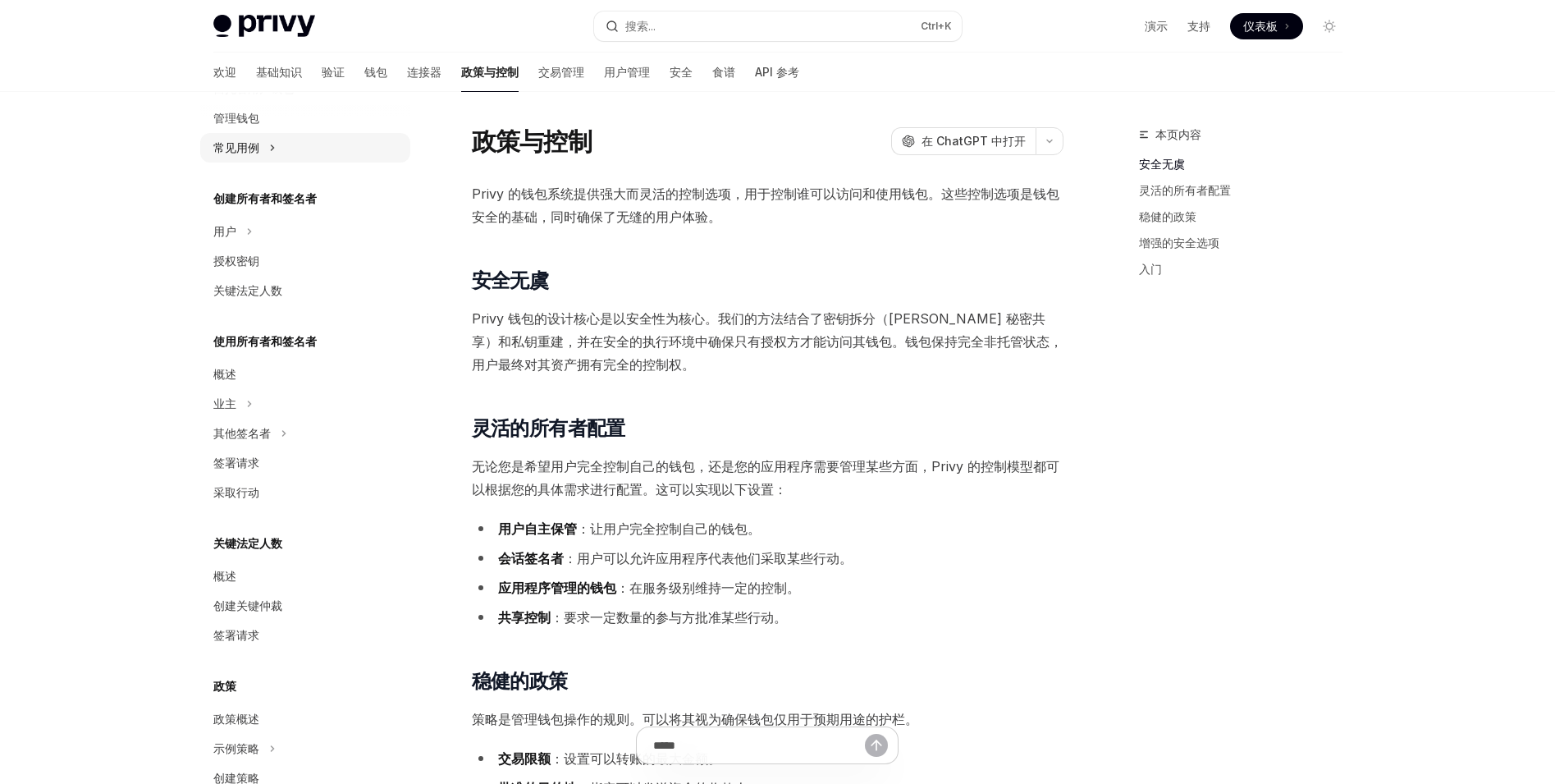
scroll to position [372, 0]
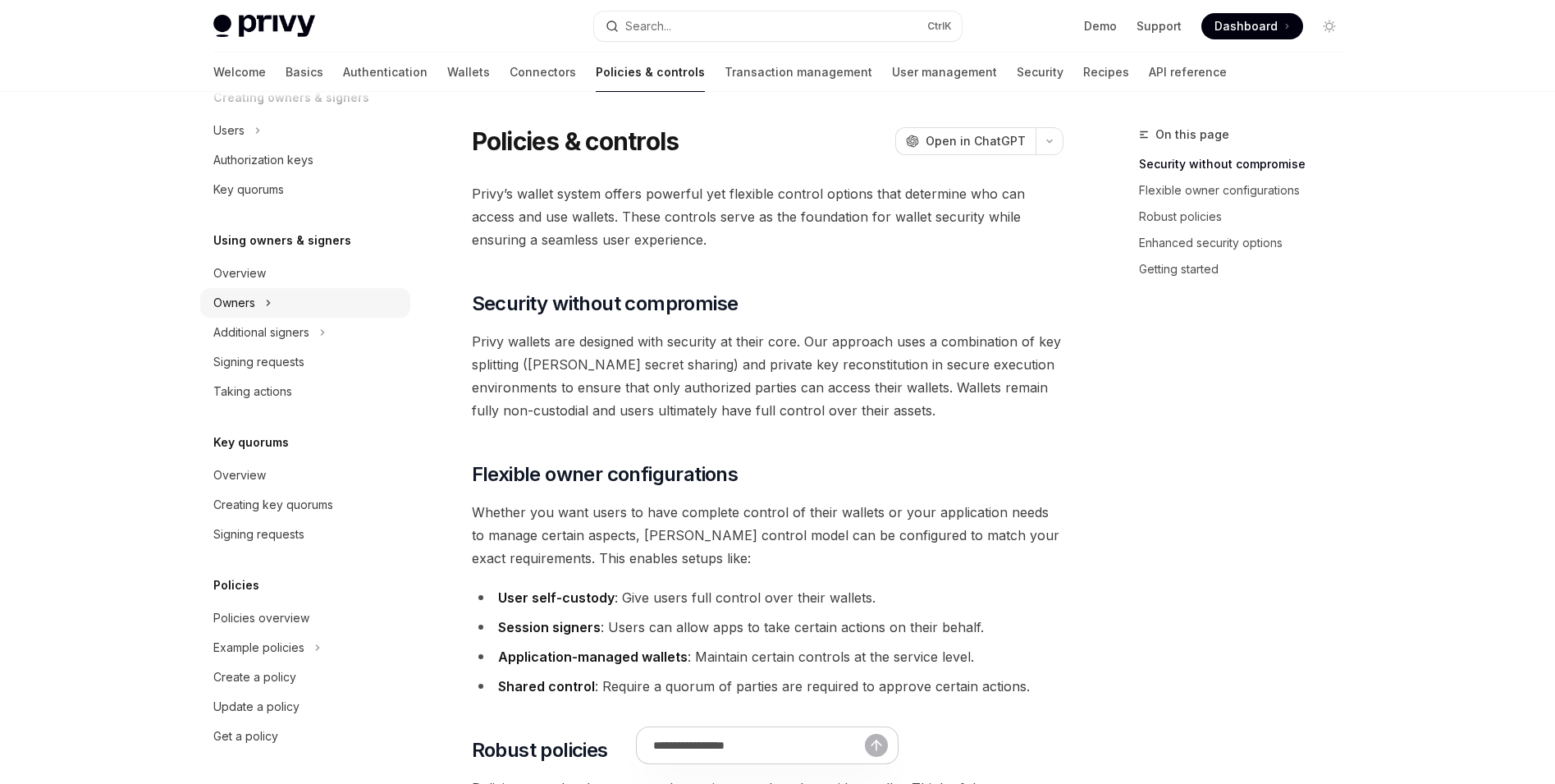
click at [356, 311] on div "Owners" at bounding box center [305, 303] width 210 height 29
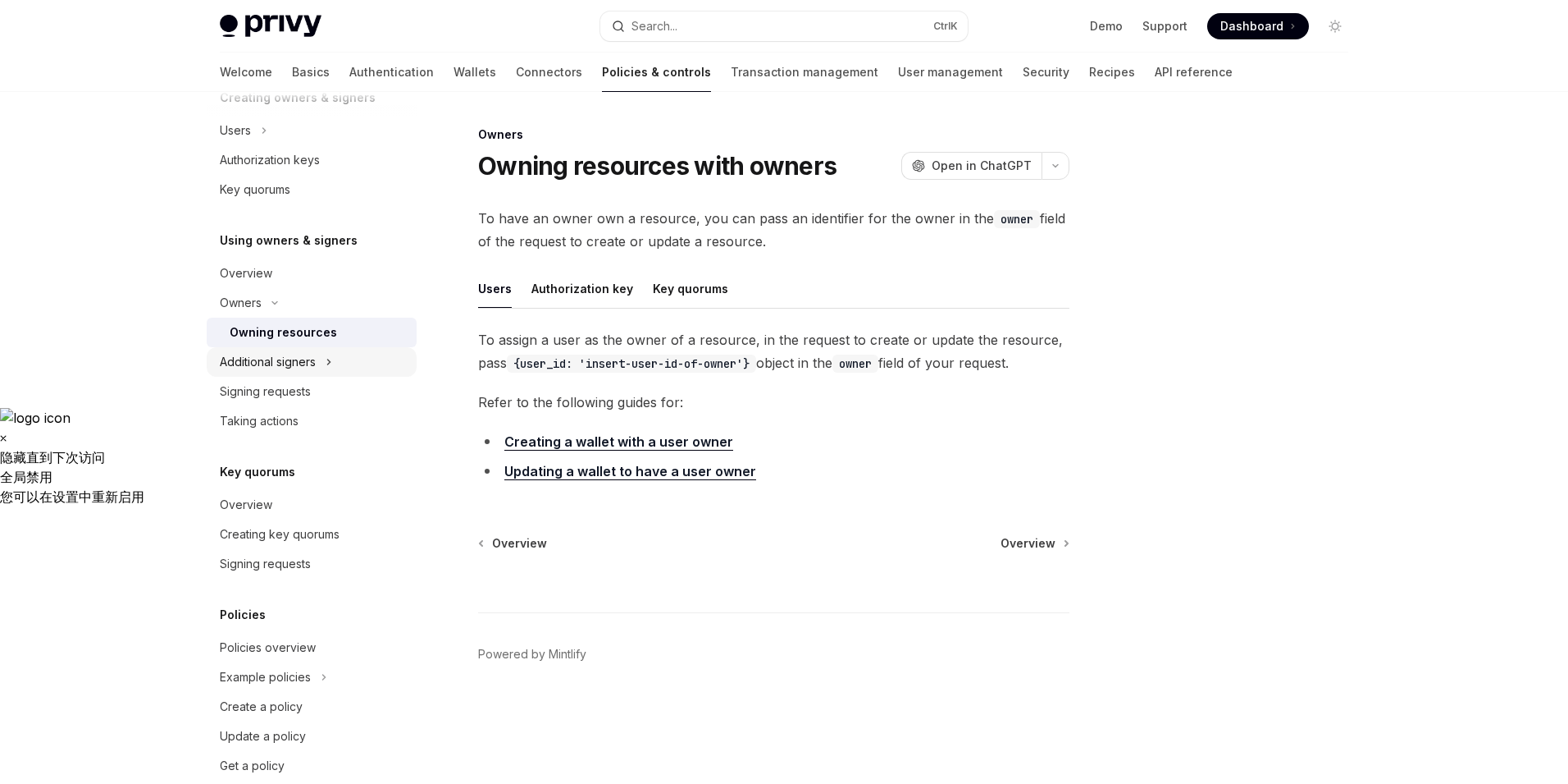
click at [360, 361] on div "Additional signers" at bounding box center [311, 361] width 210 height 29
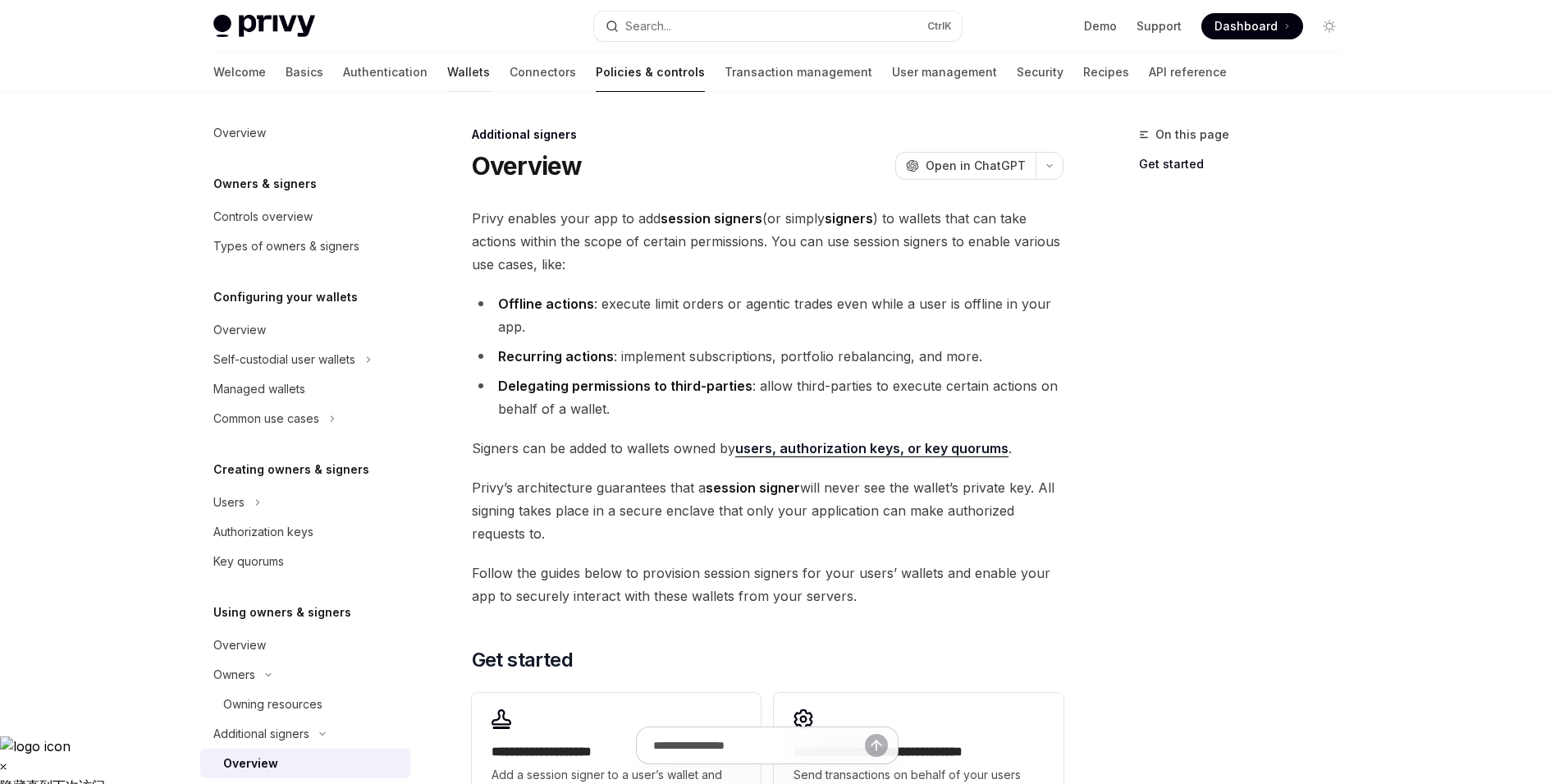
click at [448, 75] on link "Wallets" at bounding box center [469, 72] width 43 height 39
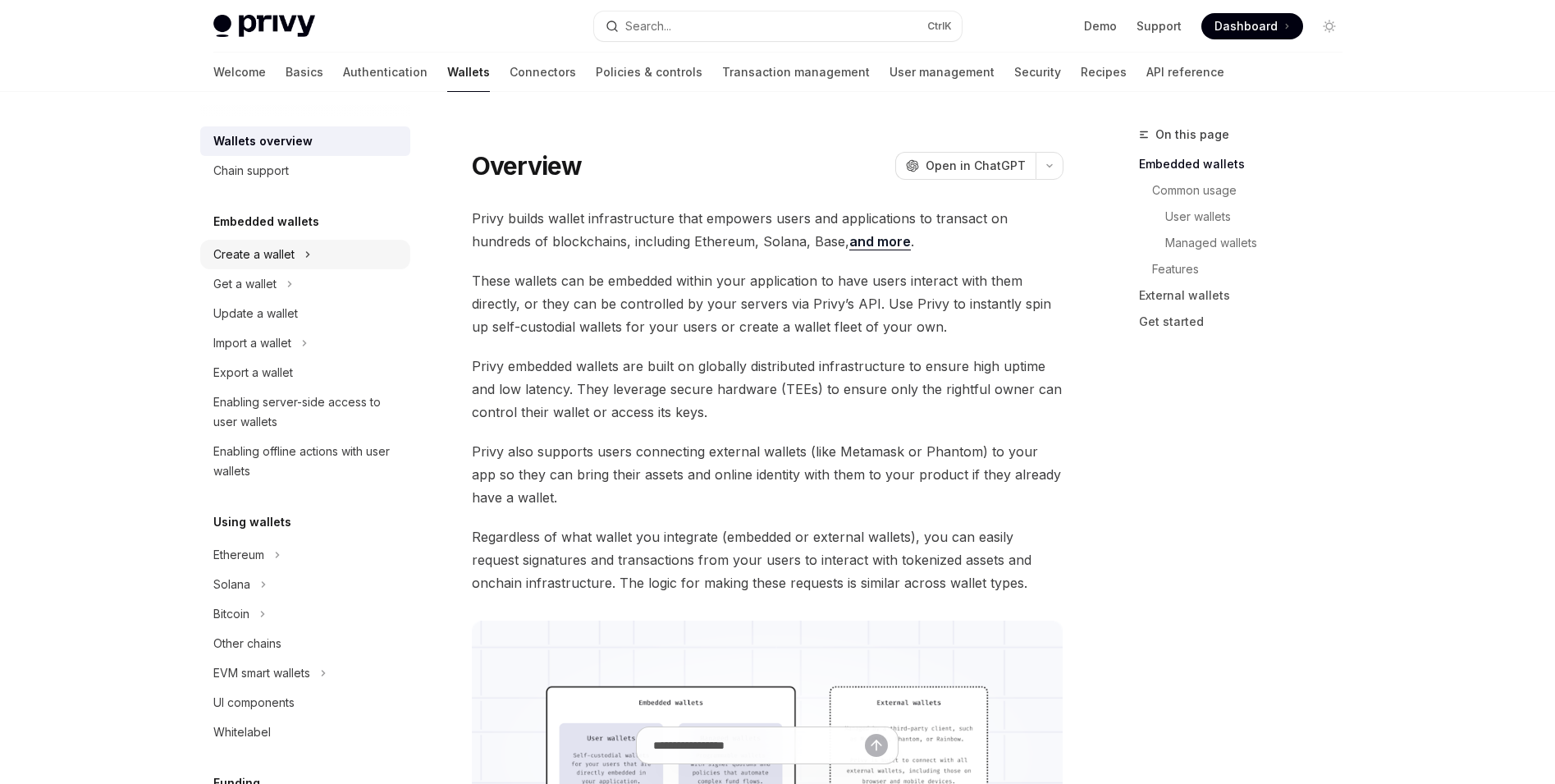
click at [352, 260] on div "Create a wallet" at bounding box center [305, 254] width 210 height 29
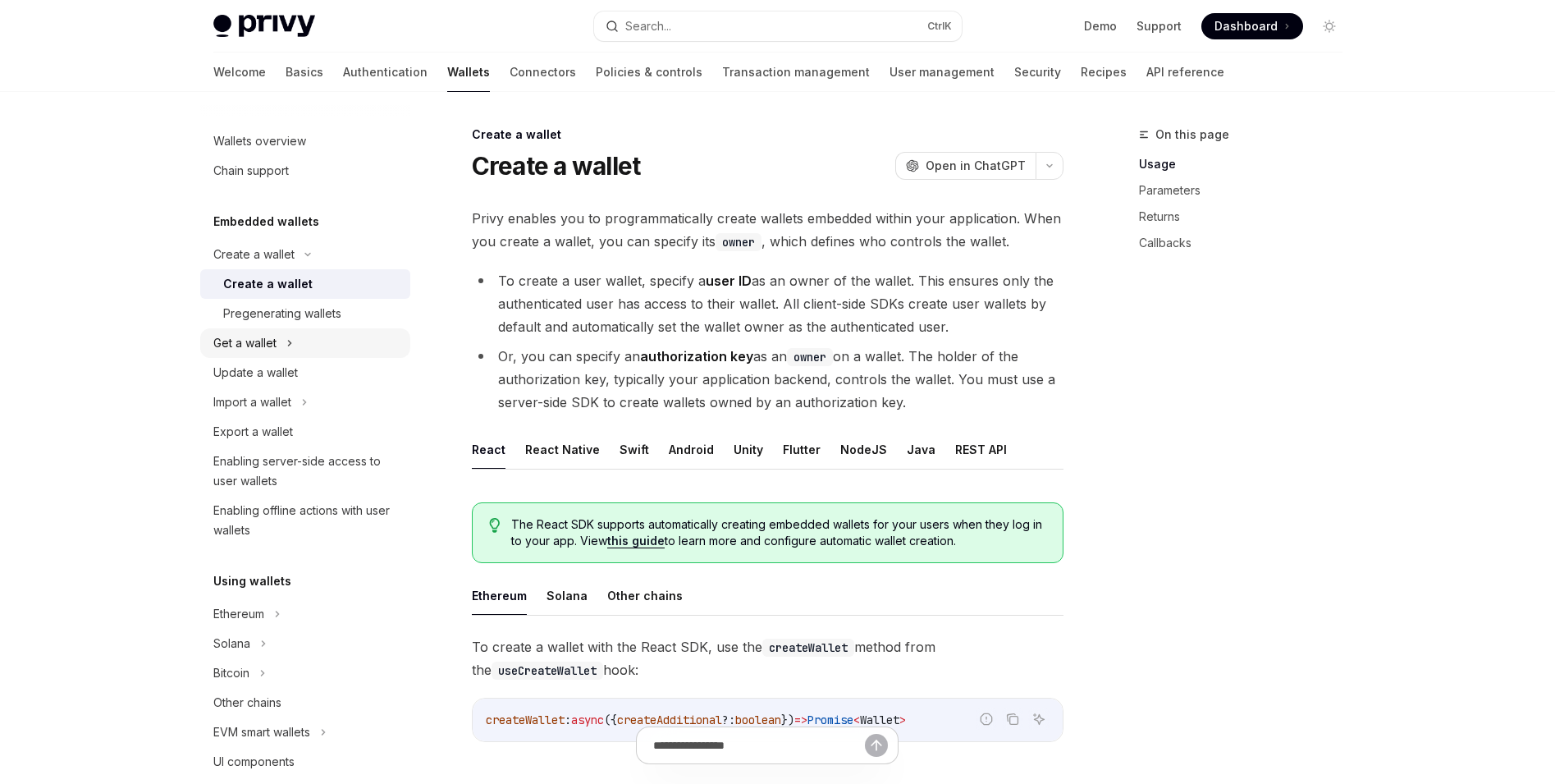
scroll to position [247, 0]
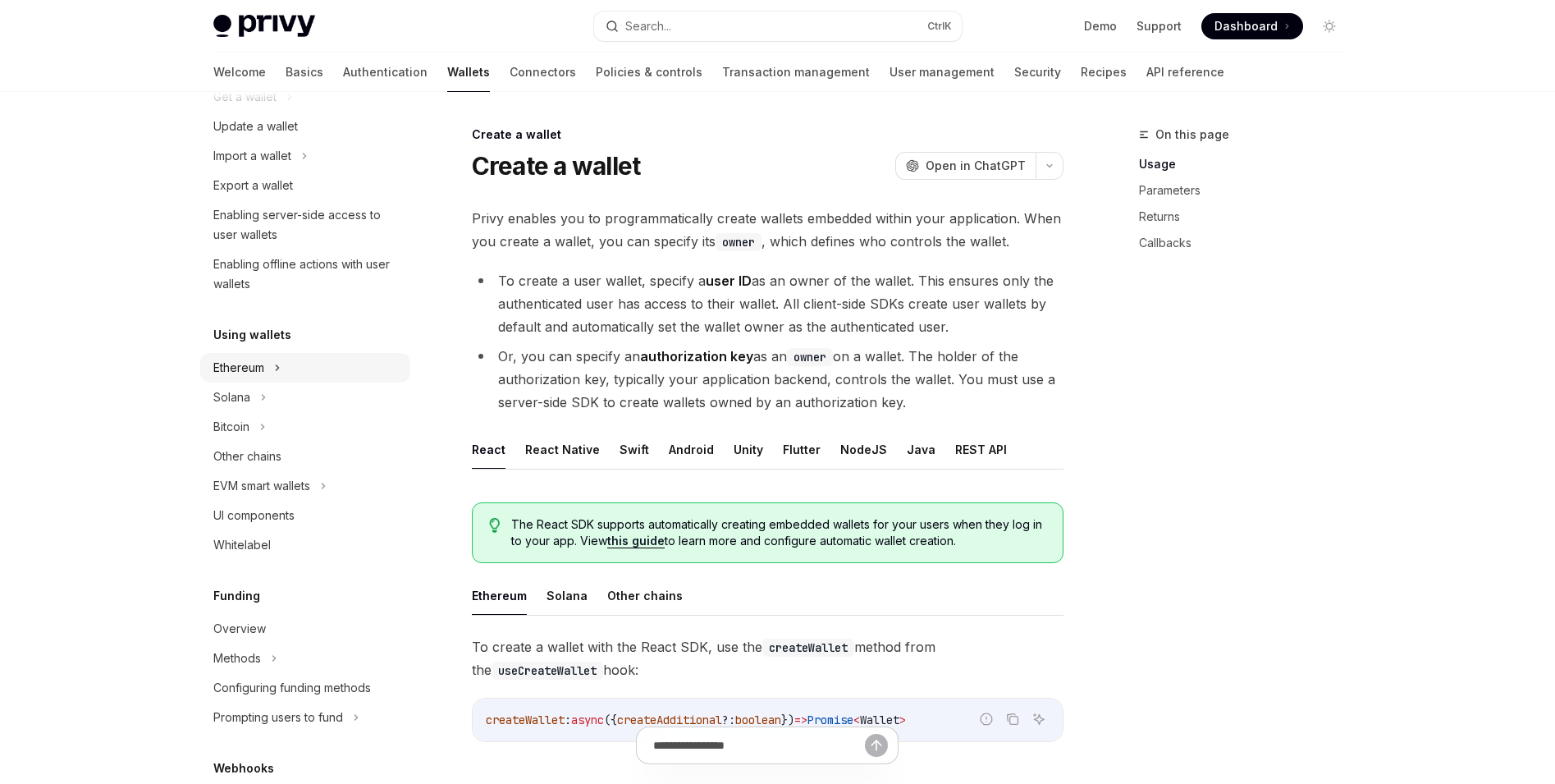
click at [336, 368] on div "Ethereum" at bounding box center [305, 368] width 210 height 29
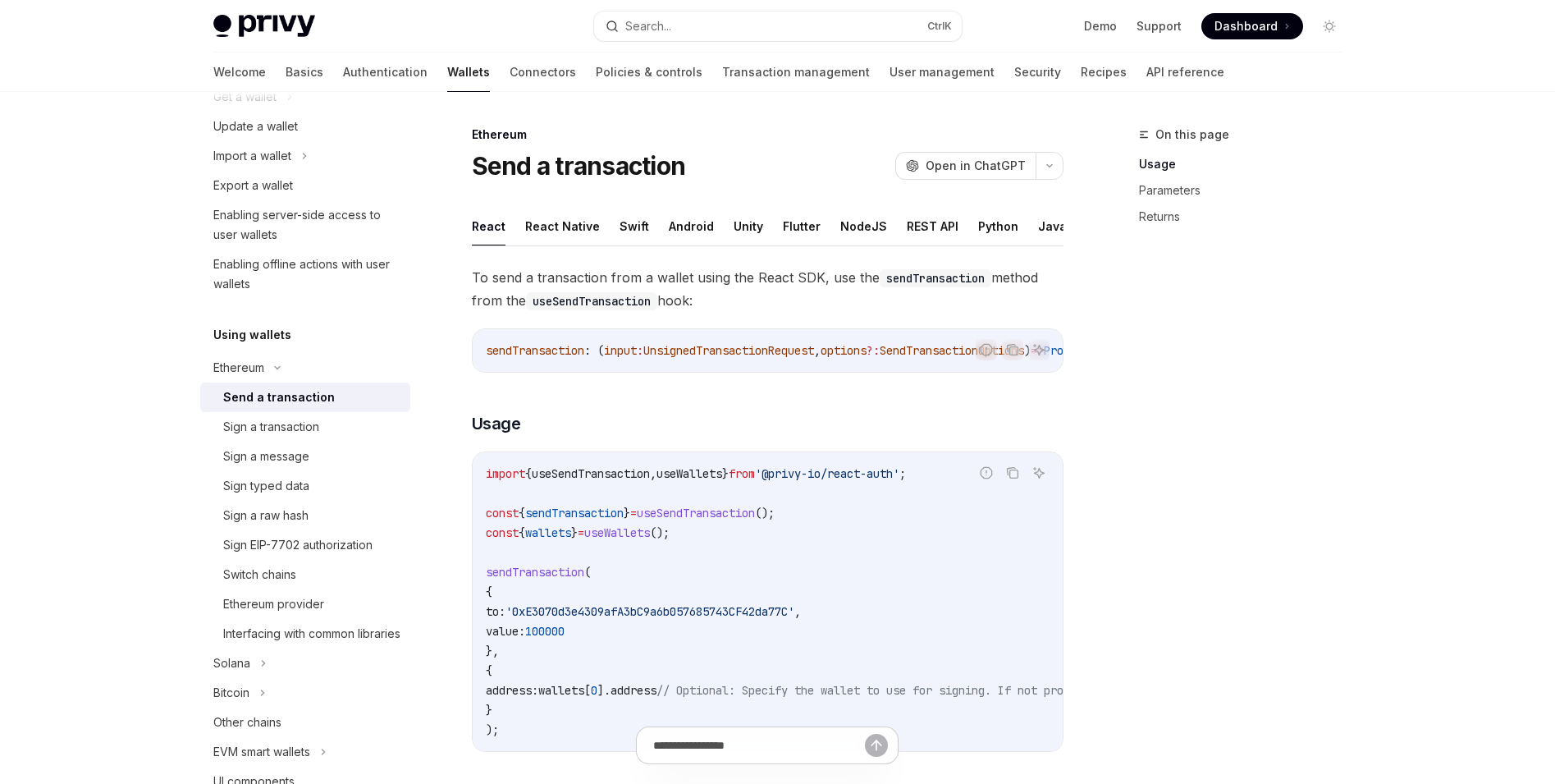
scroll to position [492, 0]
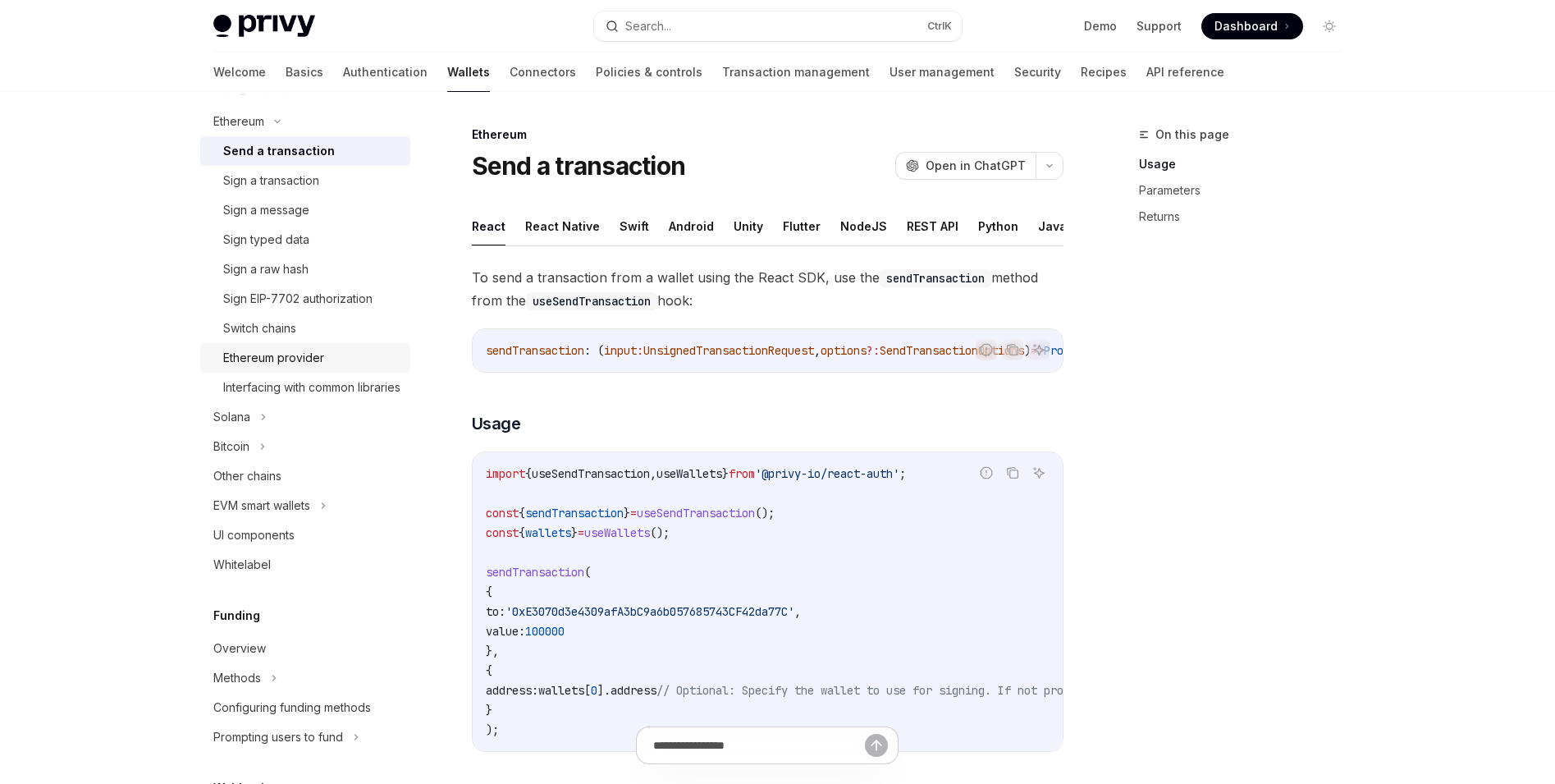
click at [364, 362] on div "Ethereum provider" at bounding box center [312, 358] width 177 height 20
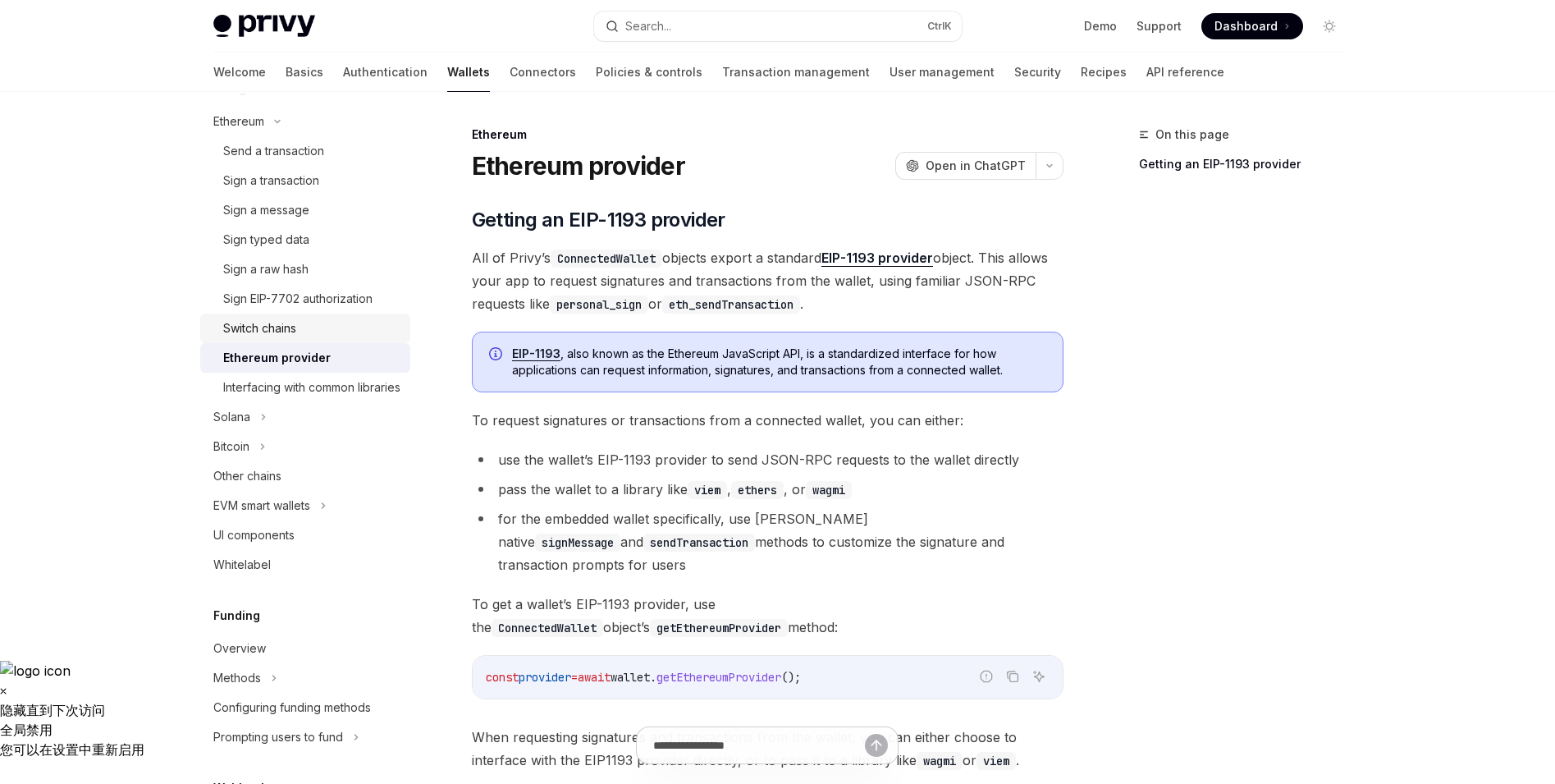
click at [355, 338] on link "Switch chains" at bounding box center [305, 327] width 210 height 29
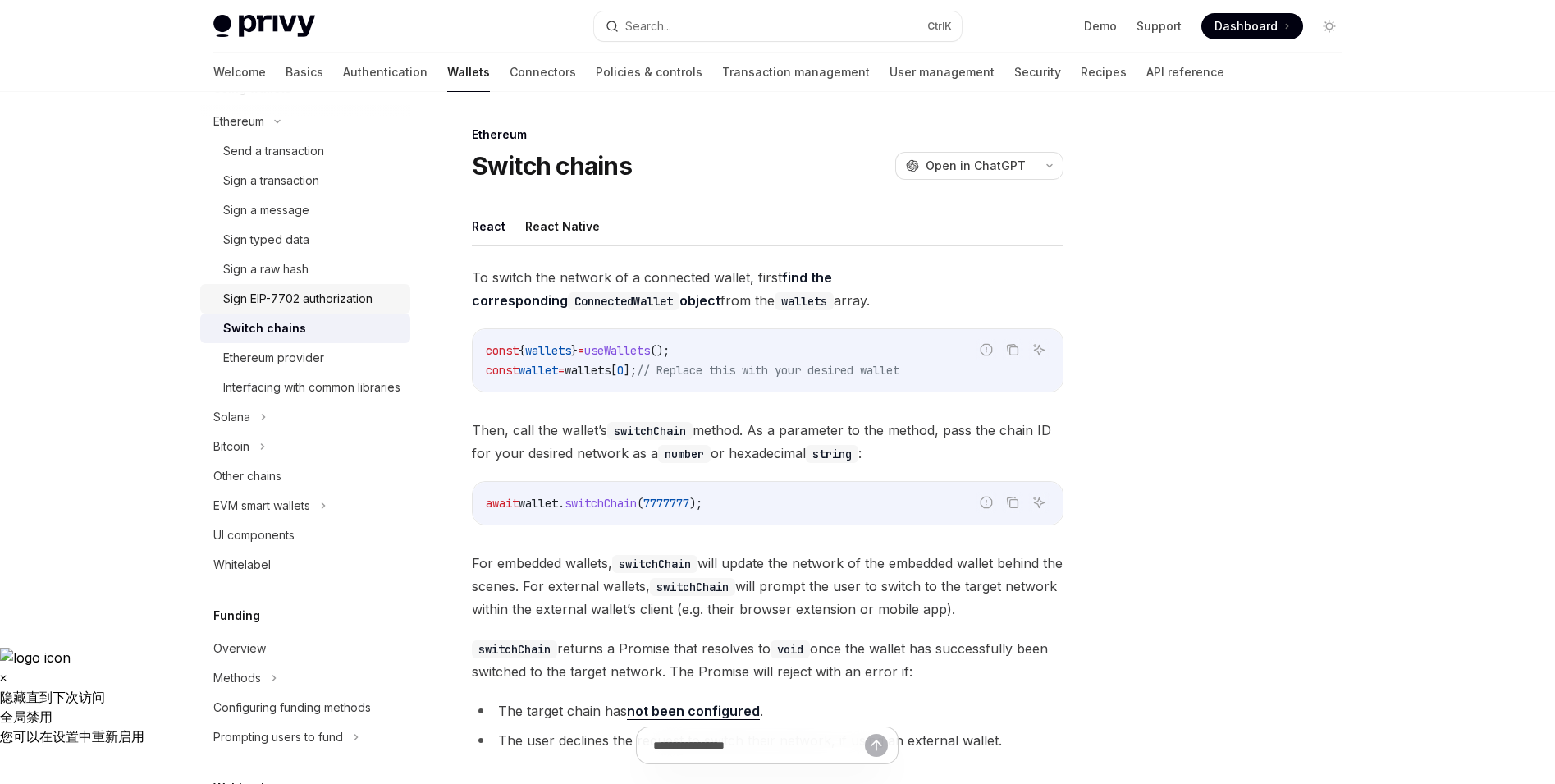
click at [367, 297] on div "Sign EIP-7702 authorization" at bounding box center [298, 299] width 150 height 20
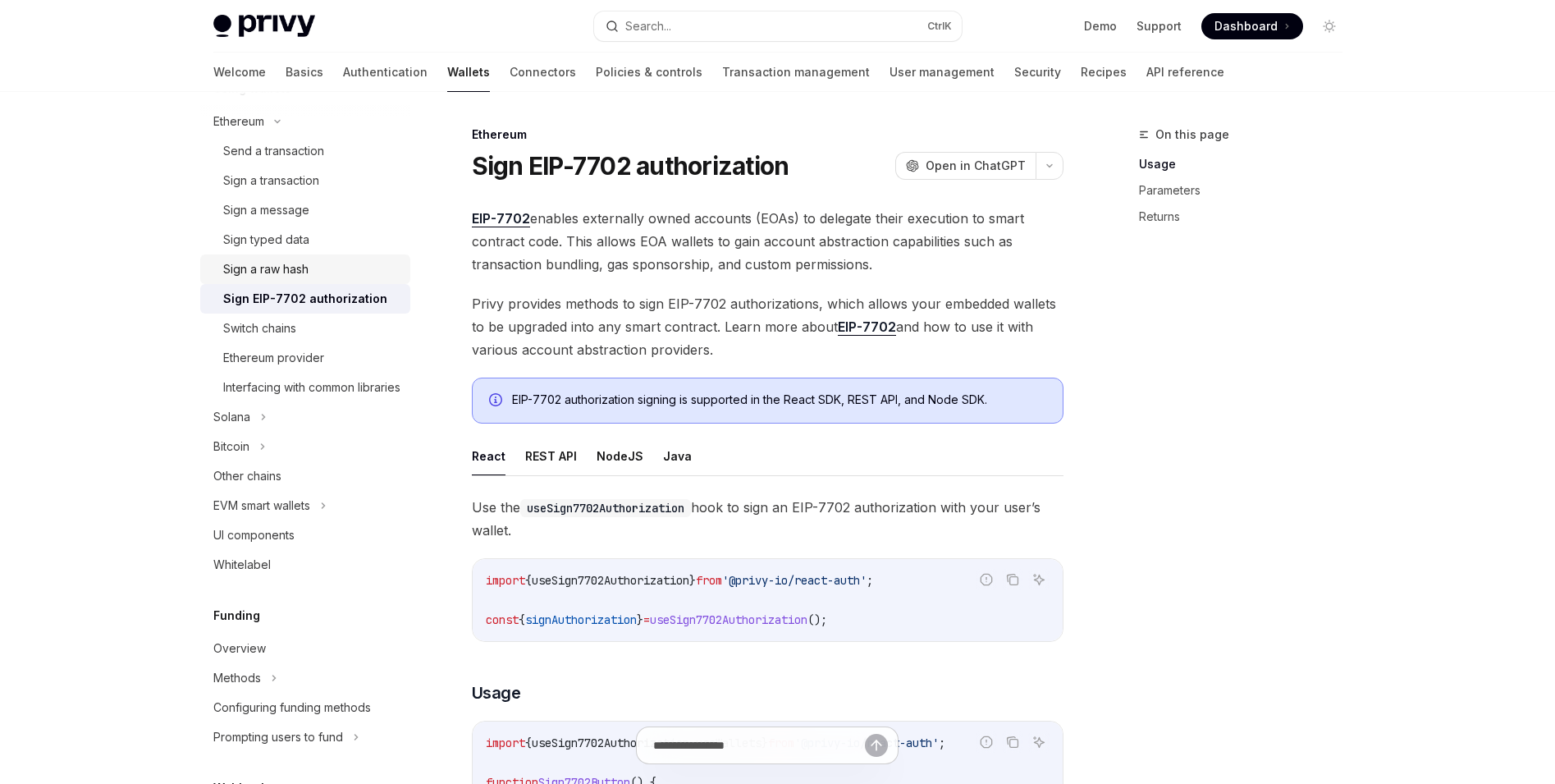
click at [373, 267] on div "Sign a raw hash" at bounding box center [312, 269] width 177 height 20
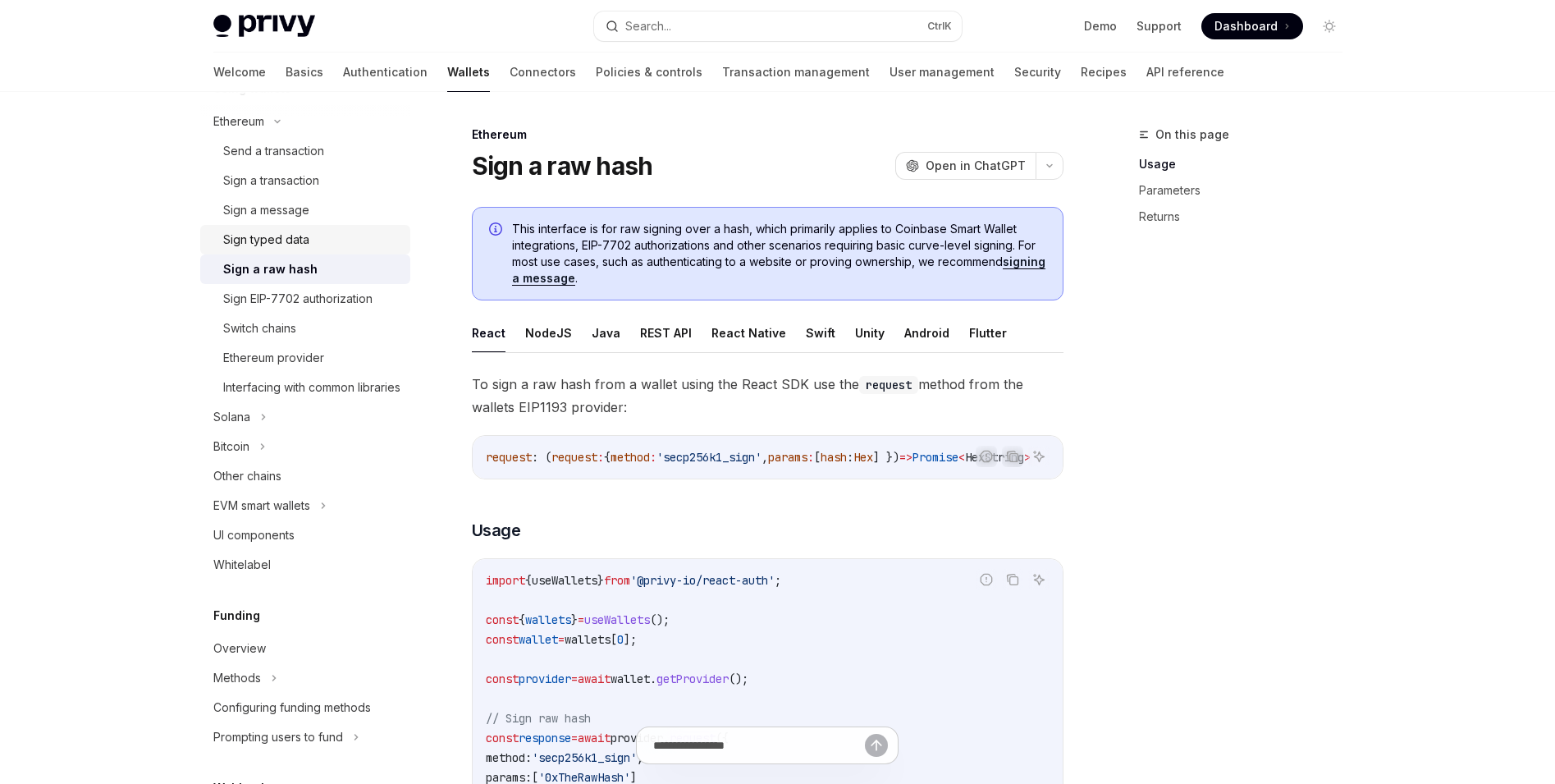
click at [334, 227] on link "Sign typed data" at bounding box center [305, 239] width 210 height 29
click at [335, 201] on div "Sign a message" at bounding box center [312, 210] width 177 height 20
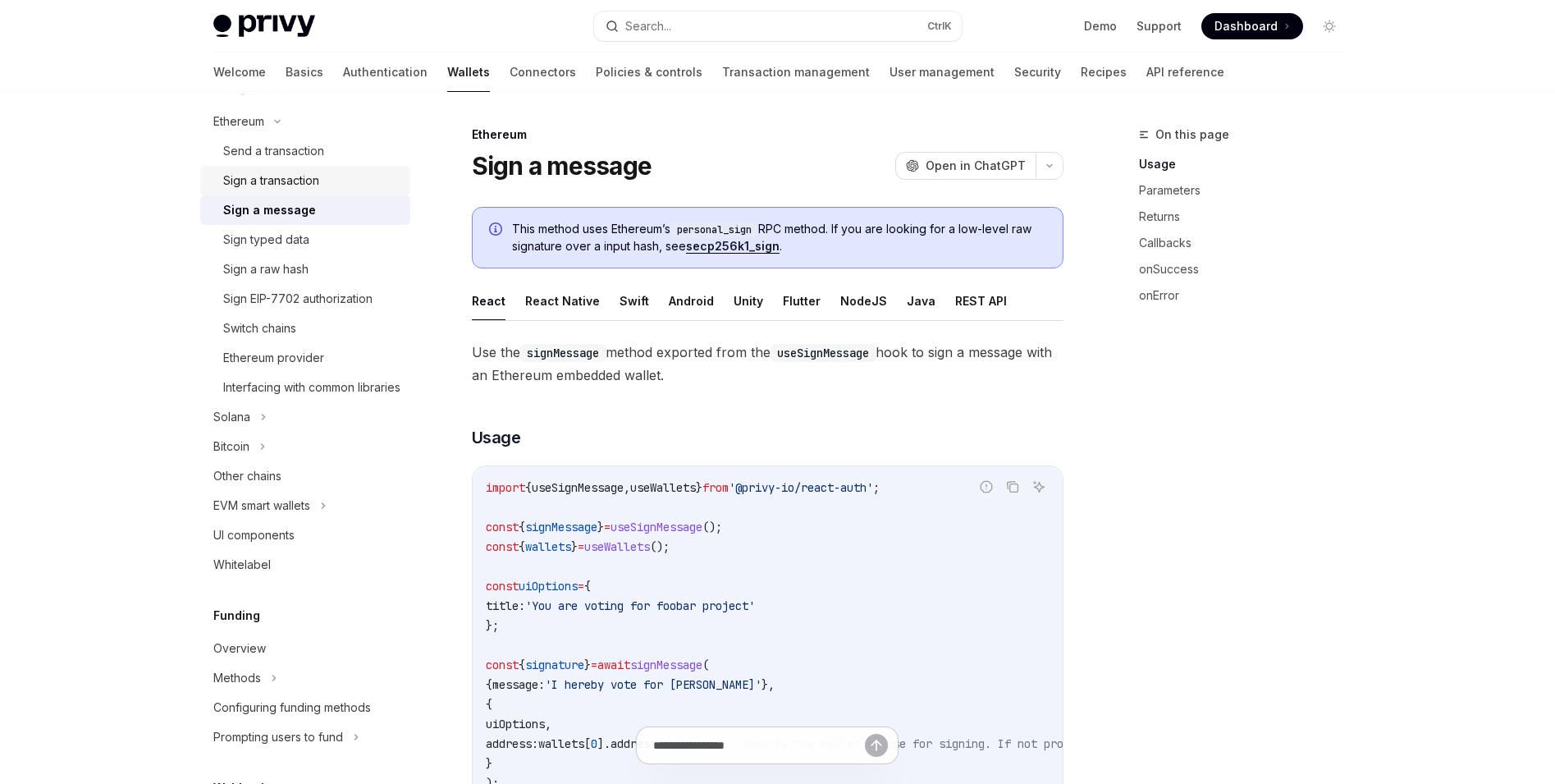
click at [334, 168] on link "Sign a transaction" at bounding box center [305, 180] width 210 height 29
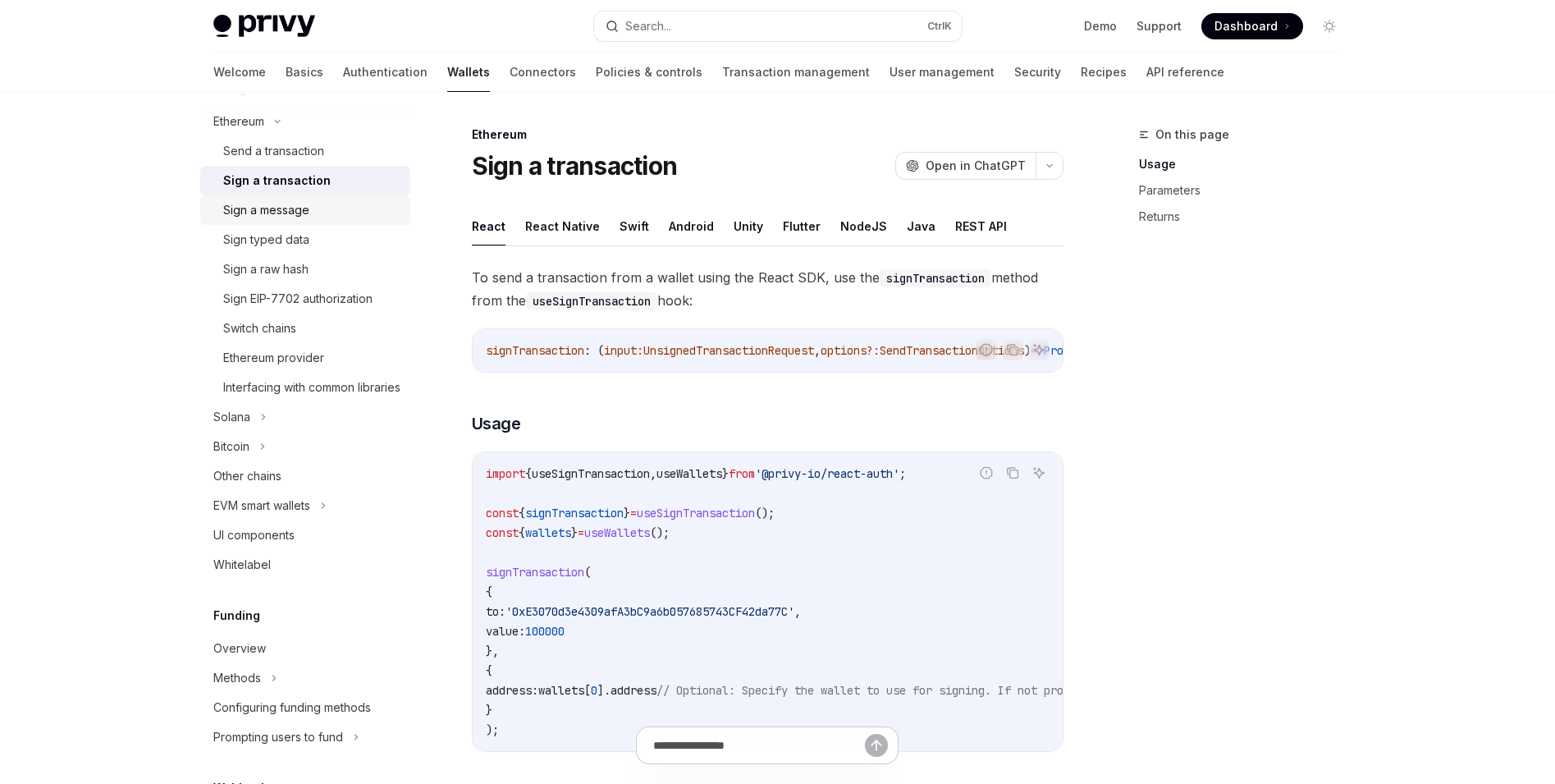
click at [327, 198] on link "Sign a message" at bounding box center [305, 209] width 210 height 29
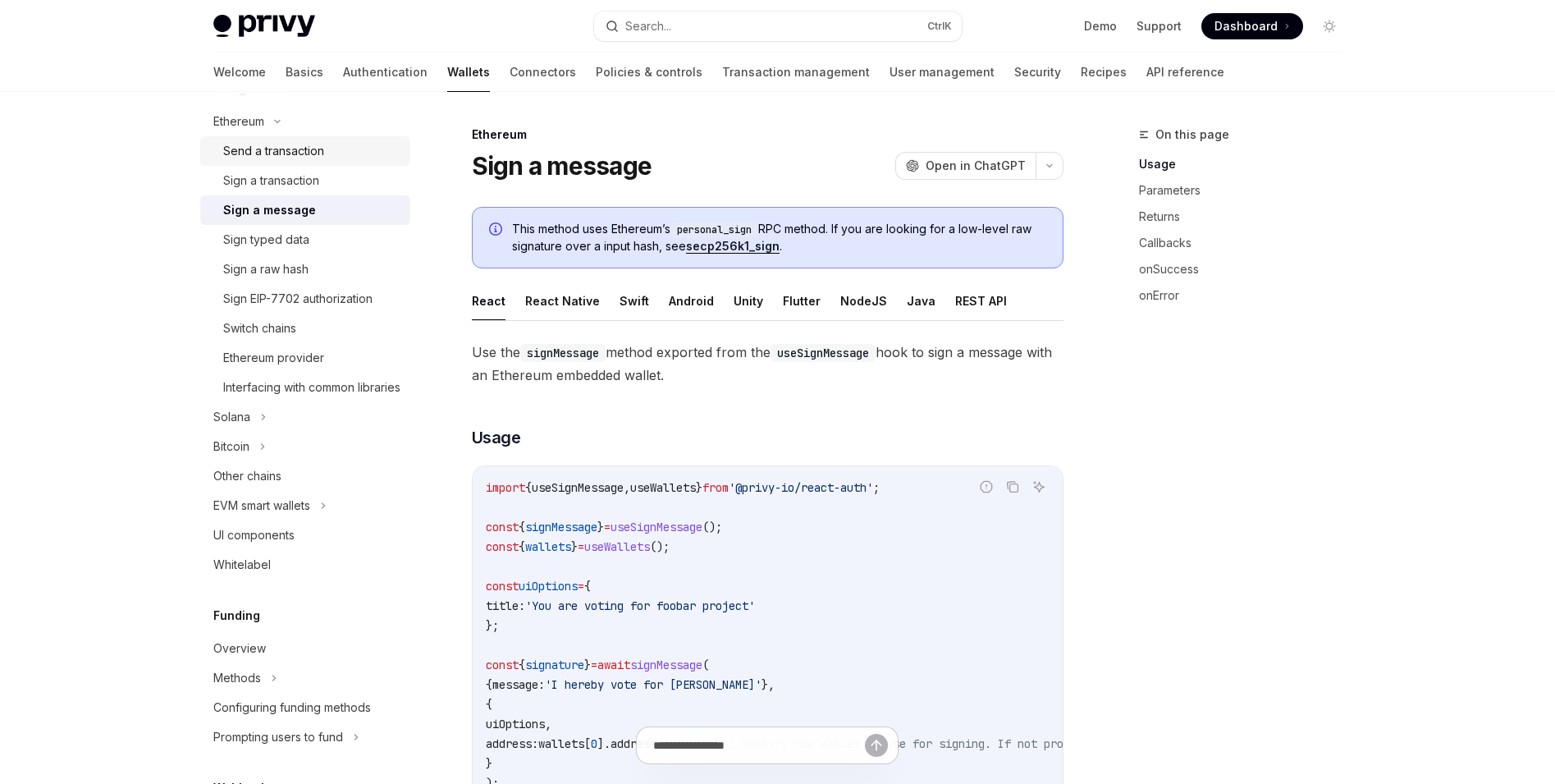
click at [312, 154] on div "Send a transaction" at bounding box center [273, 151] width 101 height 20
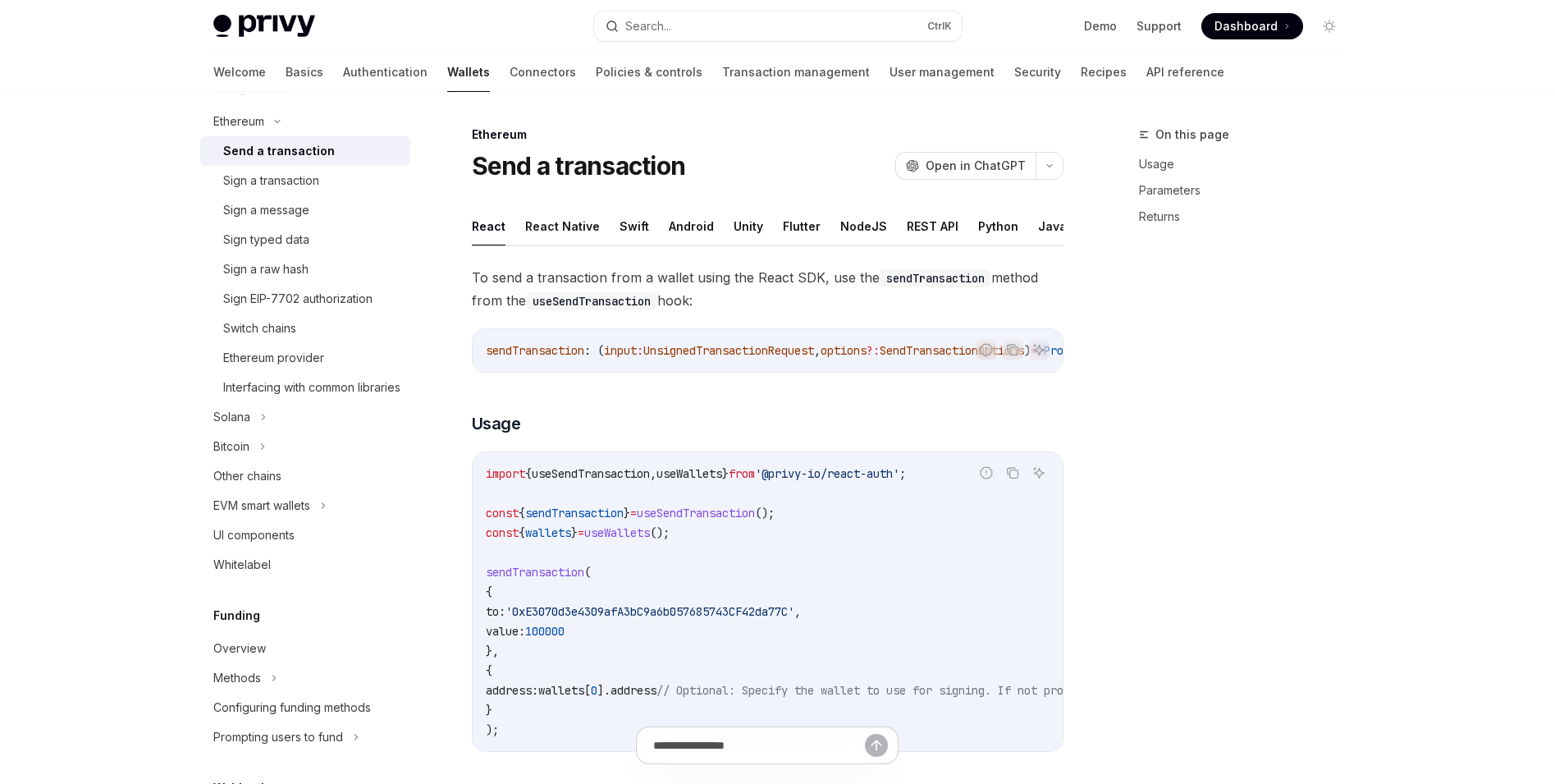
type textarea "*"
click at [713, 25] on button "Search... Ctrl K" at bounding box center [778, 26] width 368 height 29
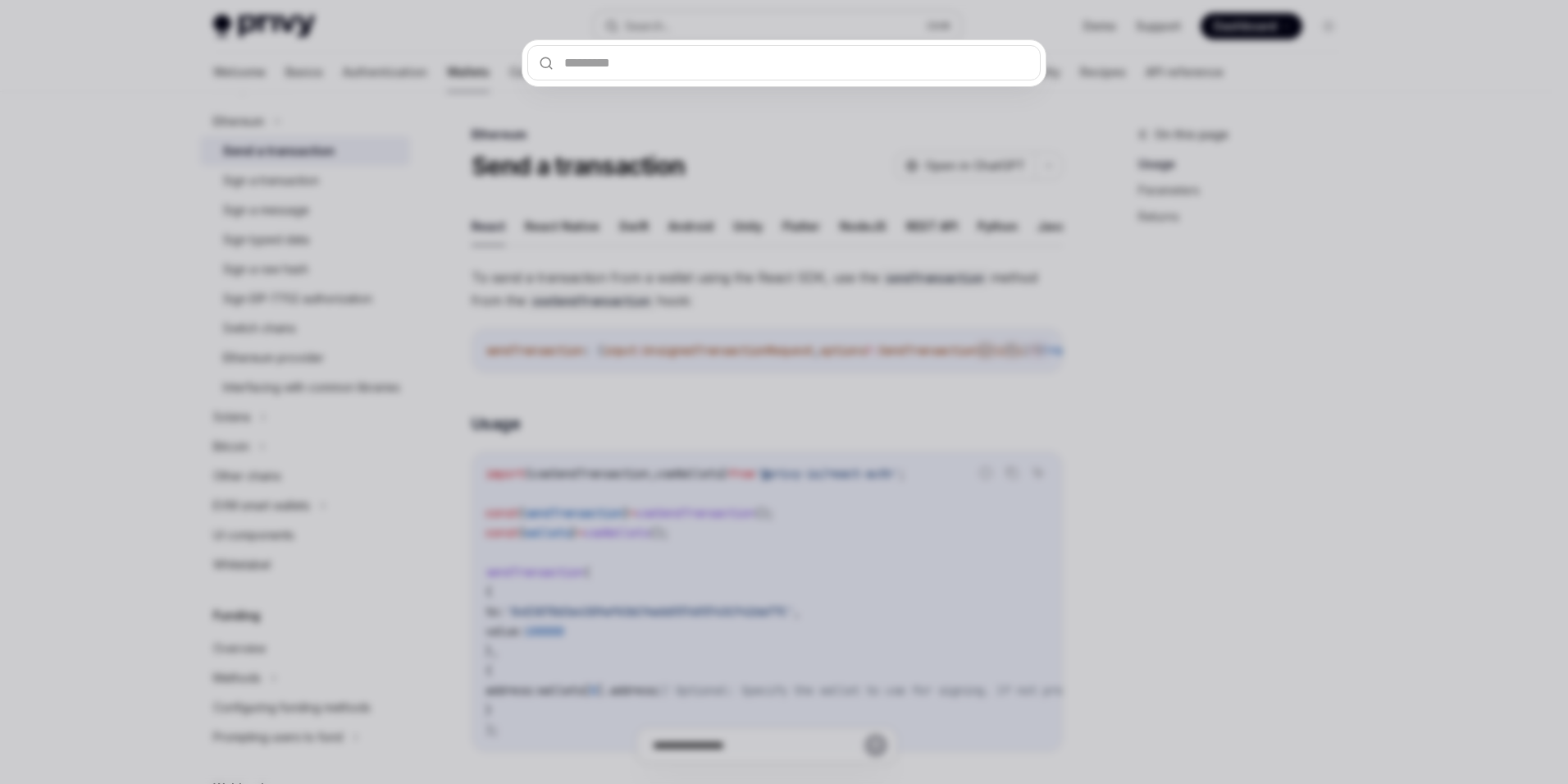
type input "**********"
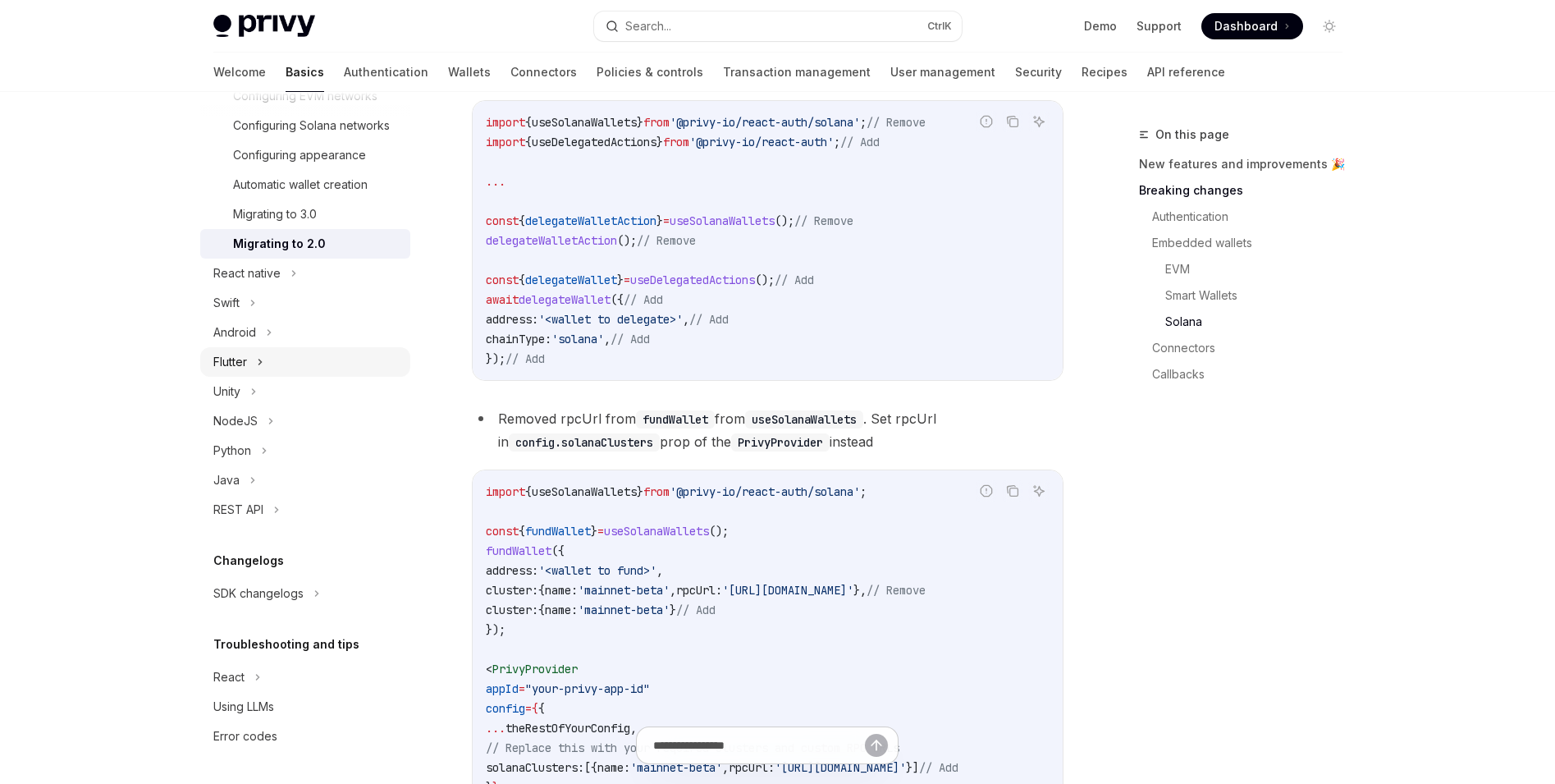
scroll to position [434, 0]
click at [448, 70] on link "Wallets" at bounding box center [469, 72] width 43 height 39
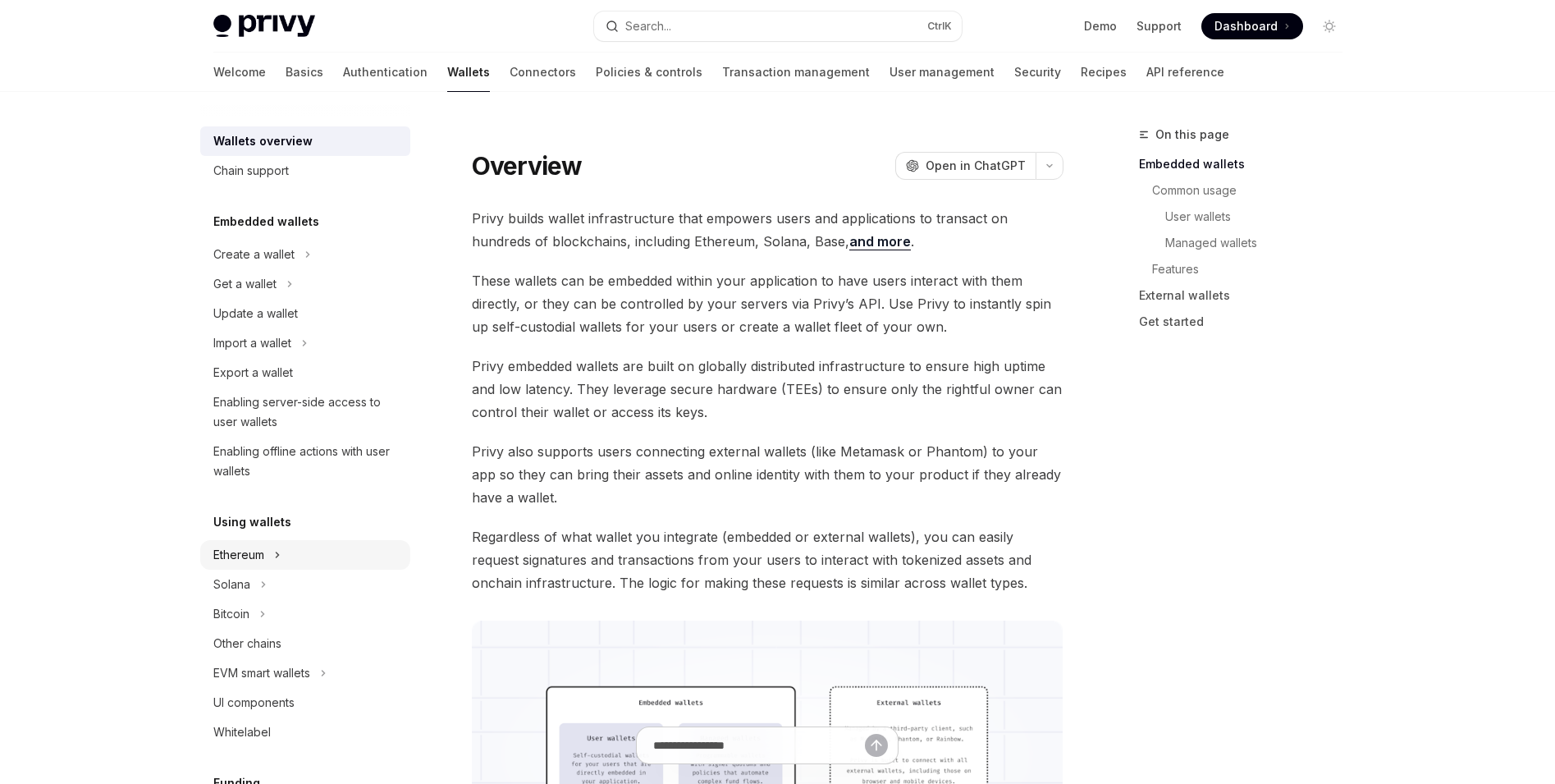
click at [321, 557] on div "Ethereum" at bounding box center [305, 554] width 210 height 29
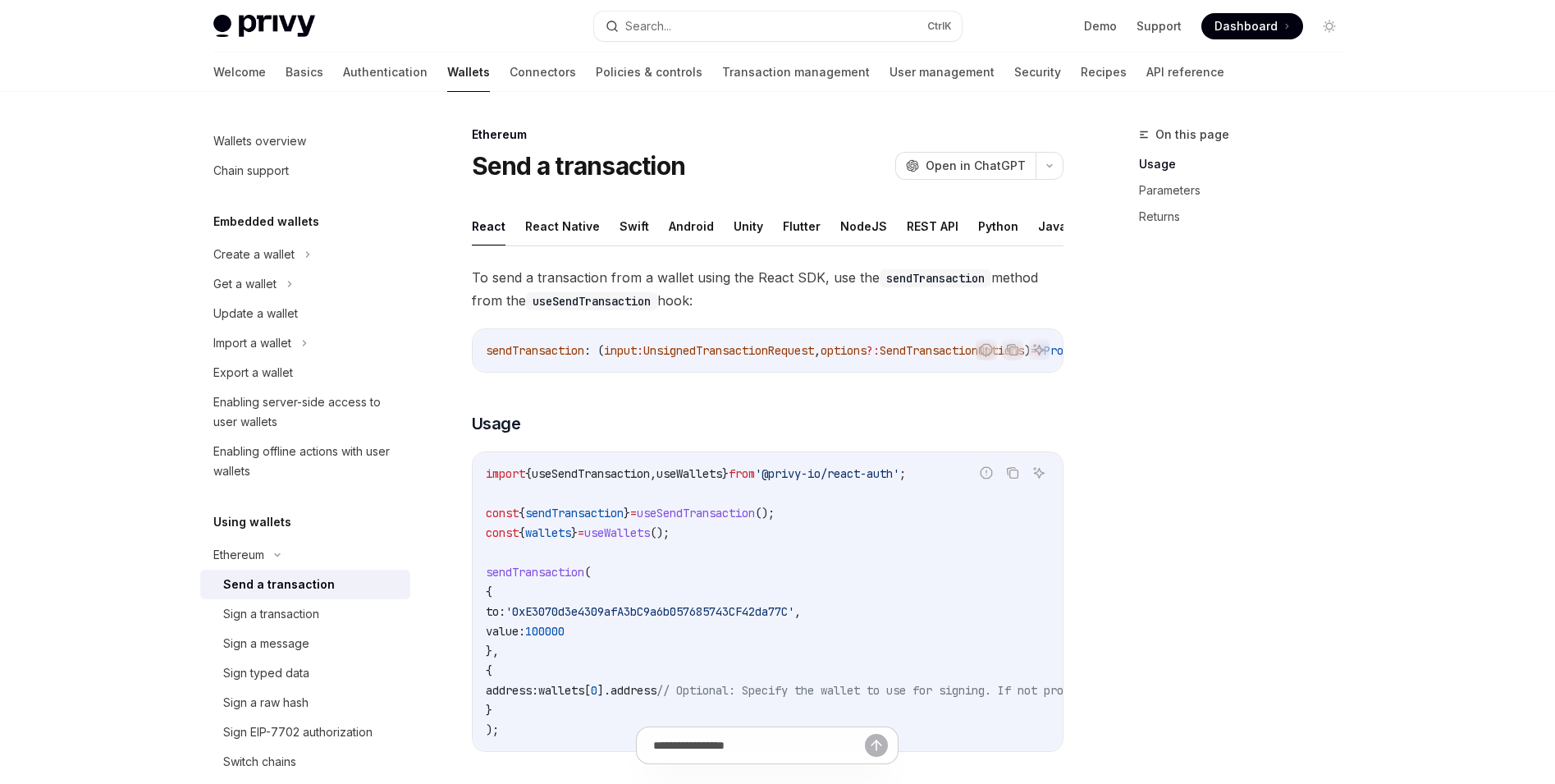
click at [335, 587] on div "Send a transaction" at bounding box center [312, 584] width 177 height 20
type textarea "*"
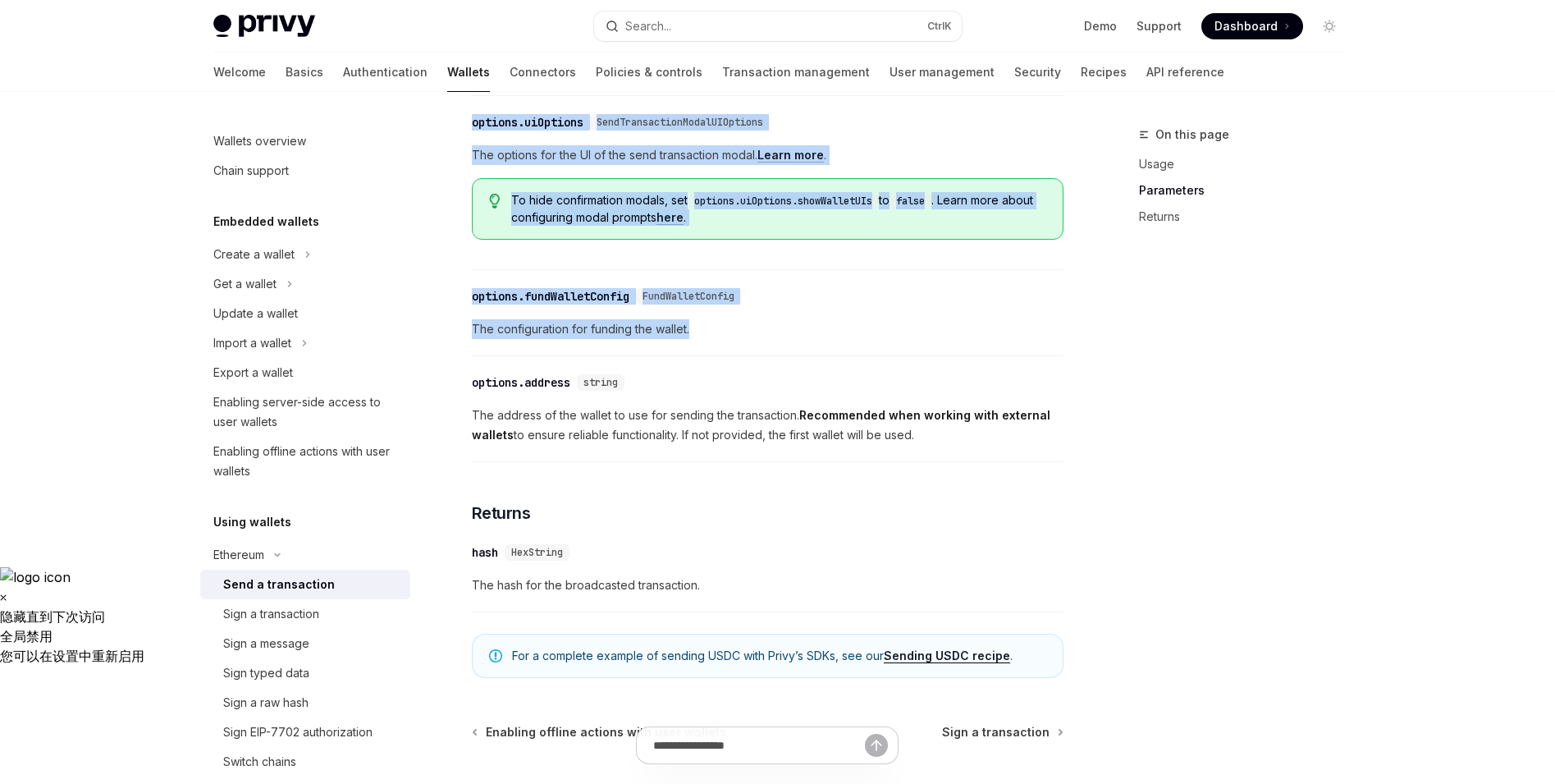
scroll to position [902, 0]
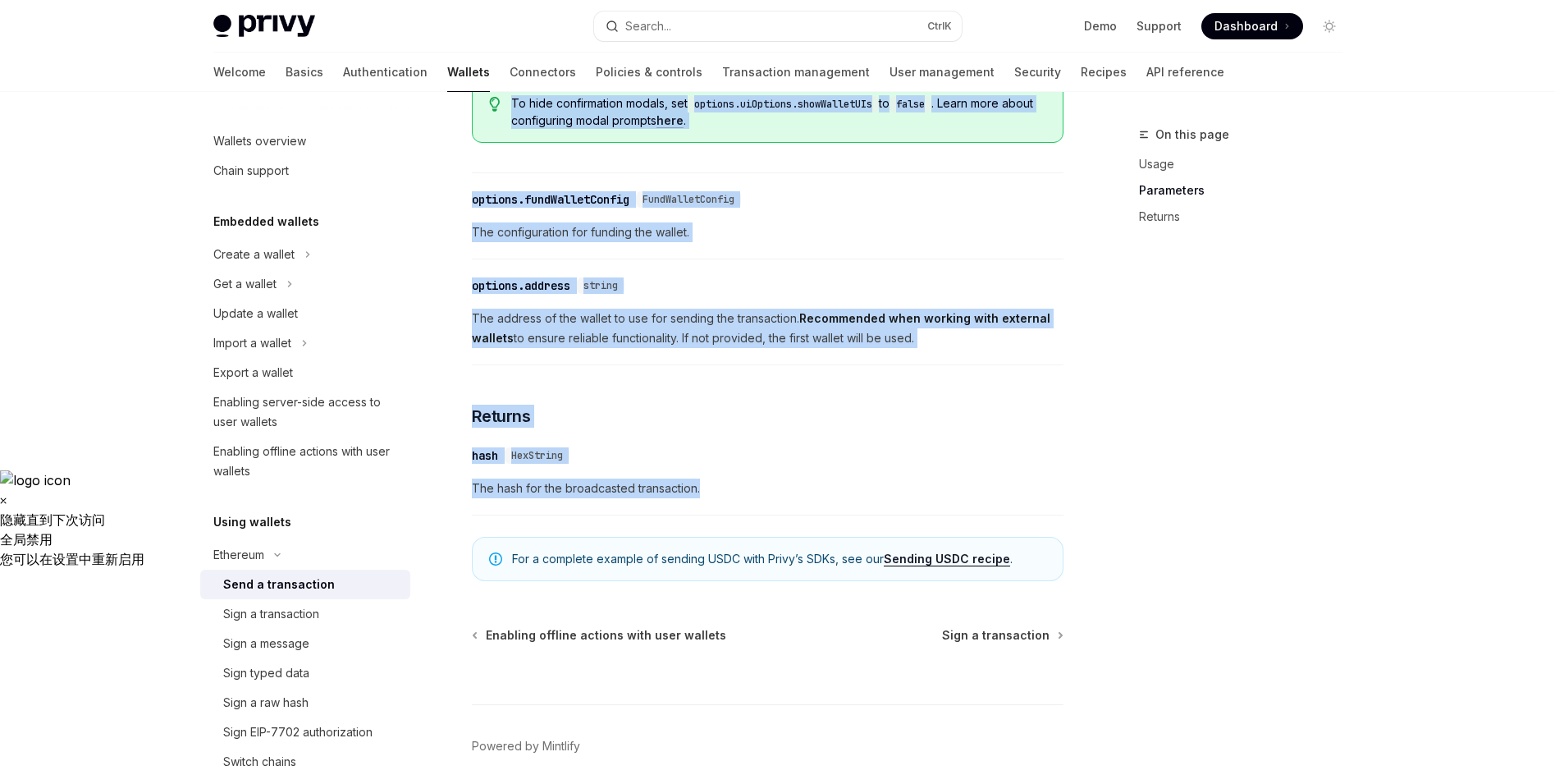
drag, startPoint x: 467, startPoint y: 273, endPoint x: 871, endPoint y: 502, distance: 464.4
click at [871, 502] on div "Ethereum Send a transaction OpenAI Open in ChatGPT OpenAI Open in ChatGPT React…" at bounding box center [614, 34] width 906 height 1624
copy div "Lo ipsu d sitametcons adip e seddoe tempo inc Utlab ETD, mag ali enimAdminimven…"
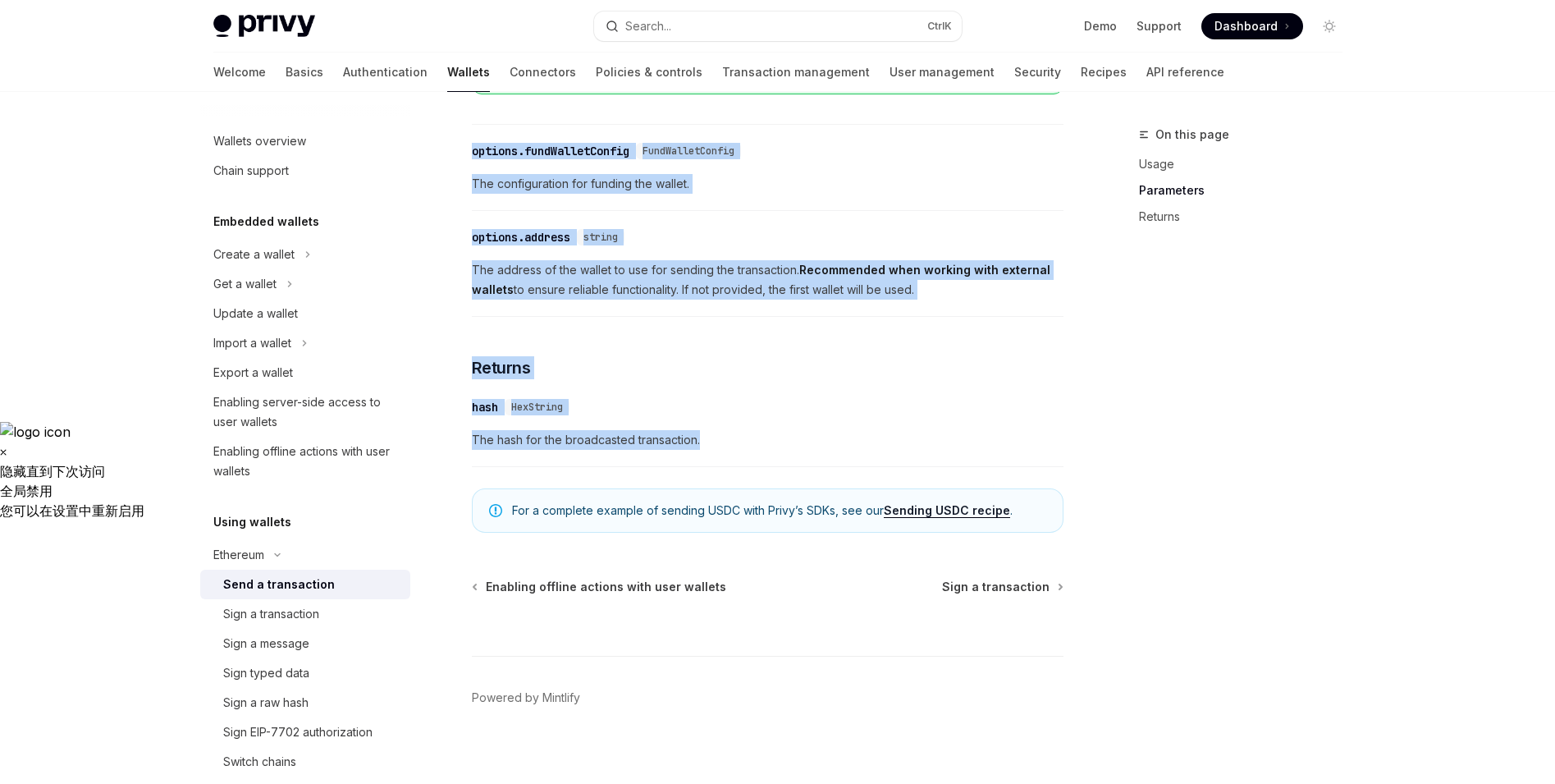
scroll to position [978, 0]
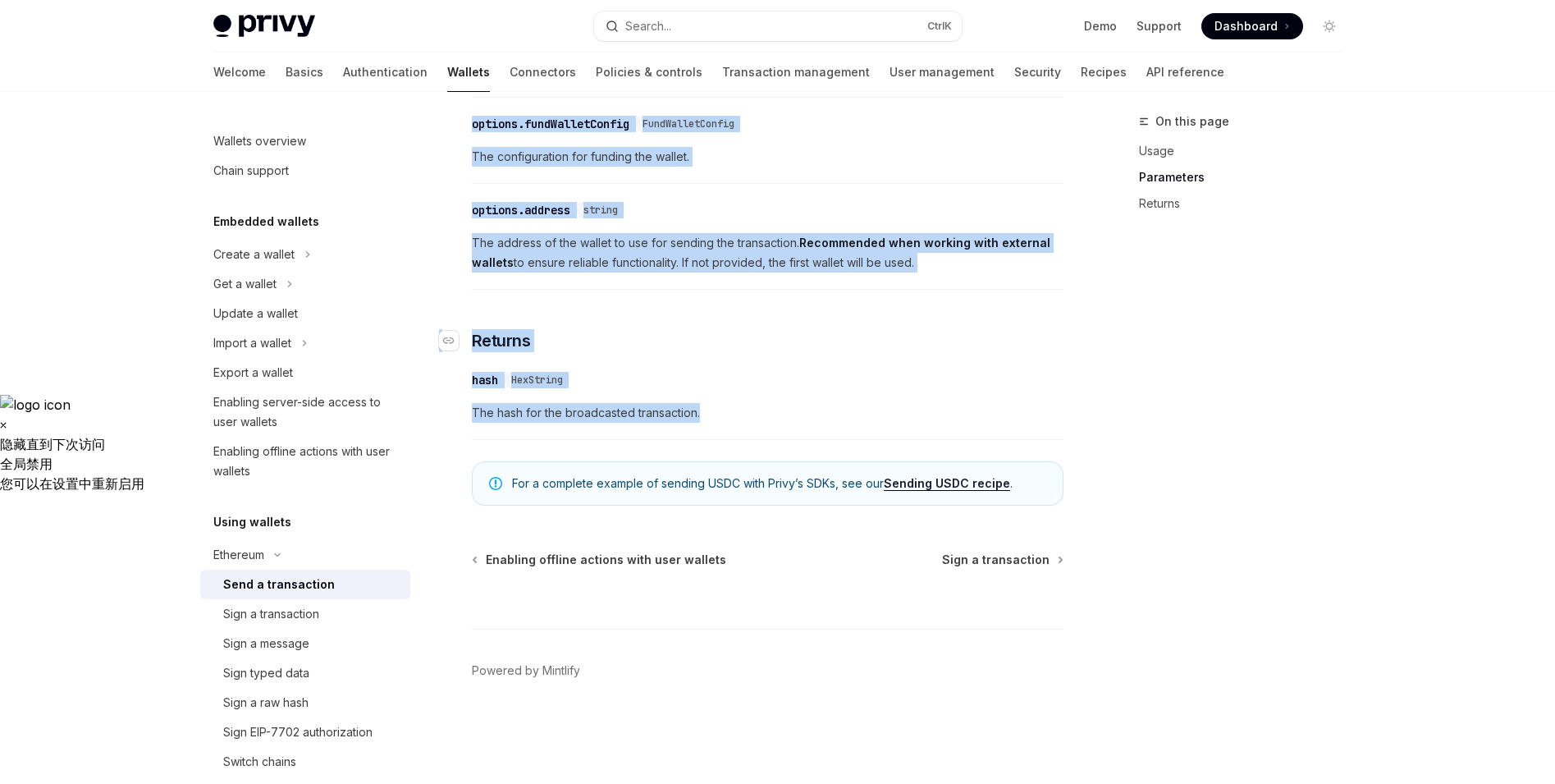
click at [883, 352] on h3 "​ Returns" at bounding box center [767, 341] width 592 height 23
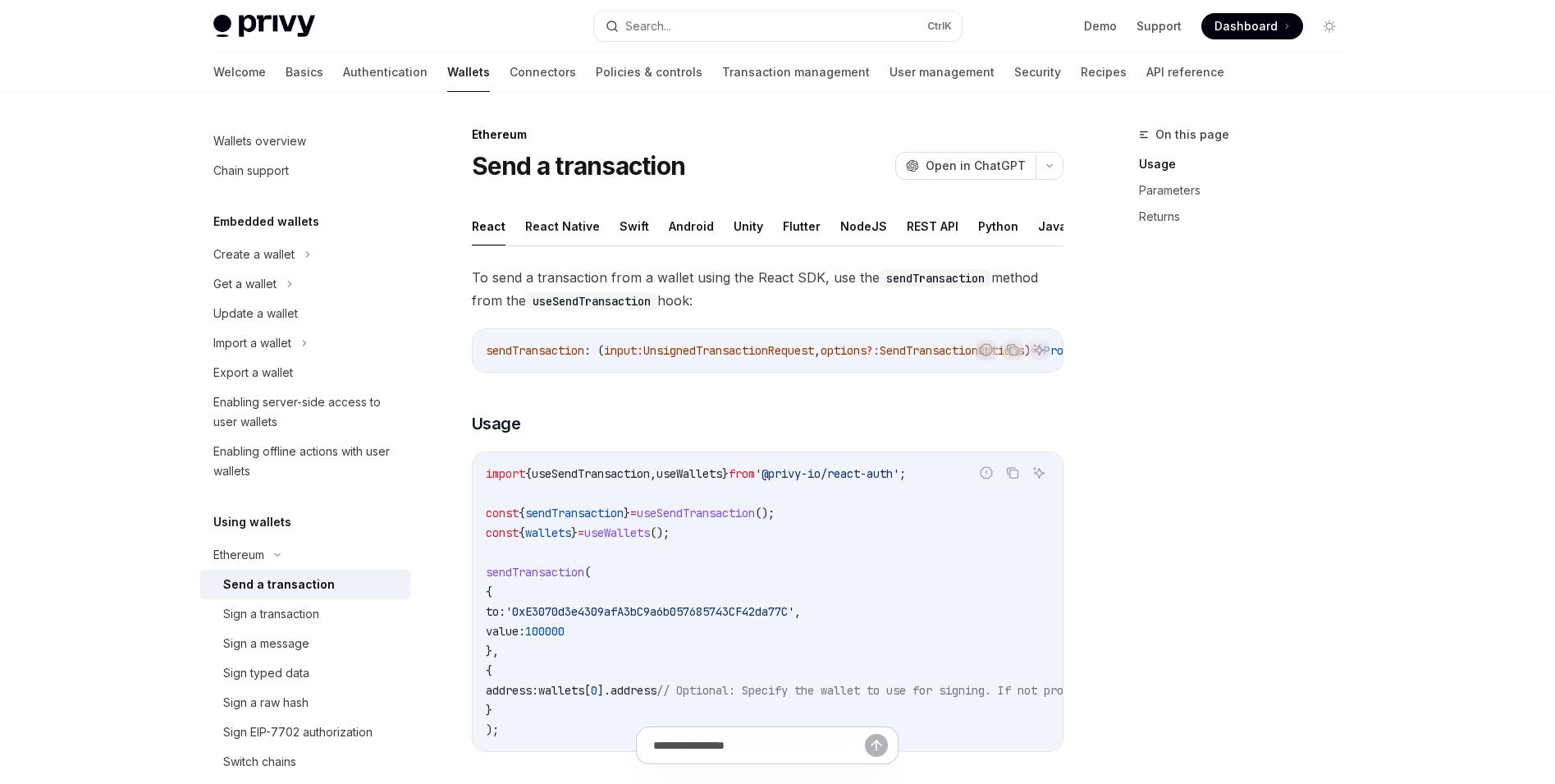
scroll to position [164, 0]
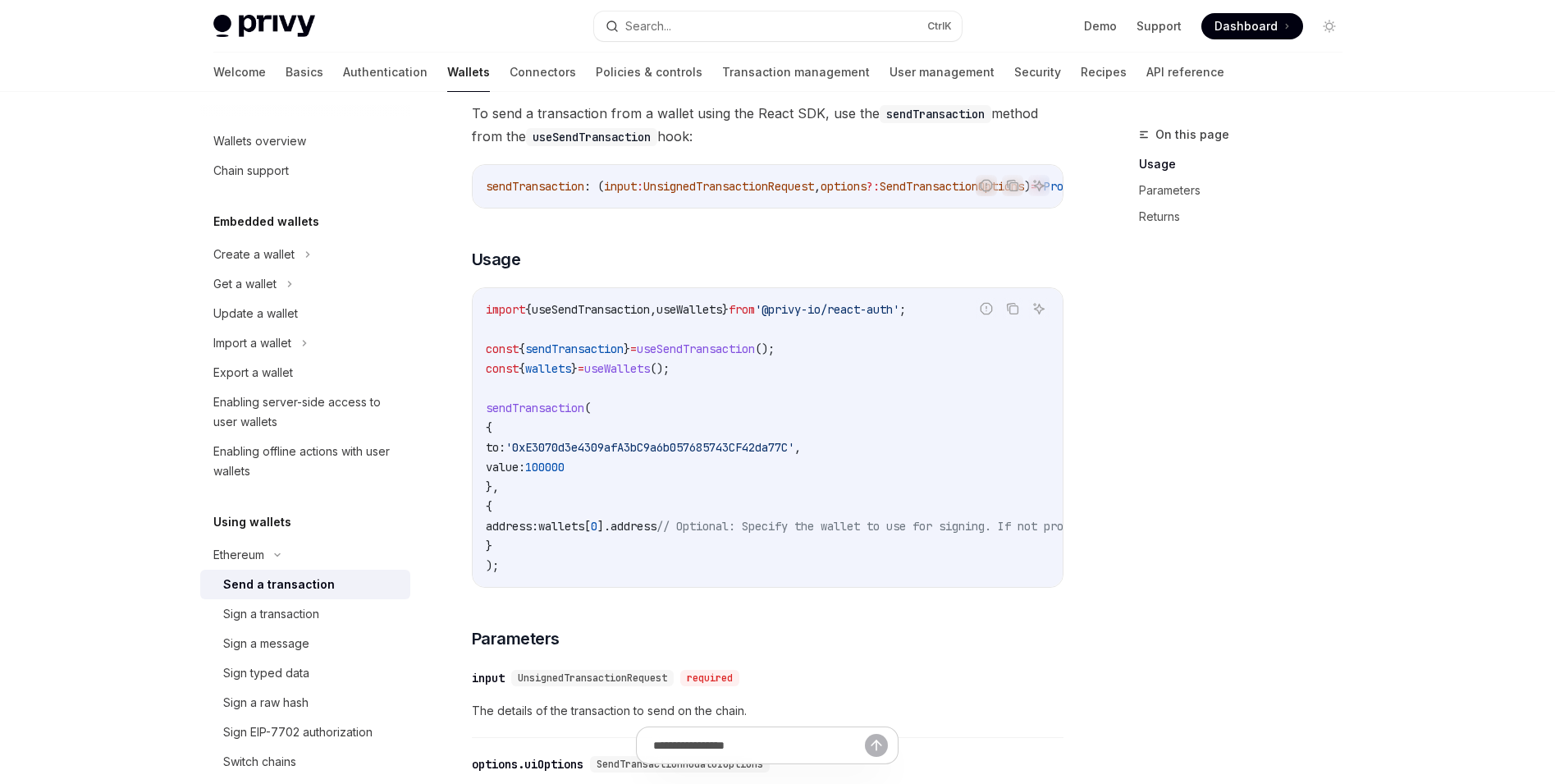
click at [650, 376] on span "useWallets" at bounding box center [618, 368] width 66 height 15
copy span "useWallets"
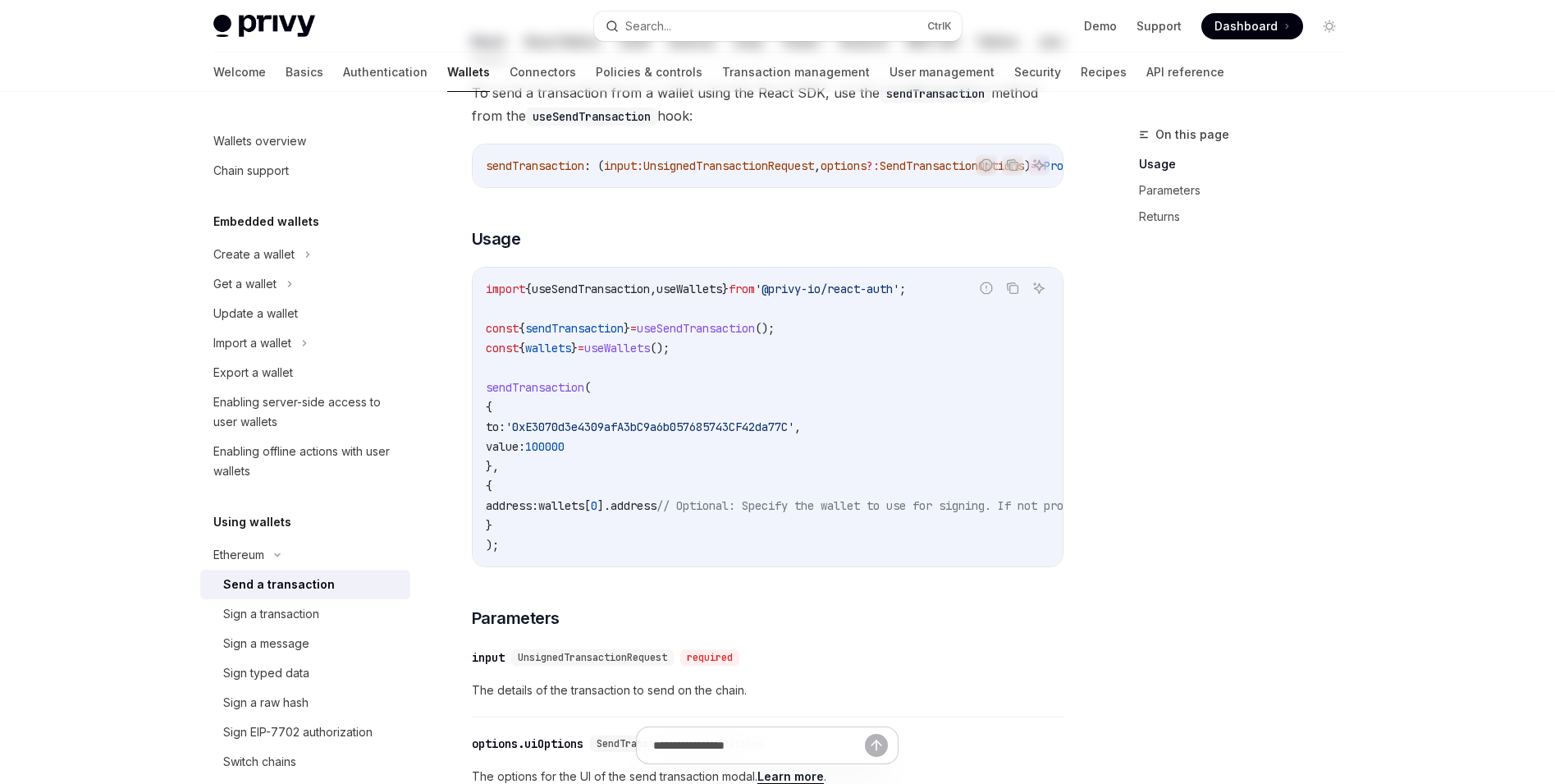
scroll to position [328, 0]
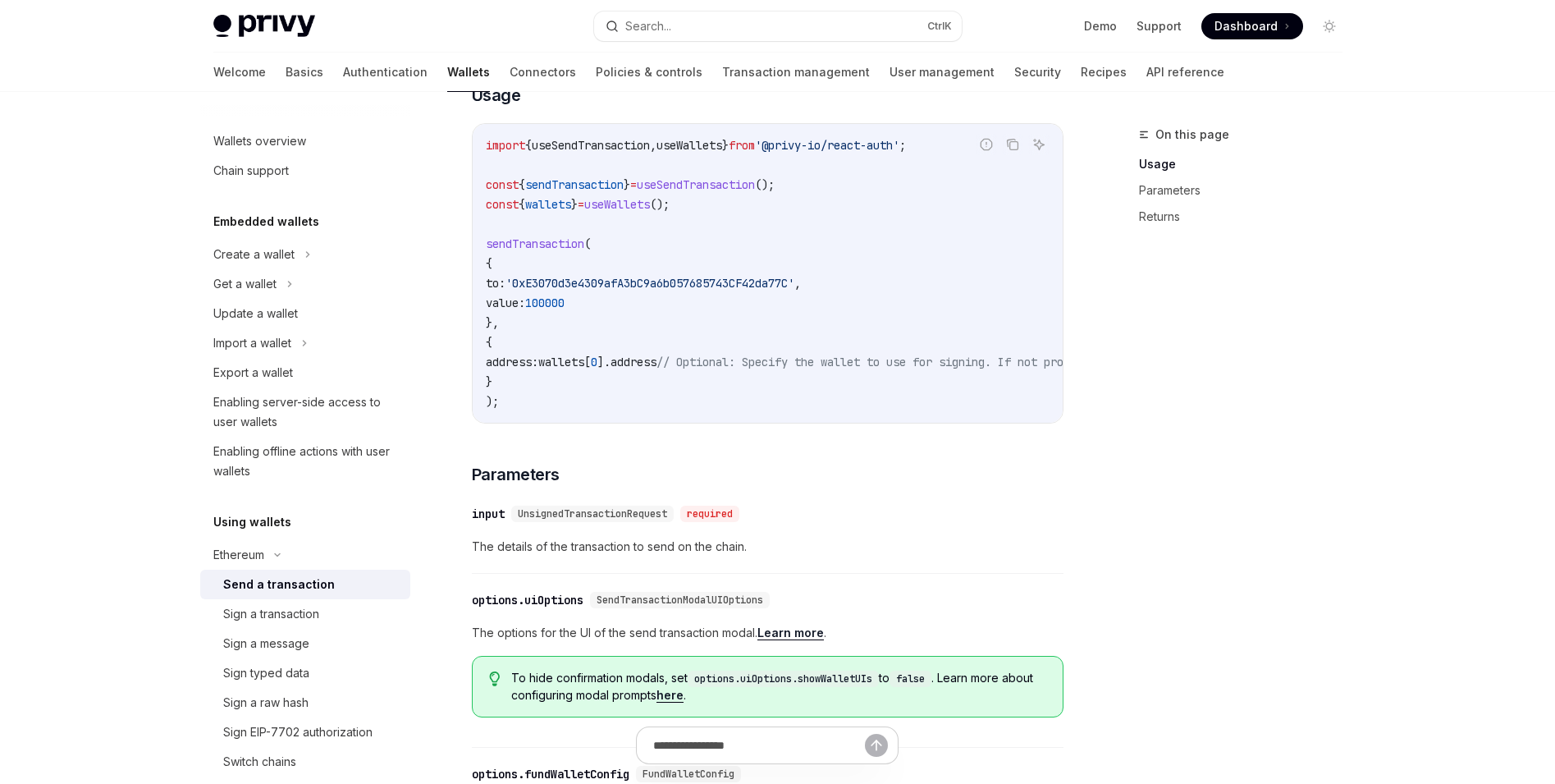
click at [559, 237] on code "import { useSendTransaction , useWallets } from '@privy-io/react-auth' ; const …" at bounding box center [916, 273] width 860 height 276
click at [553, 251] on span "sendTransaction" at bounding box center [535, 244] width 99 height 15
copy span "sendTransaction"
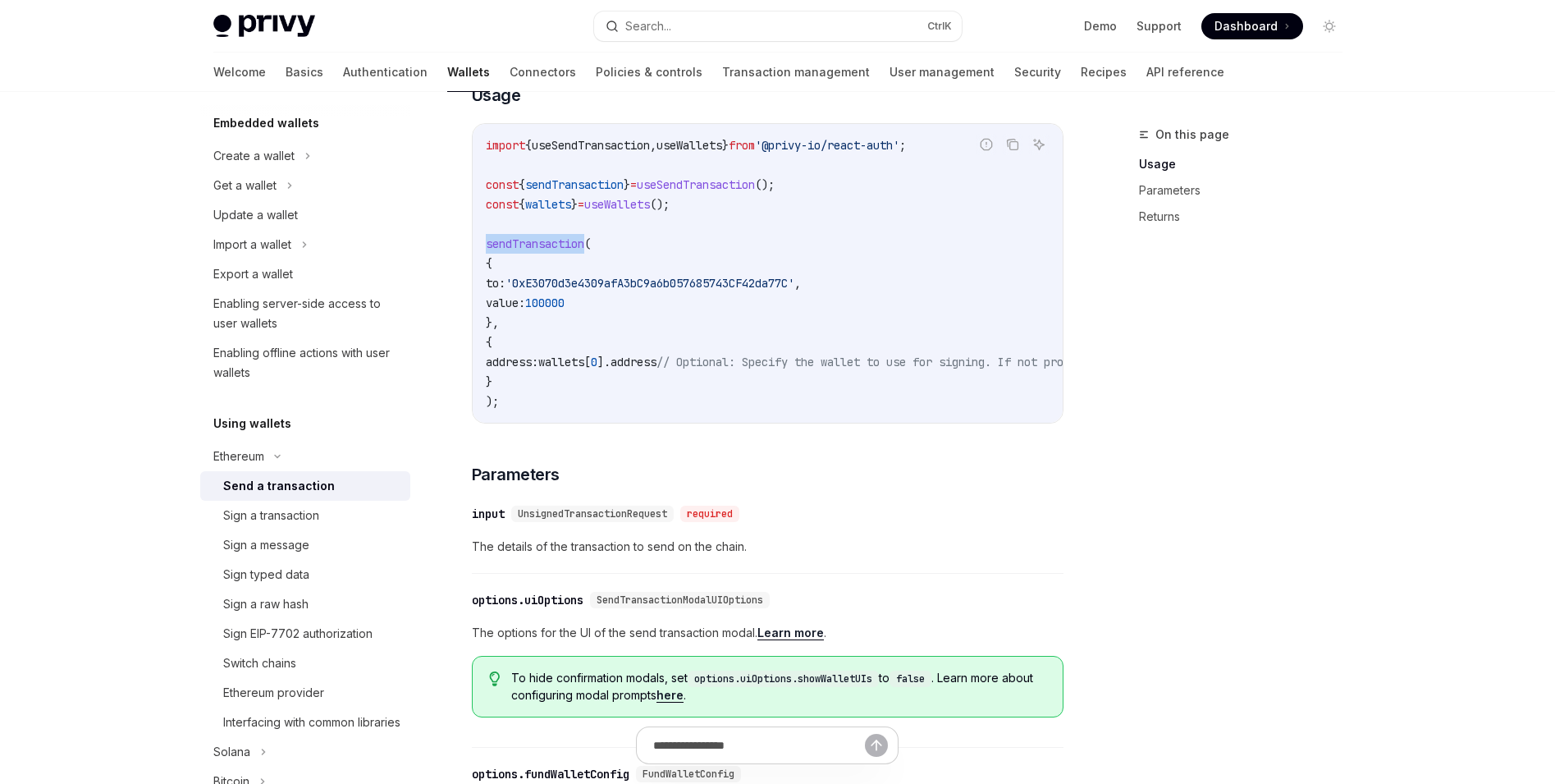
scroll to position [247, 0]
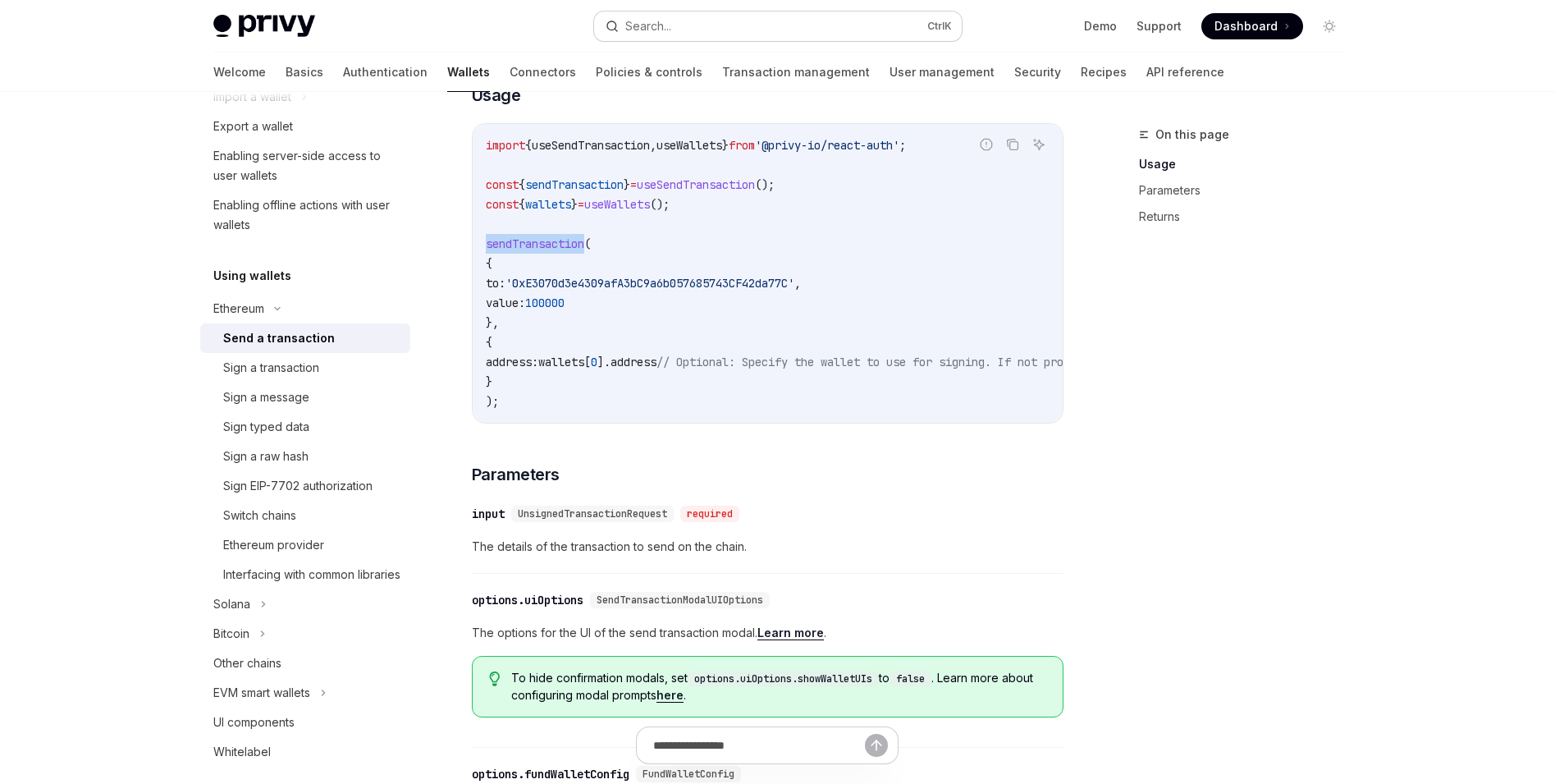
click at [838, 30] on button "Search... Ctrl K" at bounding box center [778, 26] width 368 height 29
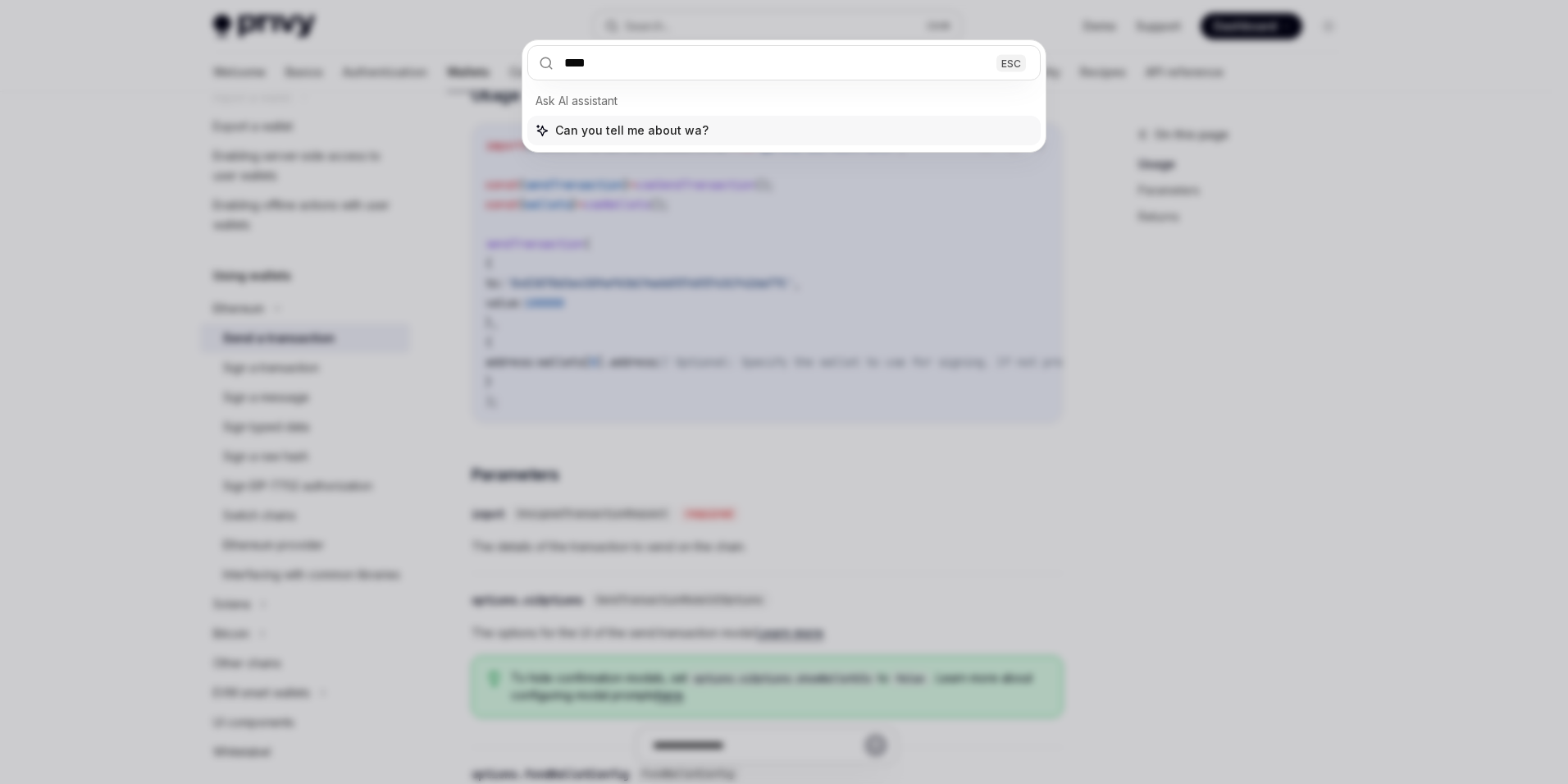
type input "*****"
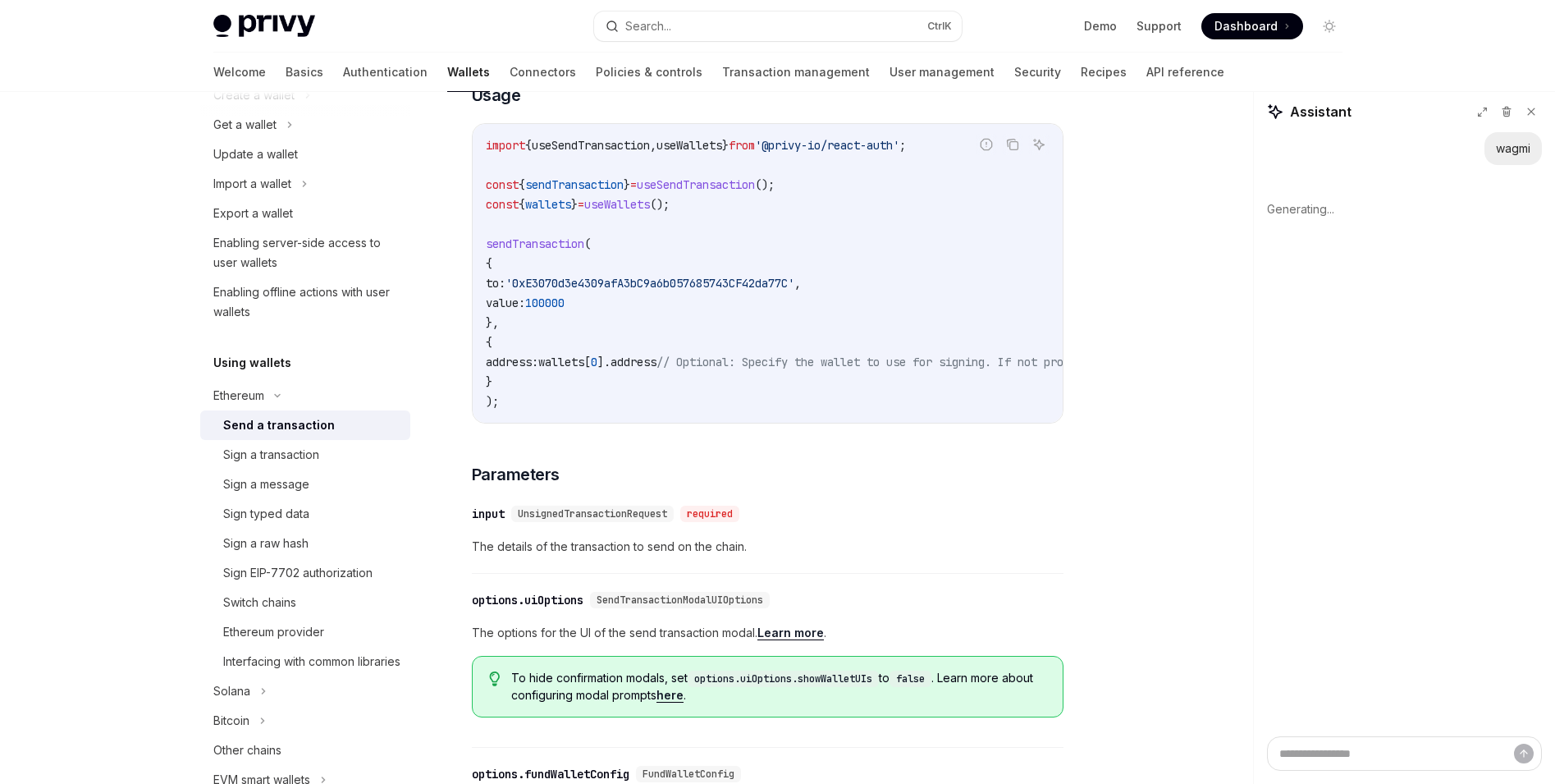
scroll to position [0, 0]
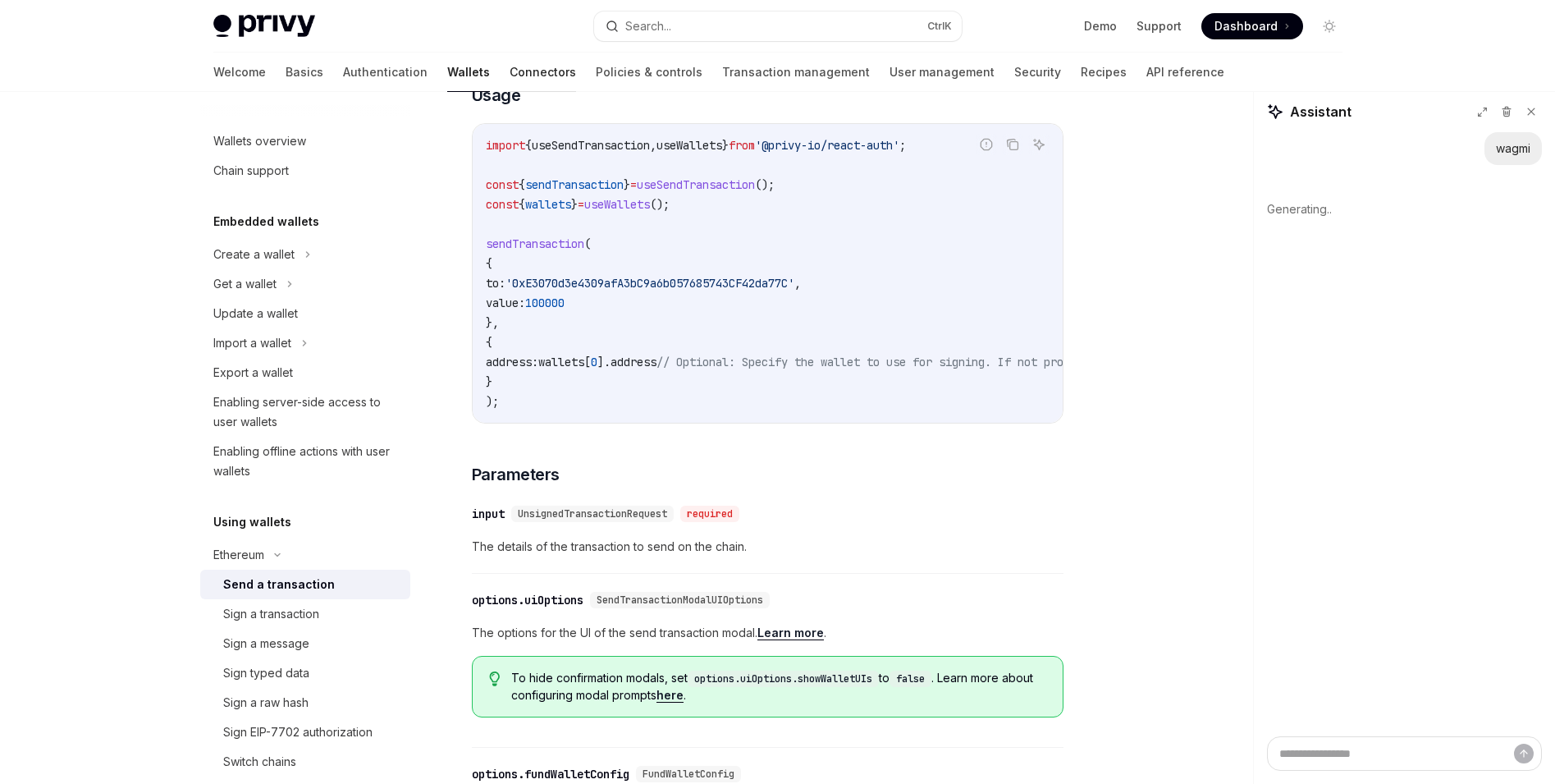
click at [510, 77] on link "Connectors" at bounding box center [543, 72] width 67 height 39
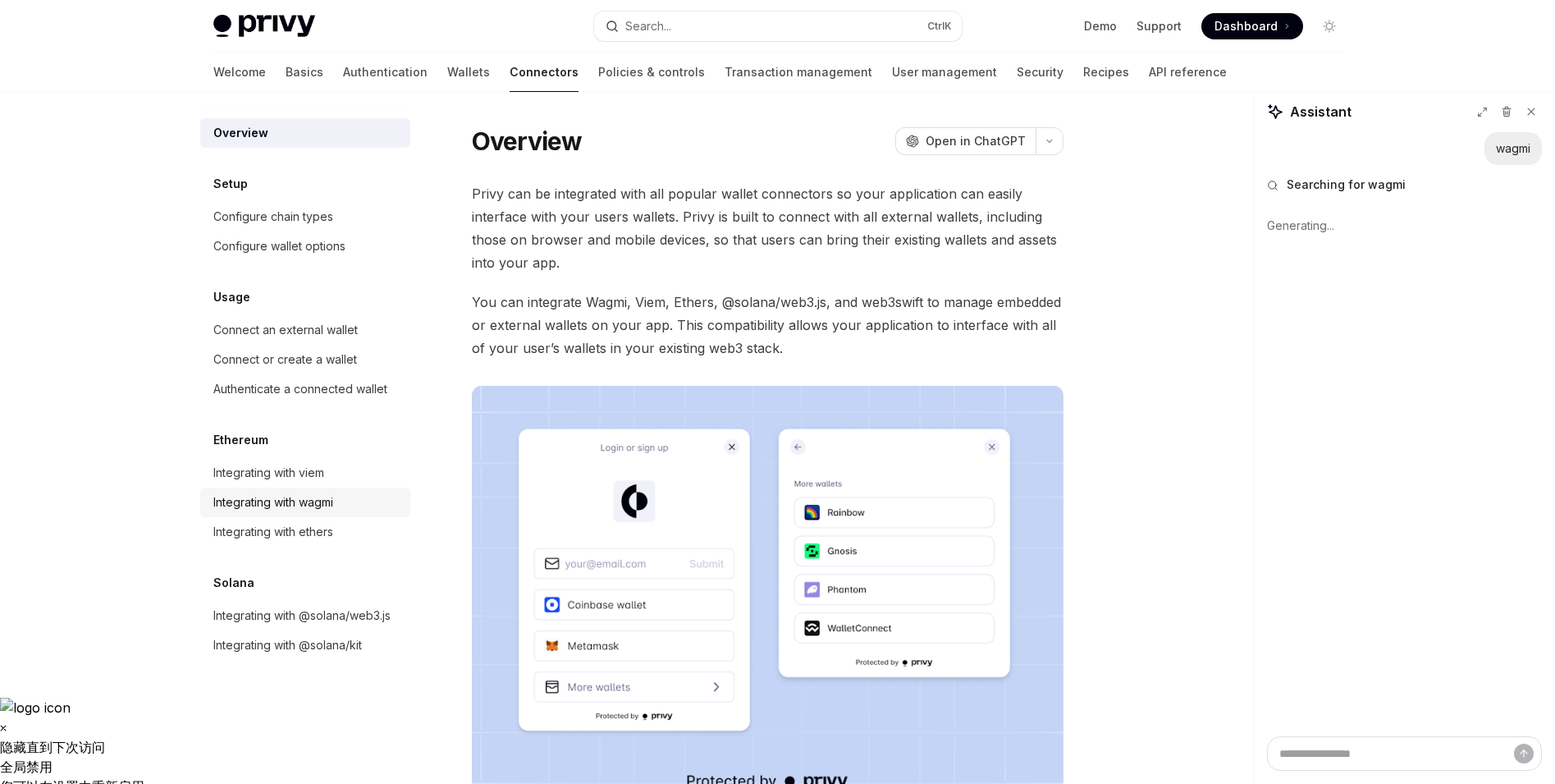
click at [360, 500] on div "Integrating with wagmi" at bounding box center [307, 502] width 187 height 20
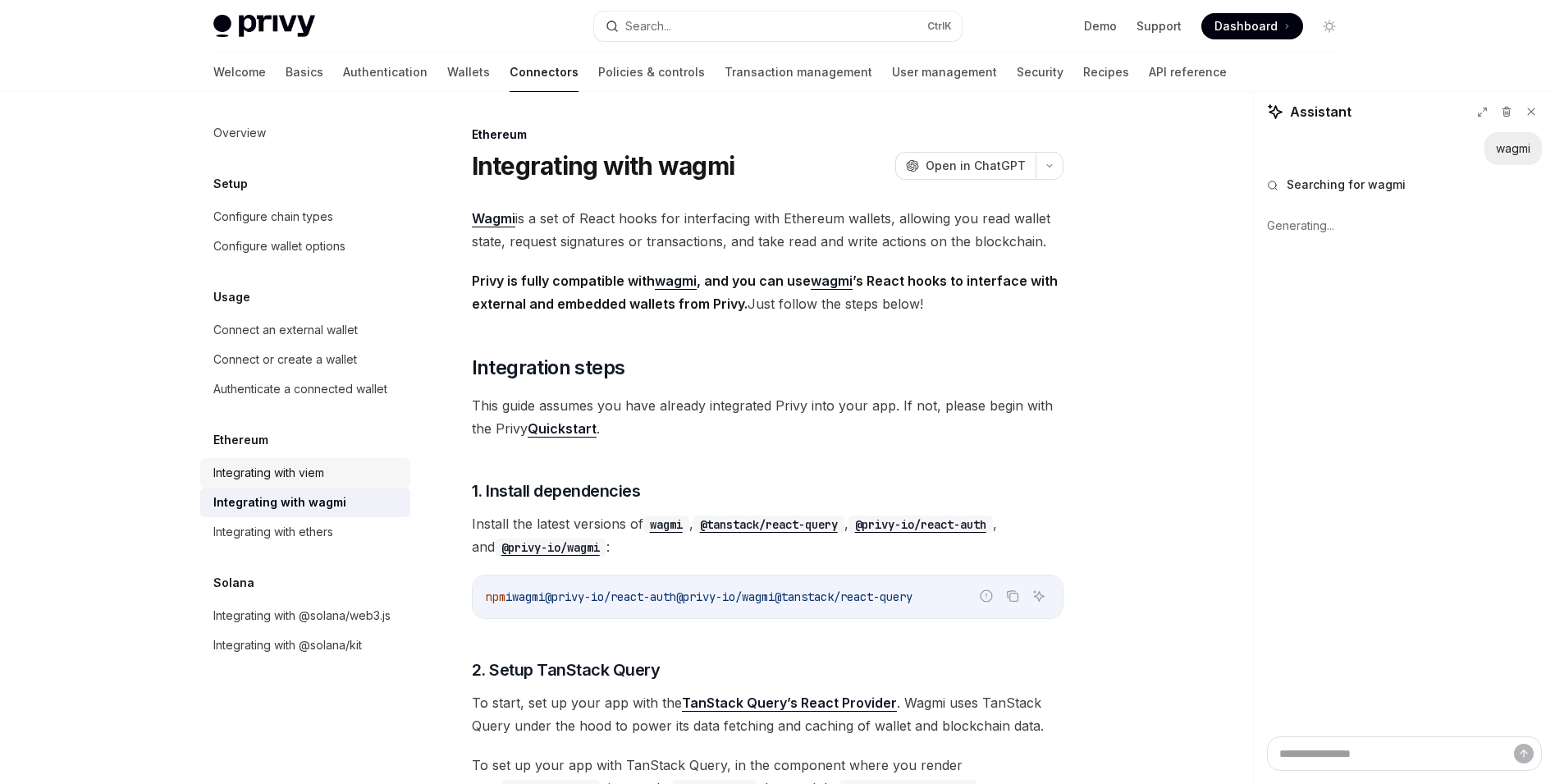
click at [361, 471] on div "Integrating with viem" at bounding box center [307, 473] width 187 height 20
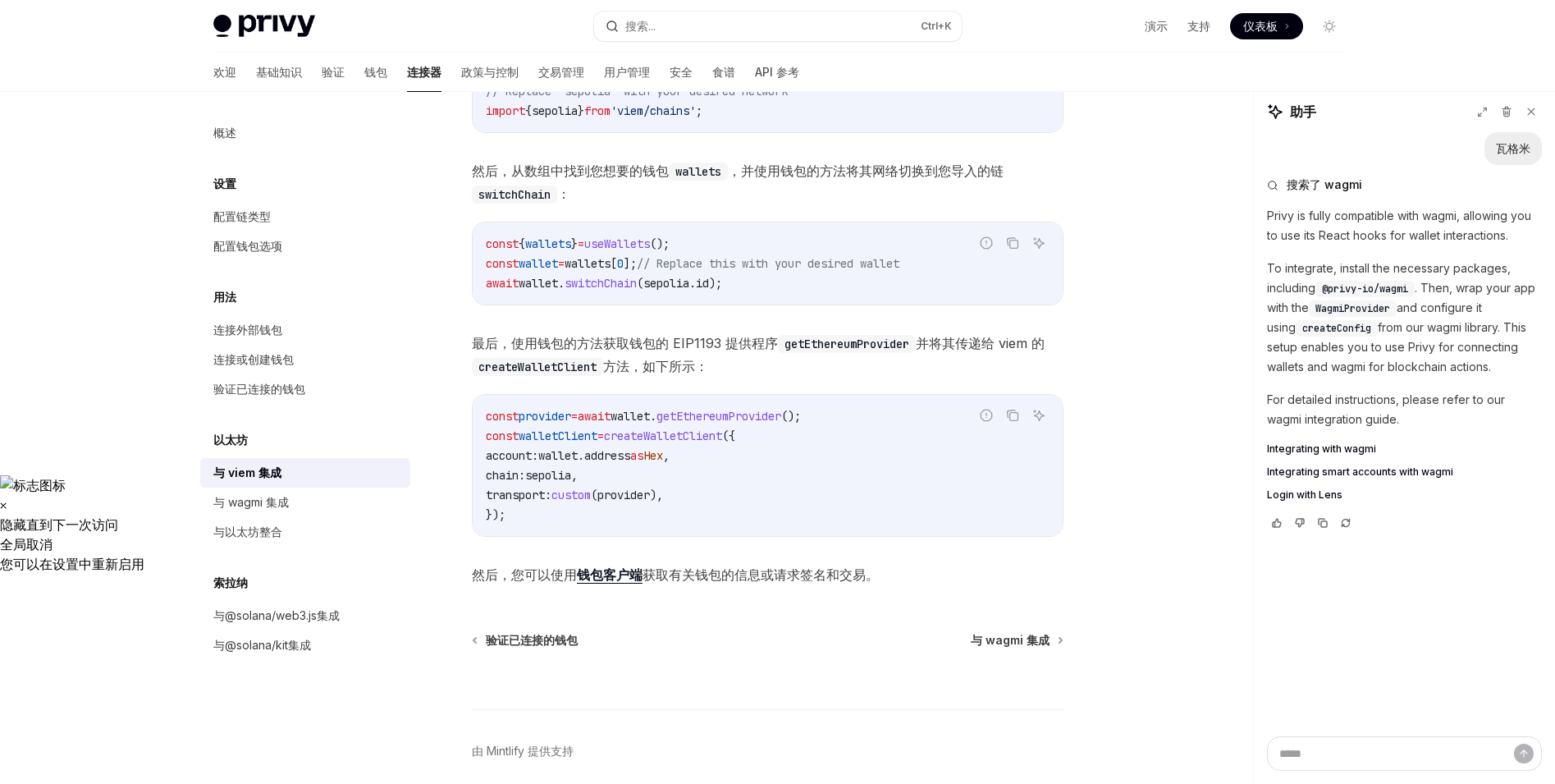
scroll to position [328, 0]
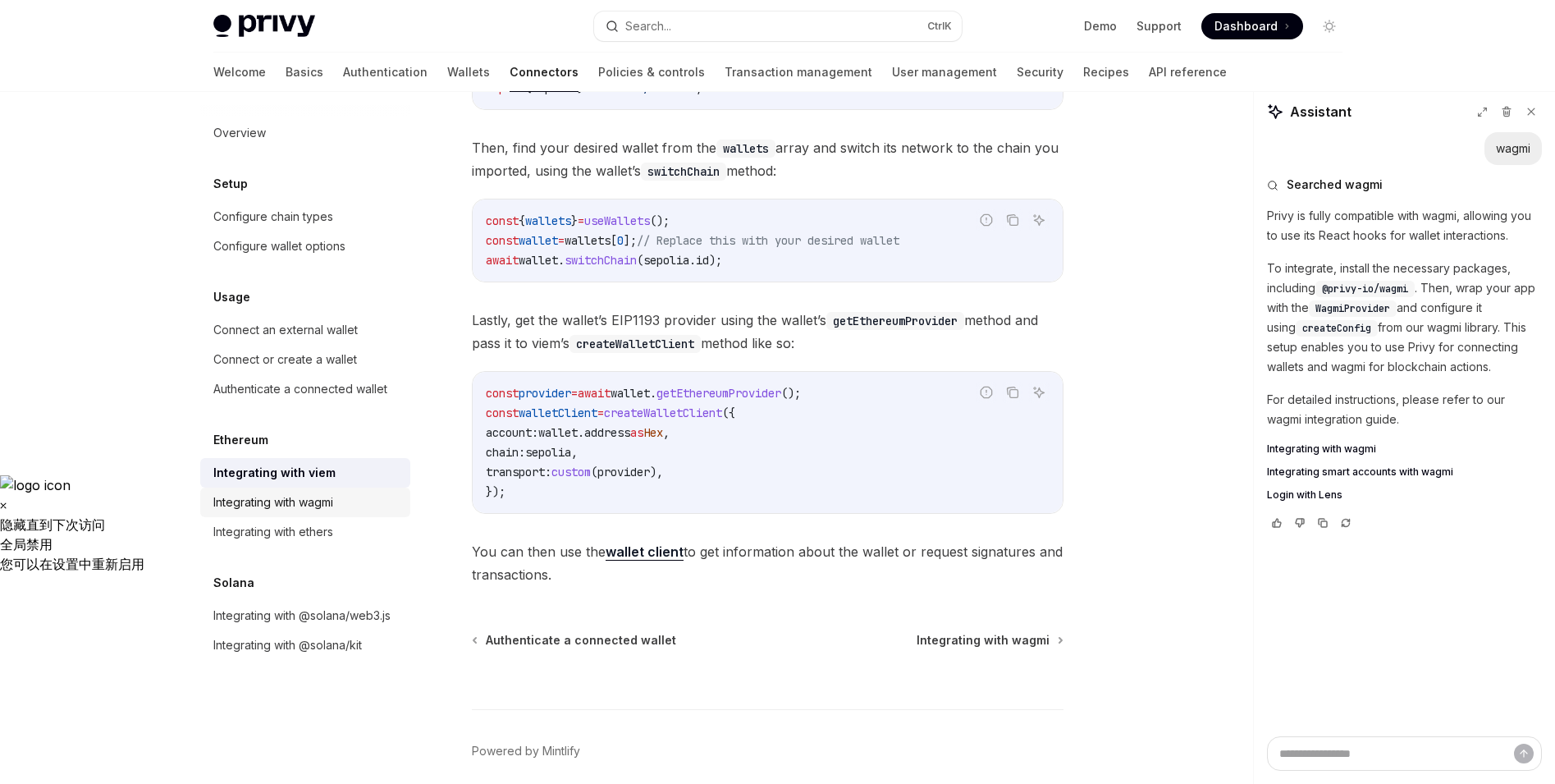
click at [331, 497] on div "Integrating with wagmi" at bounding box center [273, 502] width 120 height 20
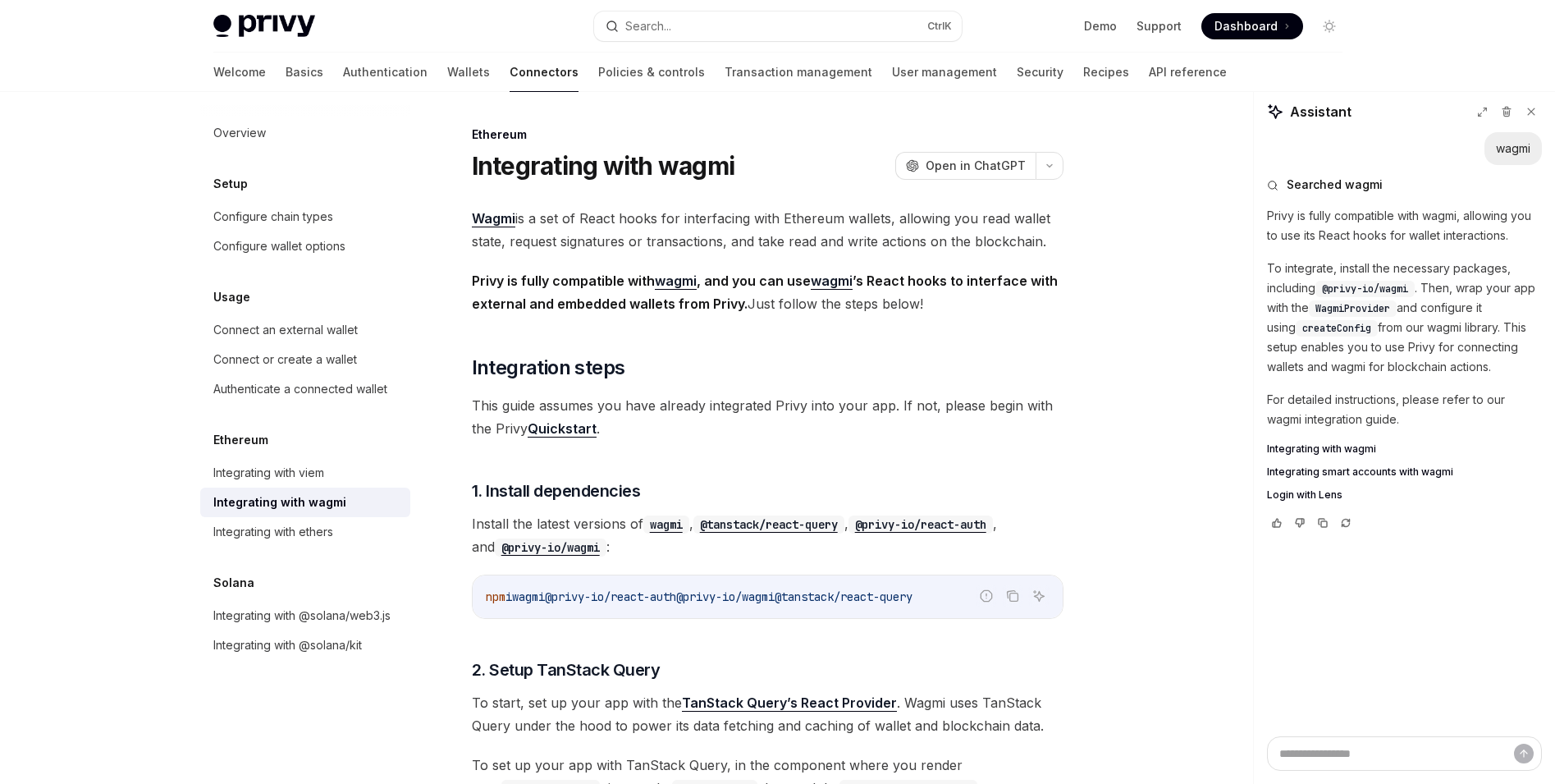
type textarea "*"
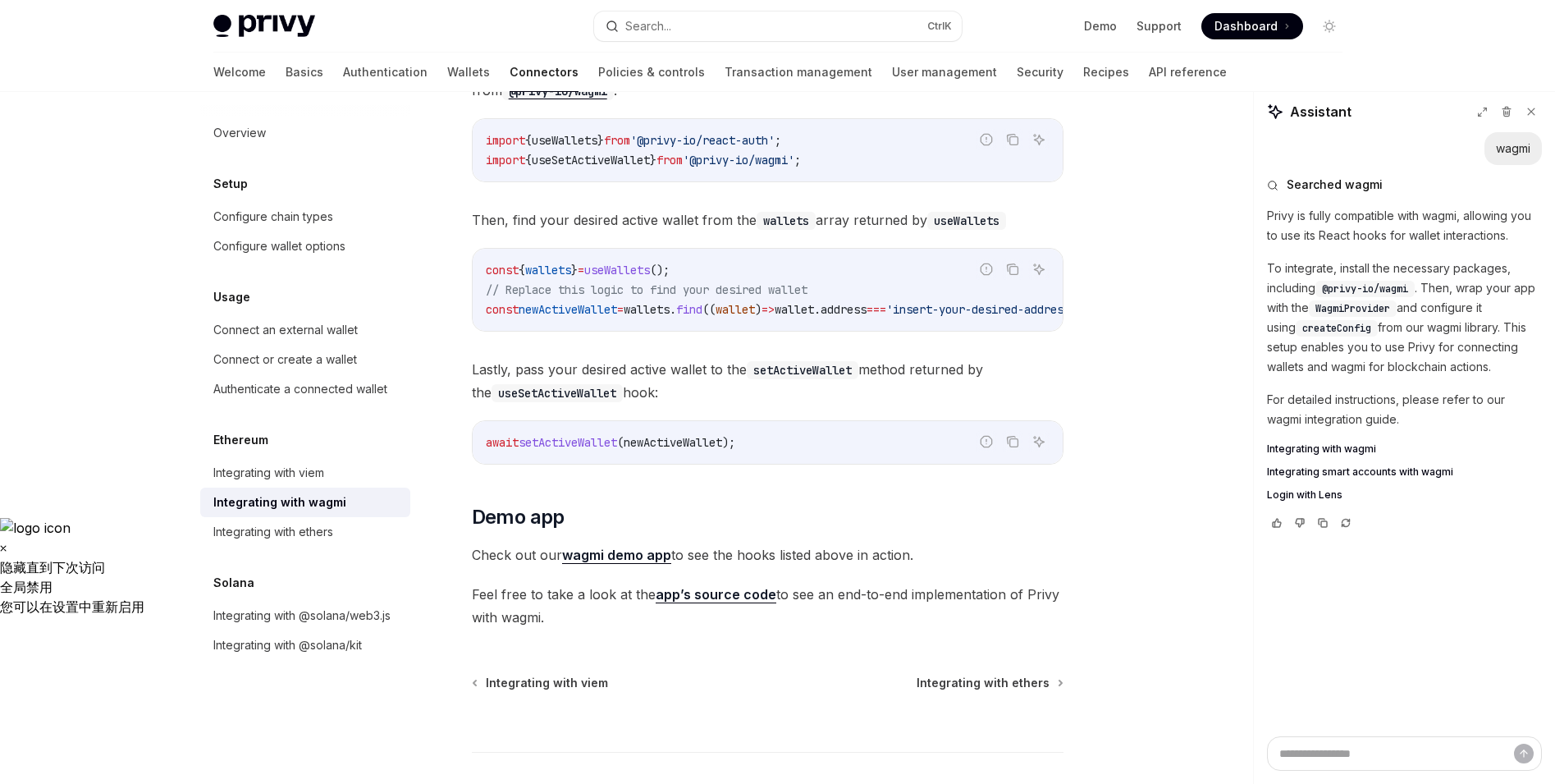
scroll to position [4676, 0]
